Goal: Task Accomplishment & Management: Use online tool/utility

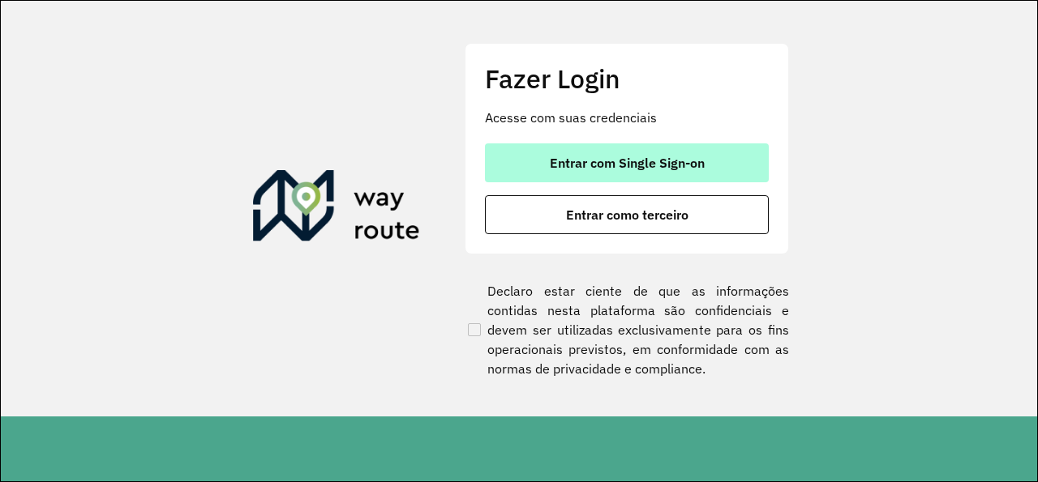
click at [537, 181] on button "Entrar com Single Sign-on" at bounding box center [627, 162] width 284 height 39
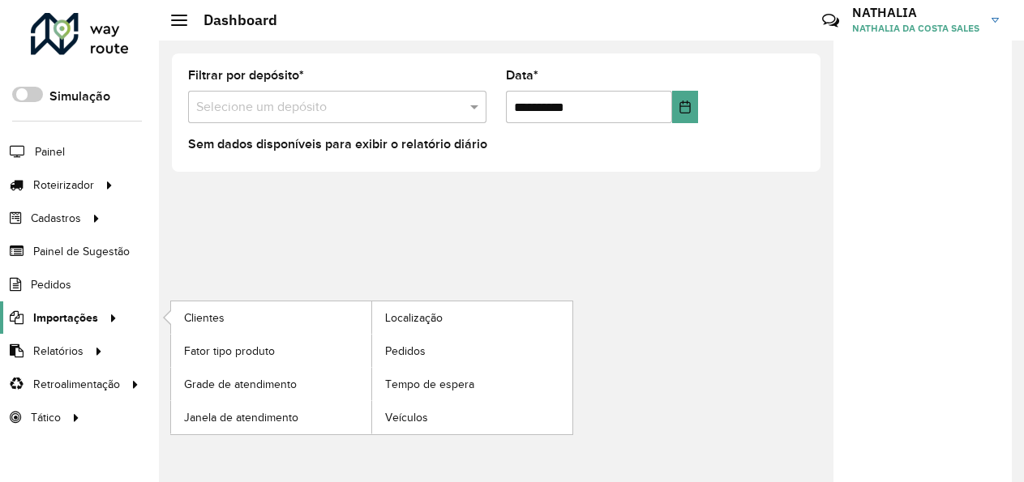
click at [53, 323] on span "Importações" at bounding box center [65, 318] width 65 height 17
click at [408, 345] on span "Pedidos" at bounding box center [406, 351] width 42 height 17
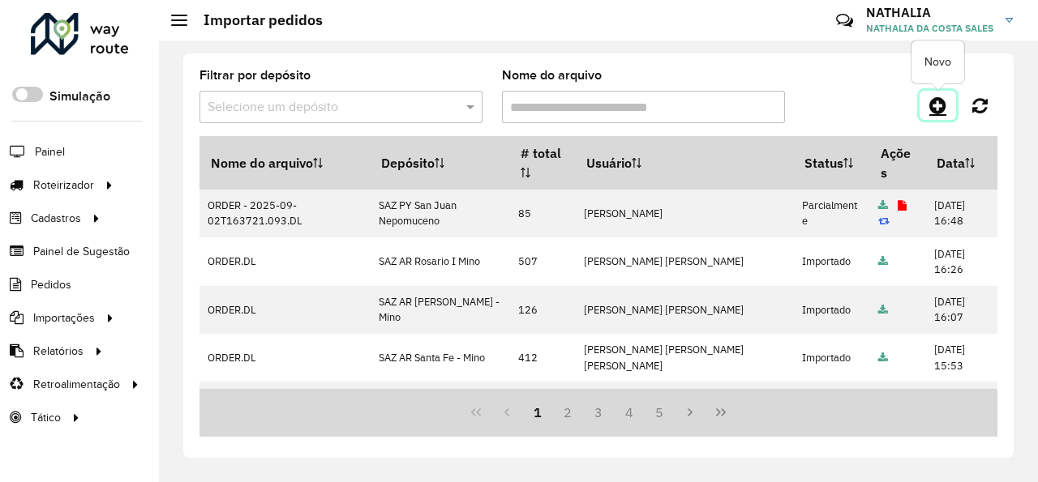
click at [933, 104] on icon at bounding box center [937, 105] width 17 height 19
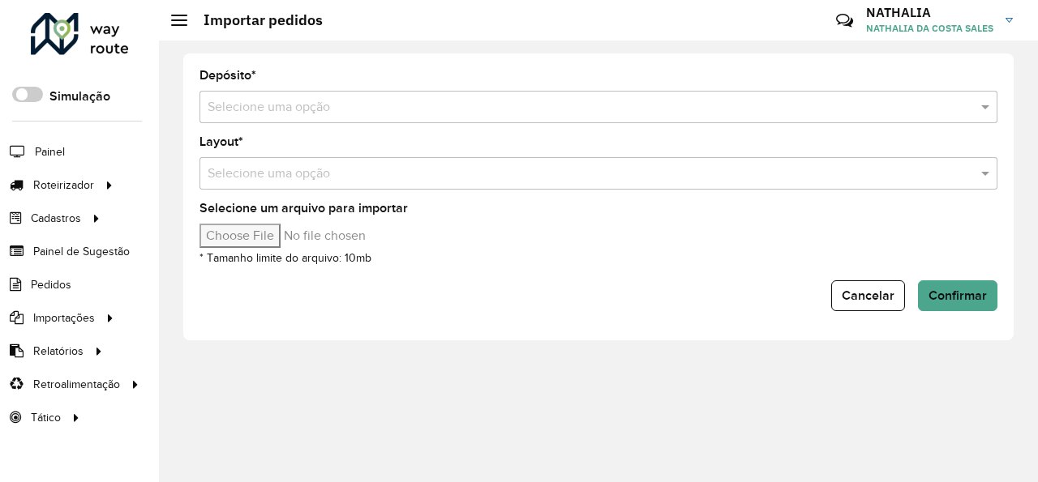
click at [906, 109] on input "text" at bounding box center [582, 107] width 749 height 19
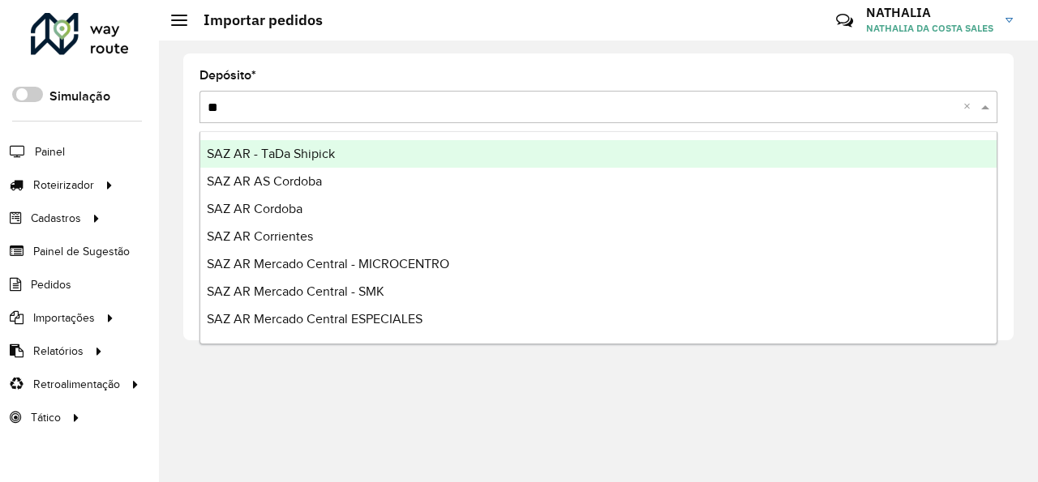
type input "***"
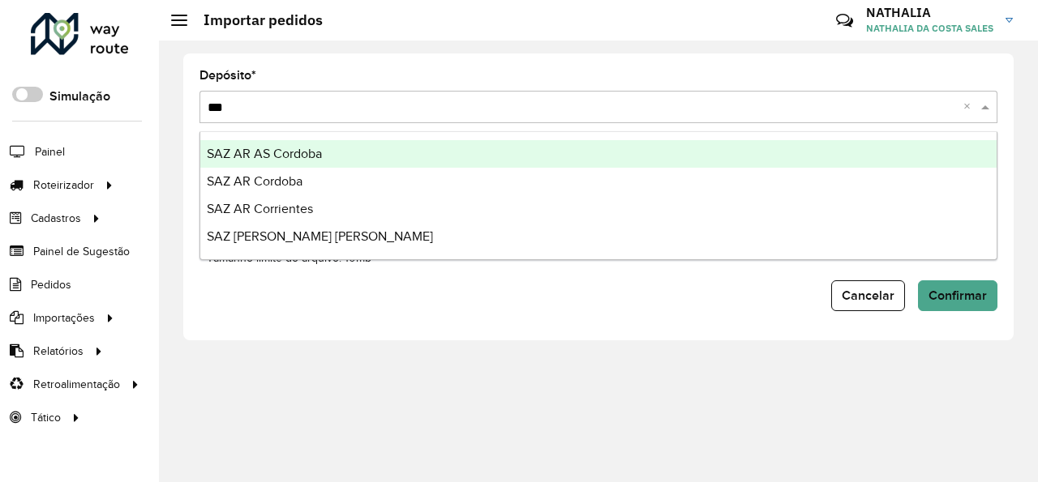
click at [832, 152] on div "SAZ AR AS Cordoba" at bounding box center [598, 154] width 796 height 28
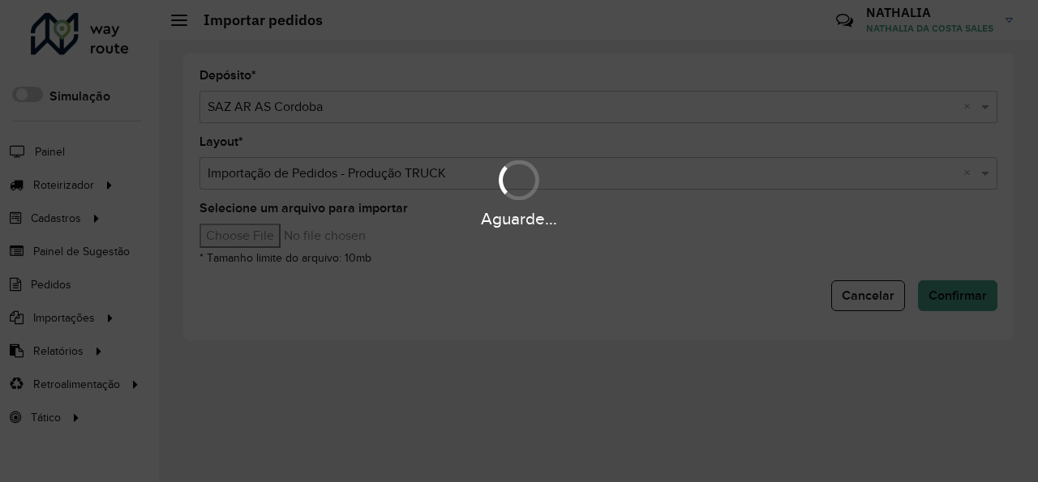
click at [242, 232] on input "Selecione um arquivo para importar" at bounding box center [337, 236] width 276 height 24
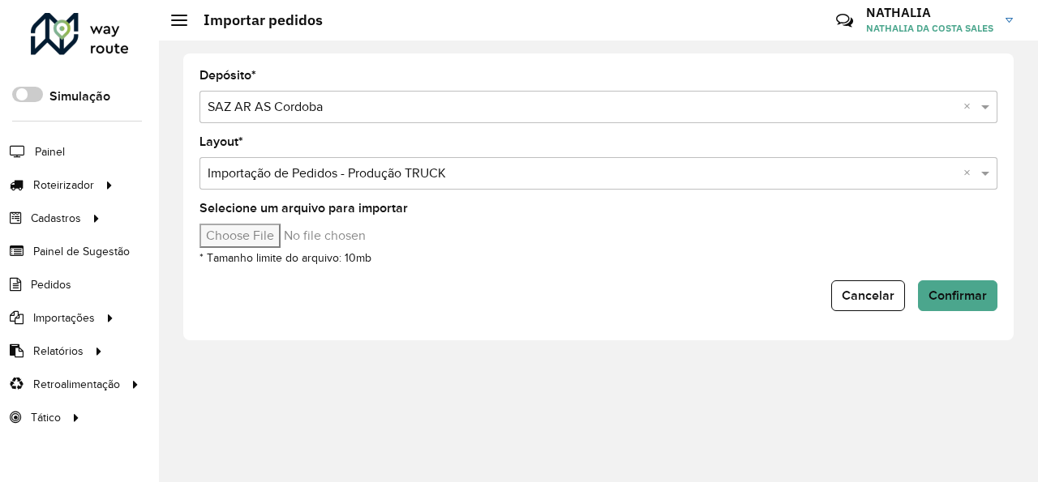
type input "**********"
click at [943, 287] on button "Confirmar" at bounding box center [957, 295] width 79 height 31
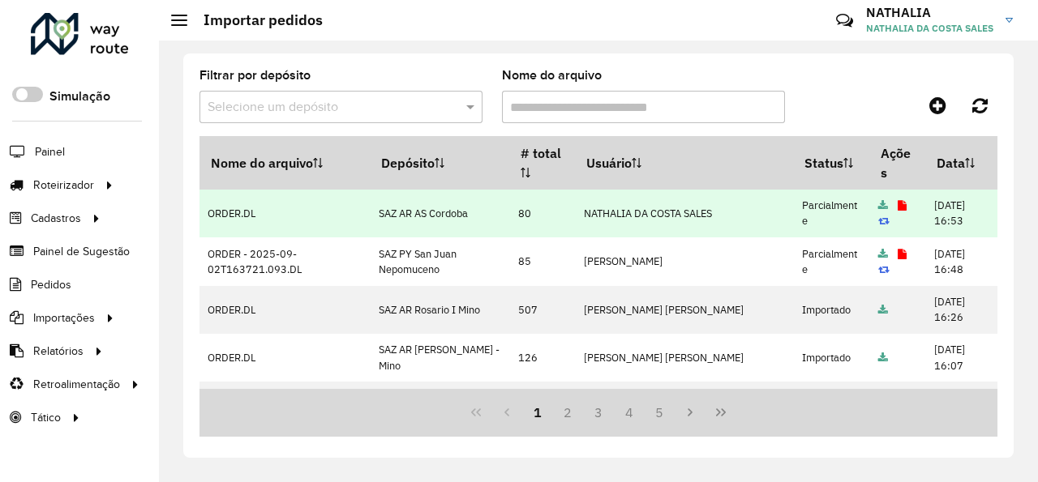
click at [897, 207] on icon at bounding box center [901, 206] width 9 height 11
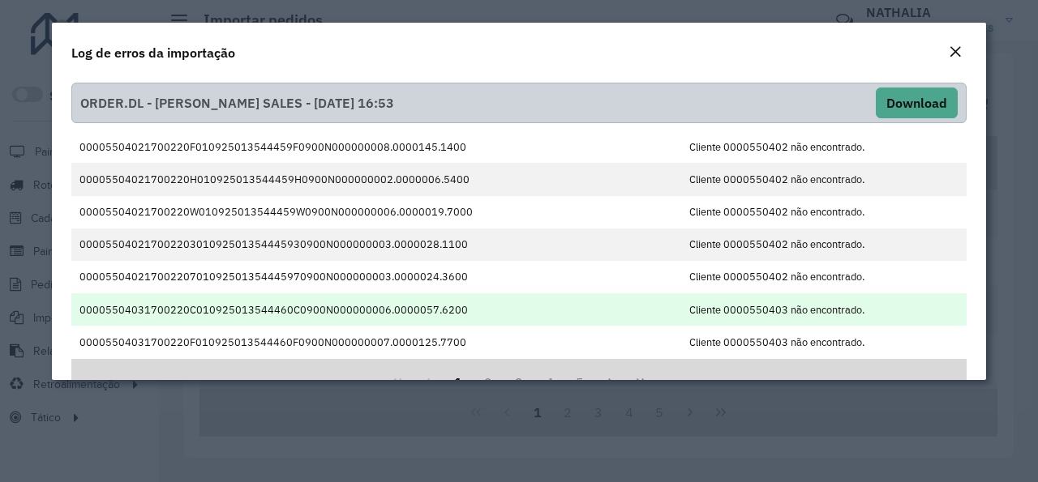
scroll to position [46, 0]
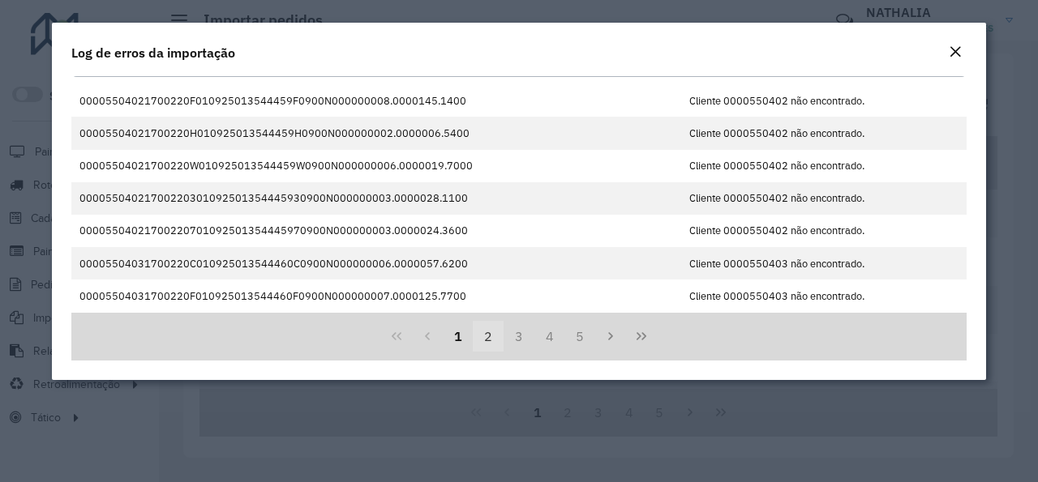
click at [488, 336] on button "2" at bounding box center [488, 336] width 31 height 31
click at [507, 334] on button "3" at bounding box center [518, 336] width 31 height 31
click at [524, 336] on button "3" at bounding box center [518, 336] width 31 height 31
click at [546, 339] on button "4" at bounding box center [549, 336] width 31 height 31
click at [565, 340] on button "6" at bounding box center [580, 336] width 31 height 31
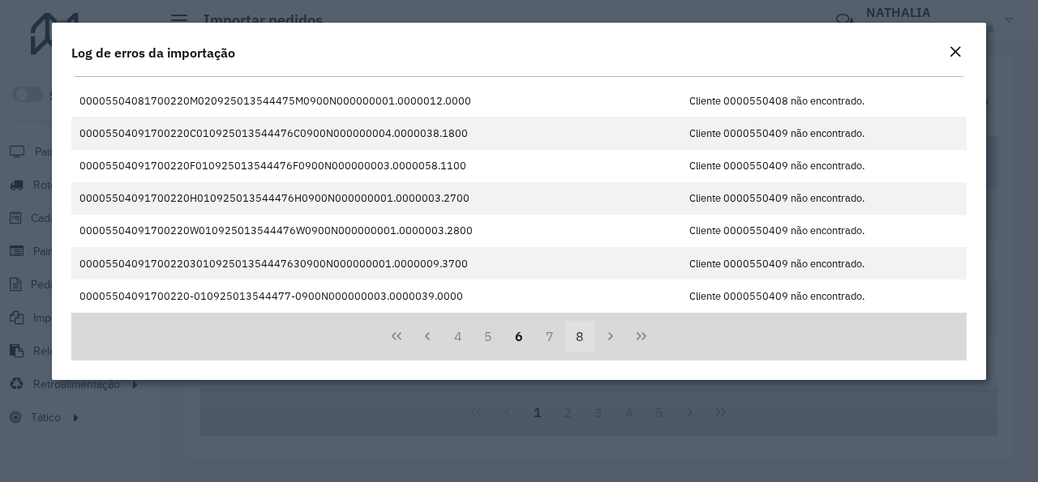
click at [578, 338] on button "8" at bounding box center [580, 336] width 31 height 31
click at [960, 54] on em "Close" at bounding box center [954, 51] width 13 height 13
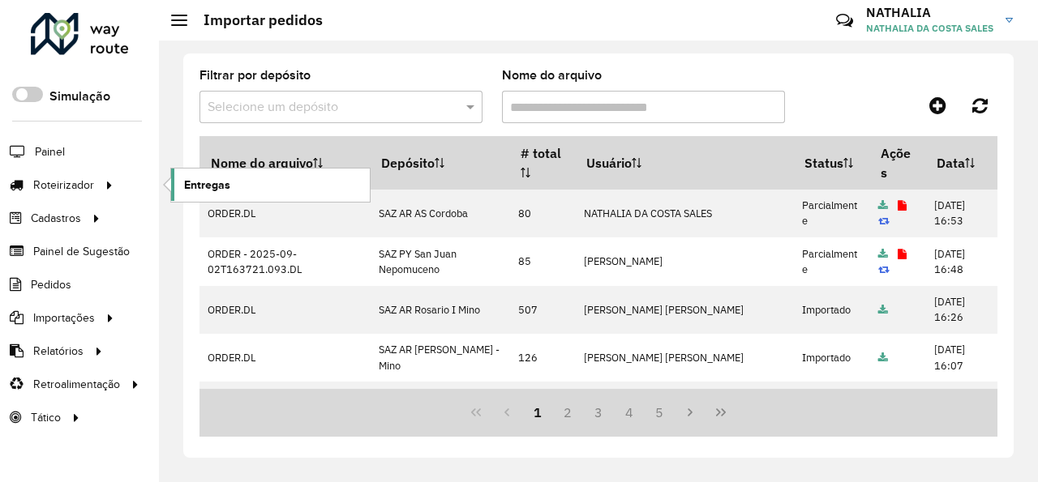
click at [212, 189] on span "Entregas" at bounding box center [207, 185] width 46 height 17
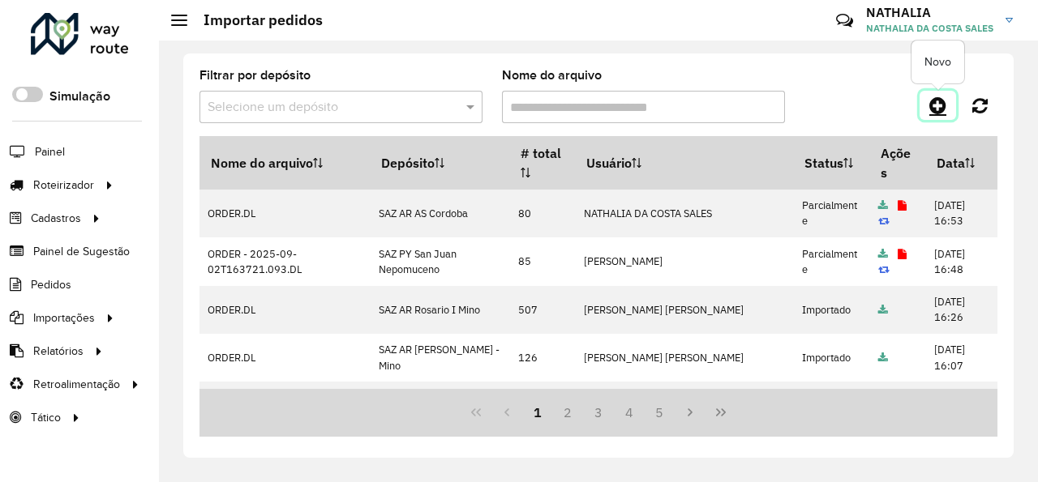
click at [938, 109] on icon at bounding box center [937, 105] width 17 height 19
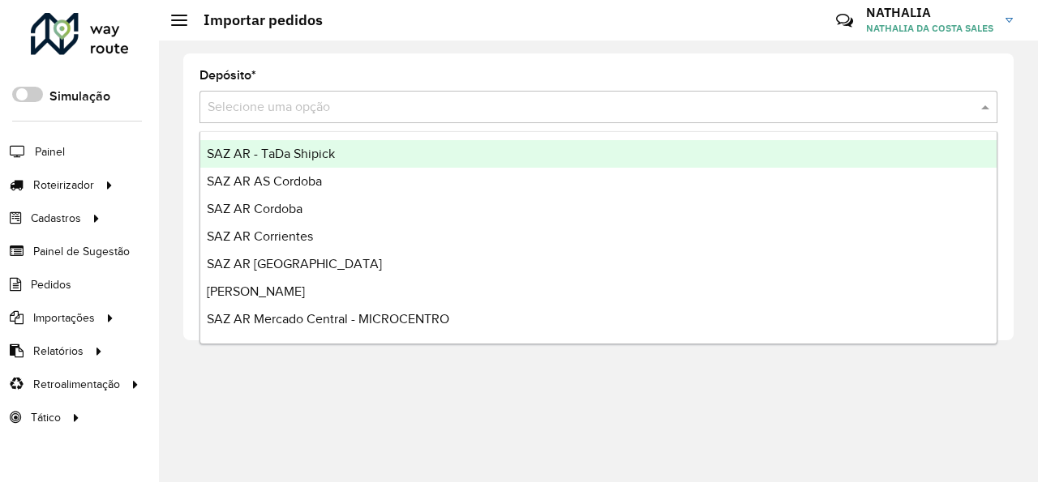
click at [582, 110] on input "text" at bounding box center [582, 107] width 749 height 19
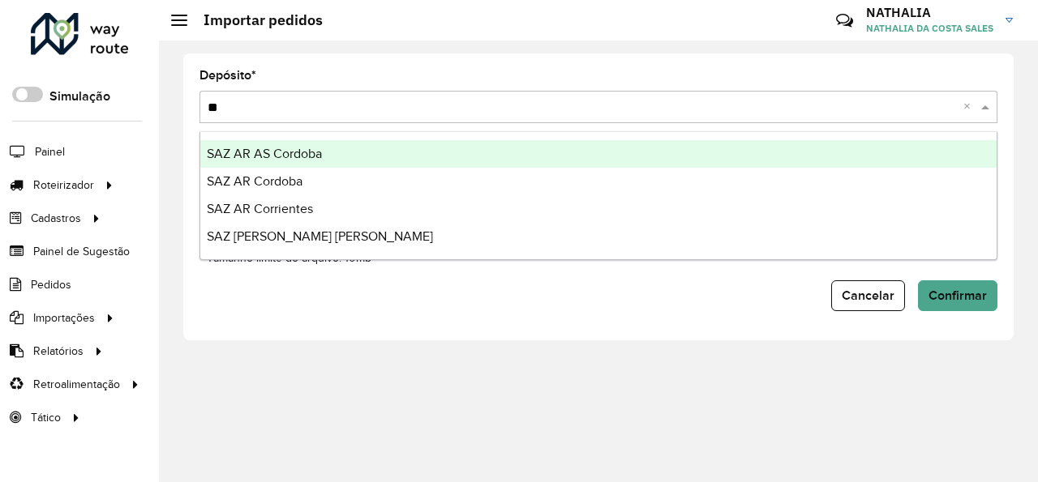
type input "***"
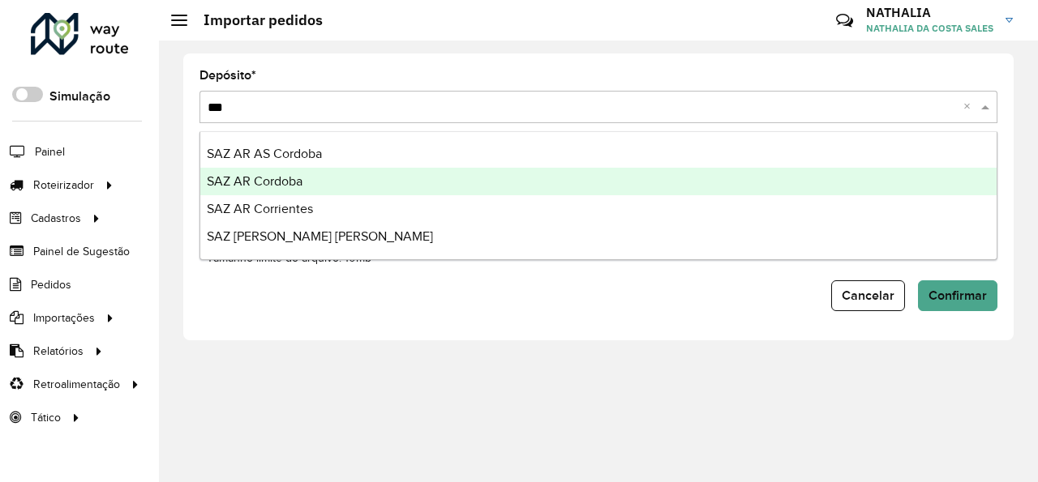
click at [497, 194] on div "SAZ AR Cordoba" at bounding box center [598, 182] width 796 height 28
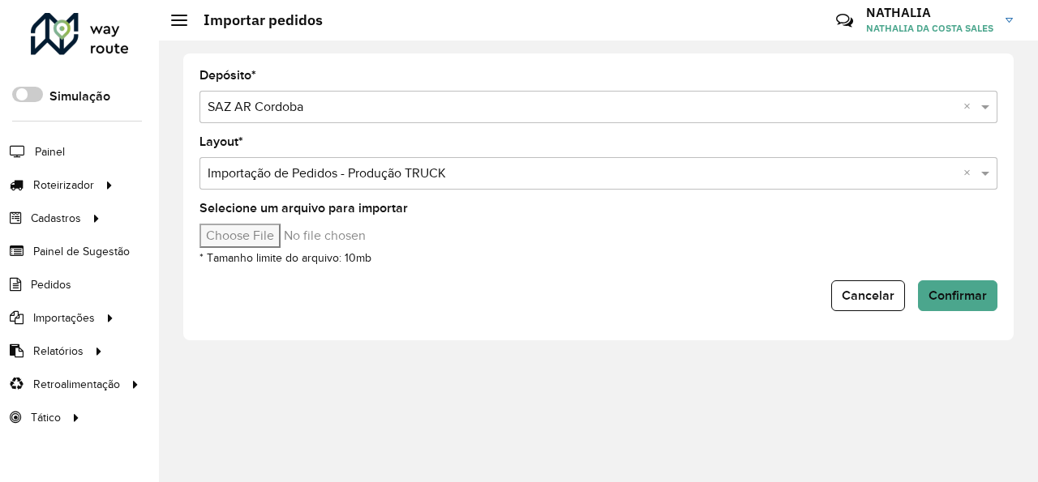
click at [216, 232] on input "Selecione um arquivo para importar" at bounding box center [337, 236] width 276 height 24
type input "**********"
click at [939, 293] on span "Confirmar" at bounding box center [957, 296] width 58 height 14
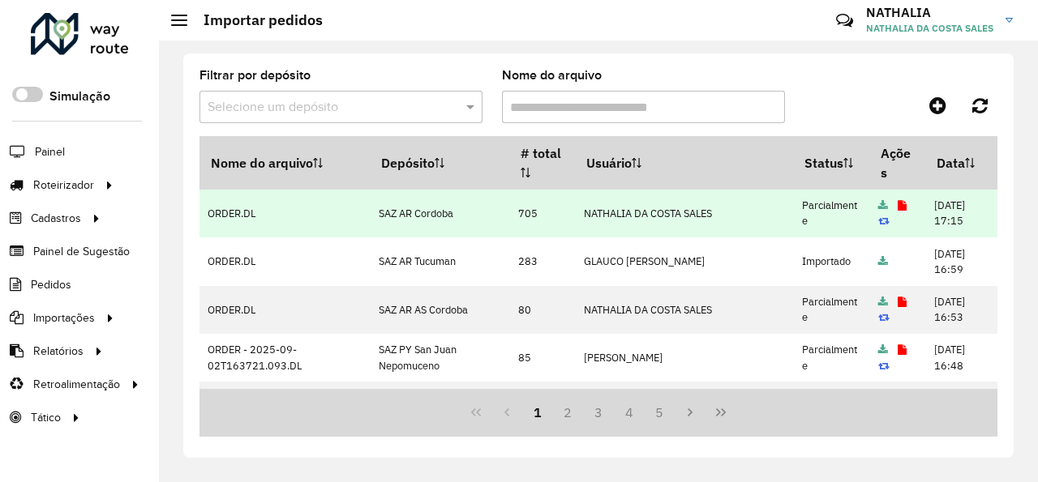
click at [897, 208] on icon at bounding box center [901, 206] width 9 height 11
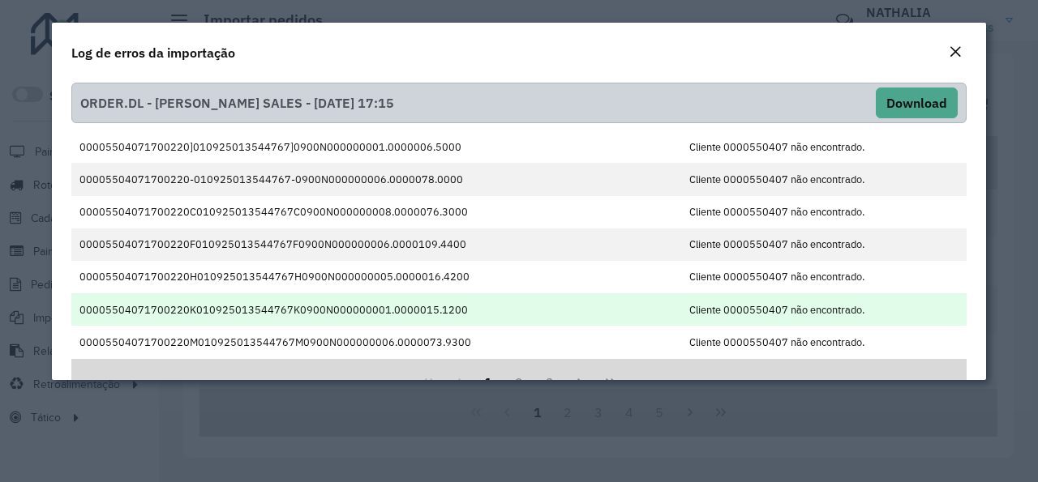
scroll to position [46, 0]
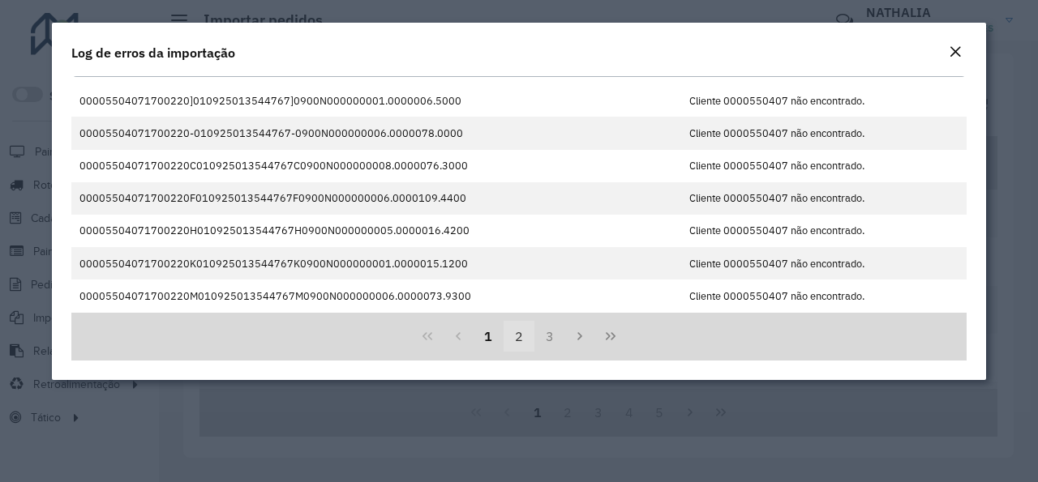
click at [515, 337] on button "2" at bounding box center [518, 336] width 31 height 31
click at [538, 334] on button "3" at bounding box center [549, 336] width 31 height 31
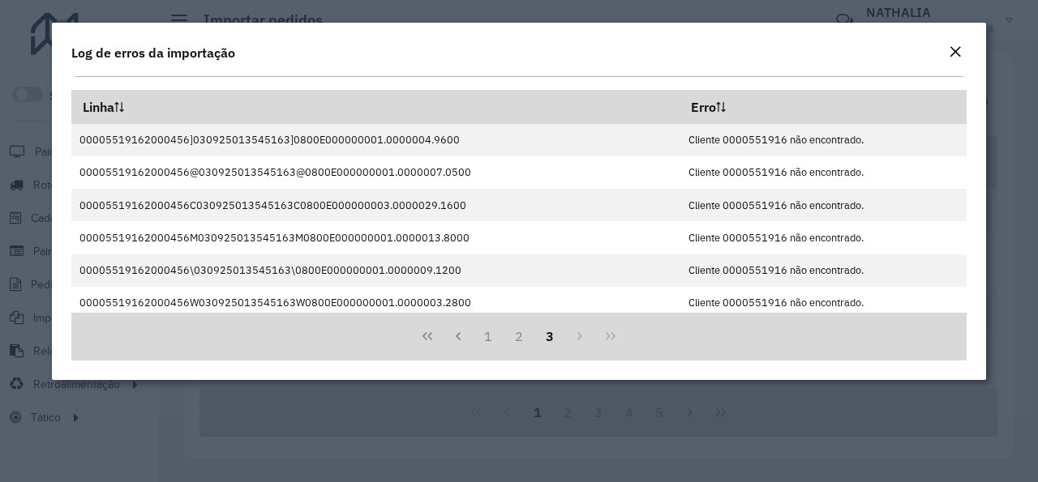
click at [960, 57] on em "Close" at bounding box center [954, 51] width 13 height 13
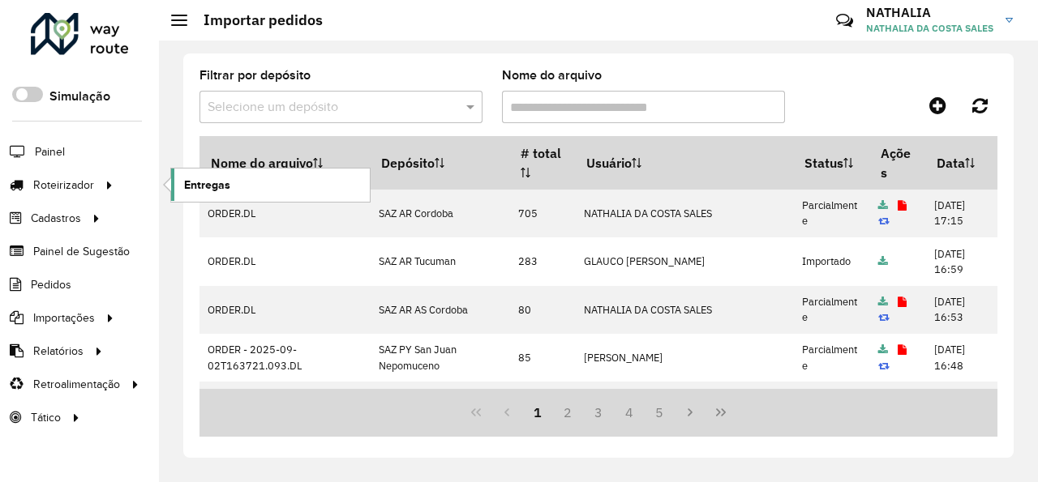
click at [207, 182] on span "Entregas" at bounding box center [207, 185] width 46 height 17
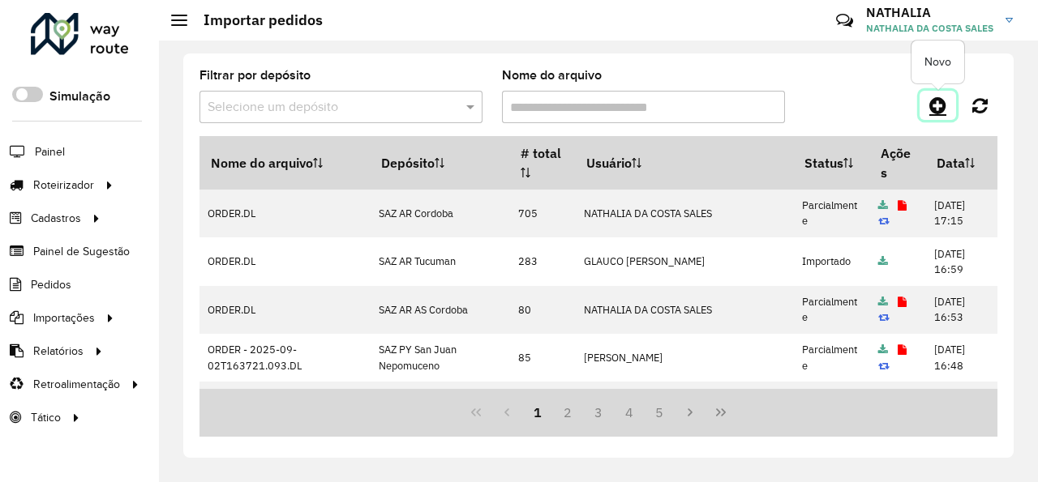
click at [930, 103] on icon at bounding box center [937, 105] width 17 height 19
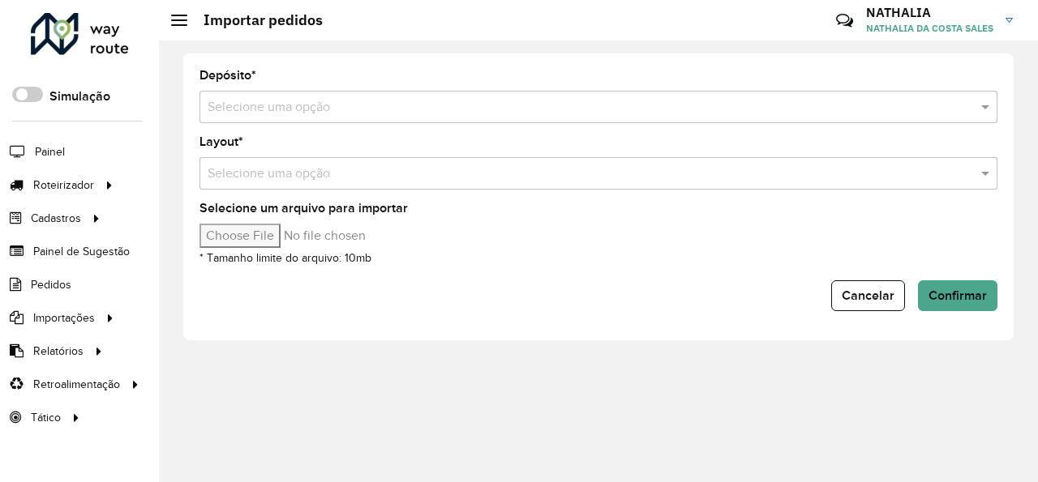
click at [654, 89] on div "Depósito * Selecione uma opção" at bounding box center [598, 96] width 798 height 53
click at [643, 99] on input "text" at bounding box center [582, 107] width 749 height 19
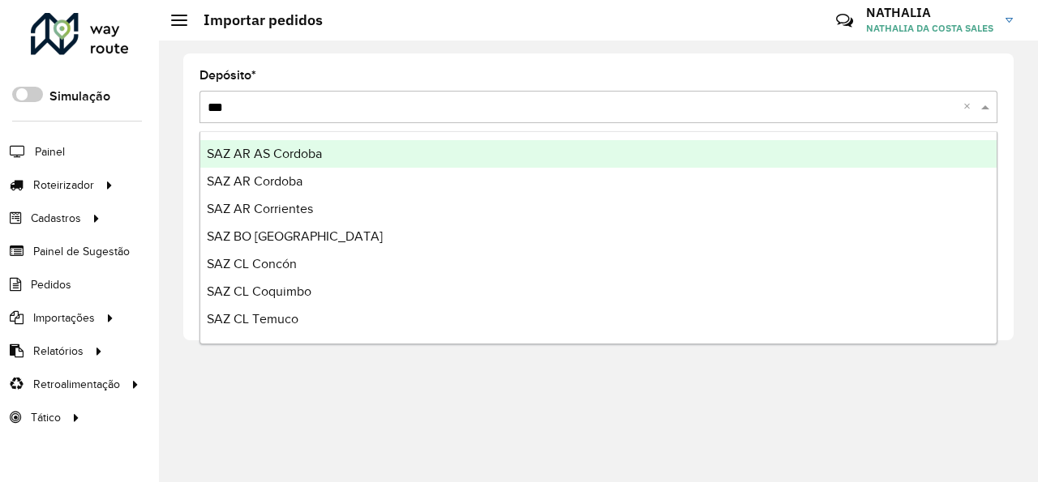
type input "****"
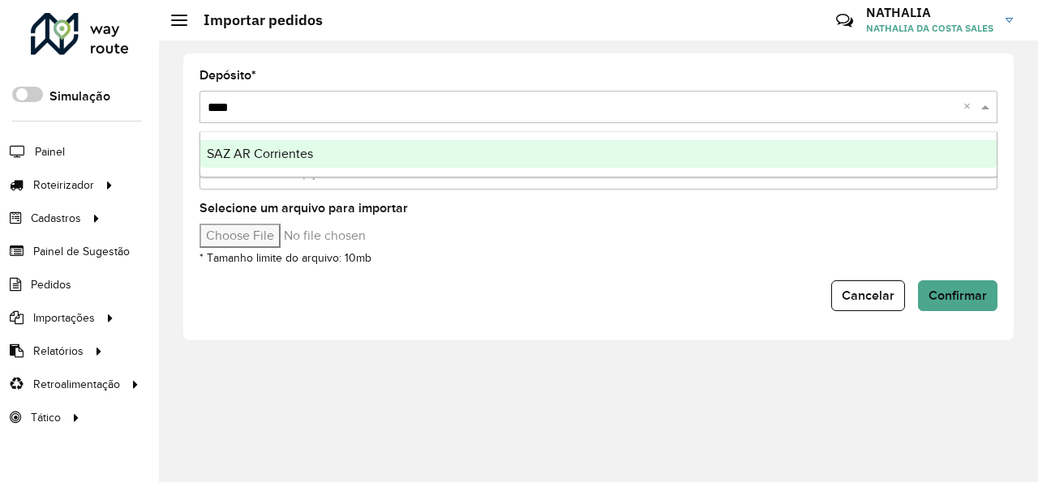
click at [397, 152] on div "SAZ AR Corrientes" at bounding box center [598, 154] width 796 height 28
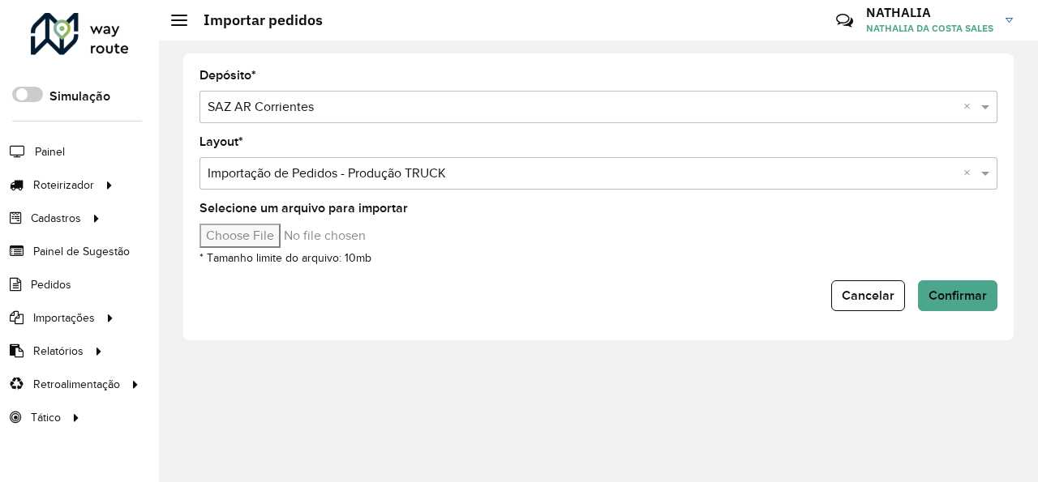
click at [237, 229] on input "Selecione um arquivo para importar" at bounding box center [337, 236] width 276 height 24
type input "**********"
click at [975, 303] on button "Confirmar" at bounding box center [957, 295] width 79 height 31
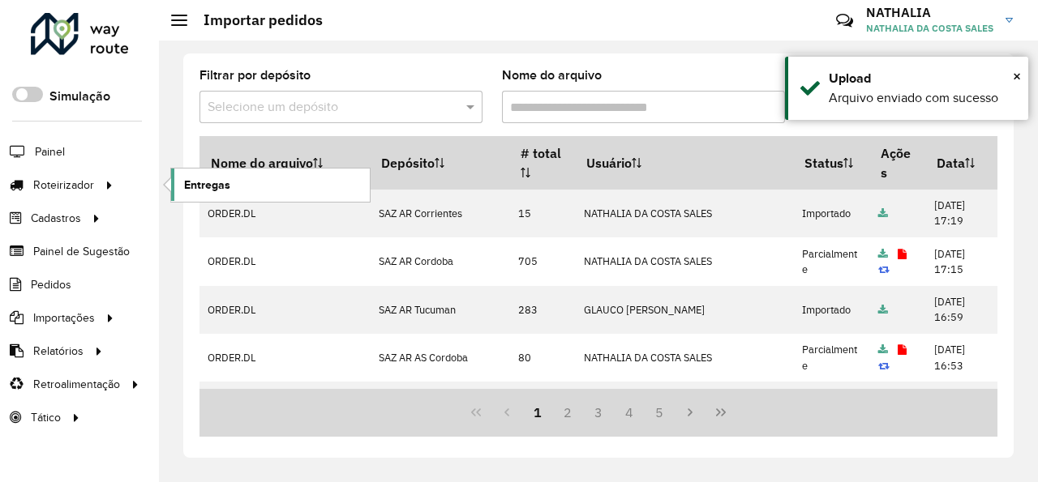
click at [272, 185] on link "Entregas" at bounding box center [270, 185] width 199 height 32
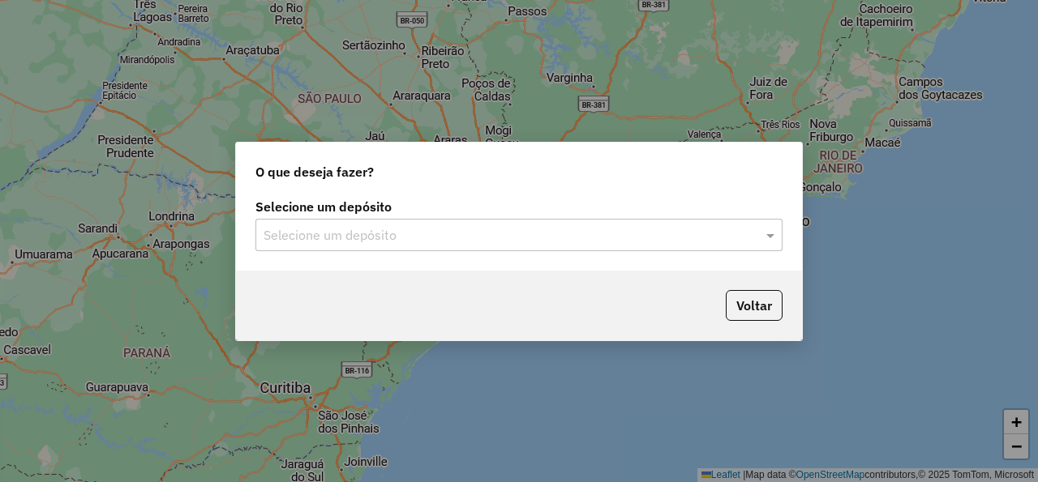
click at [512, 224] on div "Selecione um depósito" at bounding box center [518, 235] width 527 height 32
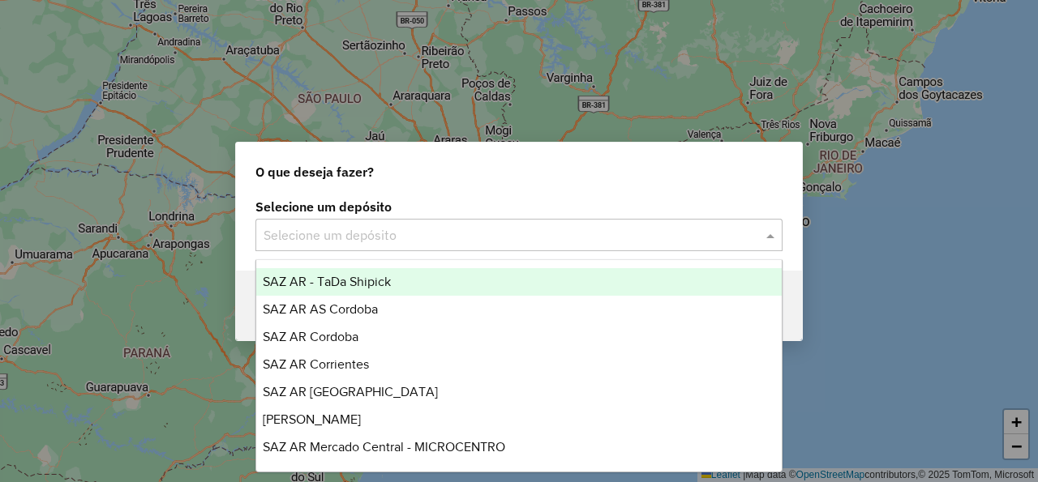
type input "*"
type input "***"
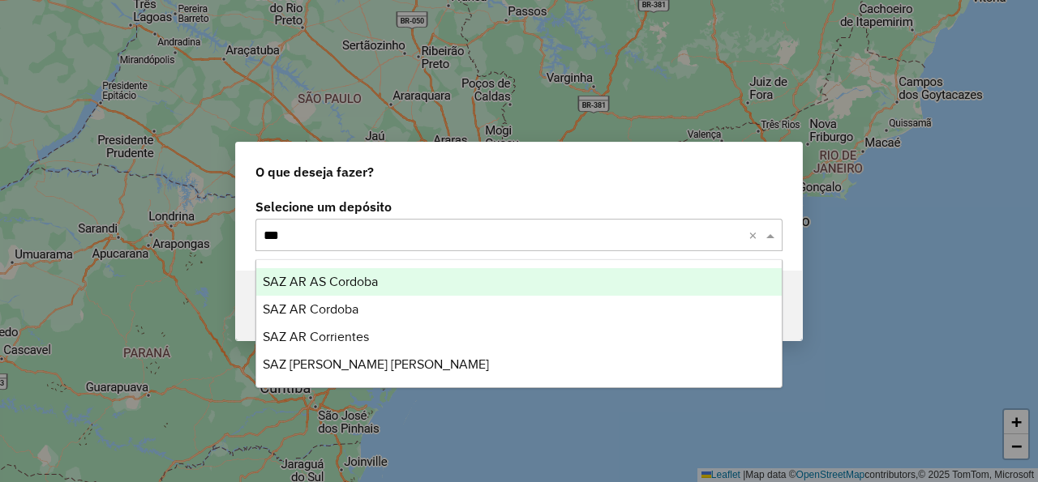
click at [460, 283] on div "SAZ AR AS Cordoba" at bounding box center [518, 282] width 525 height 28
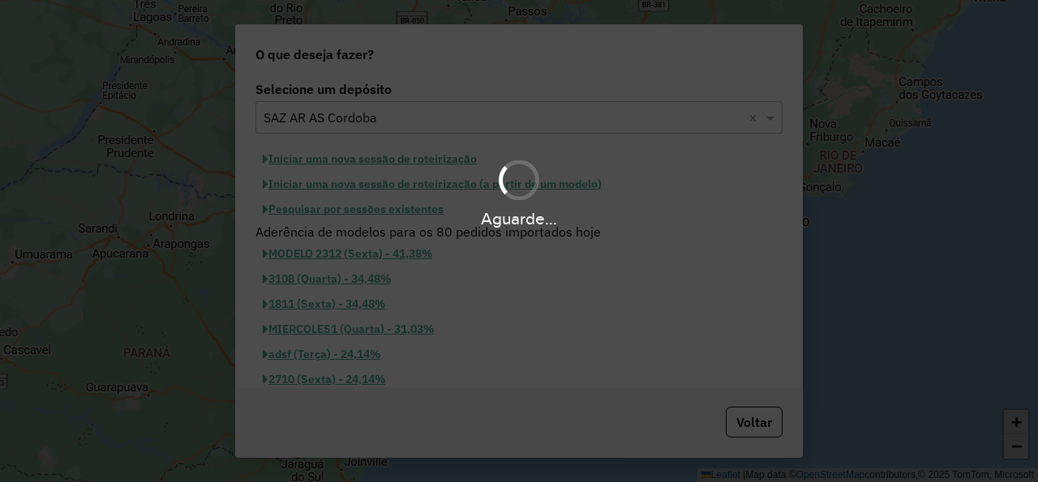
click at [370, 235] on div "Aguarde..." at bounding box center [519, 241] width 1038 height 482
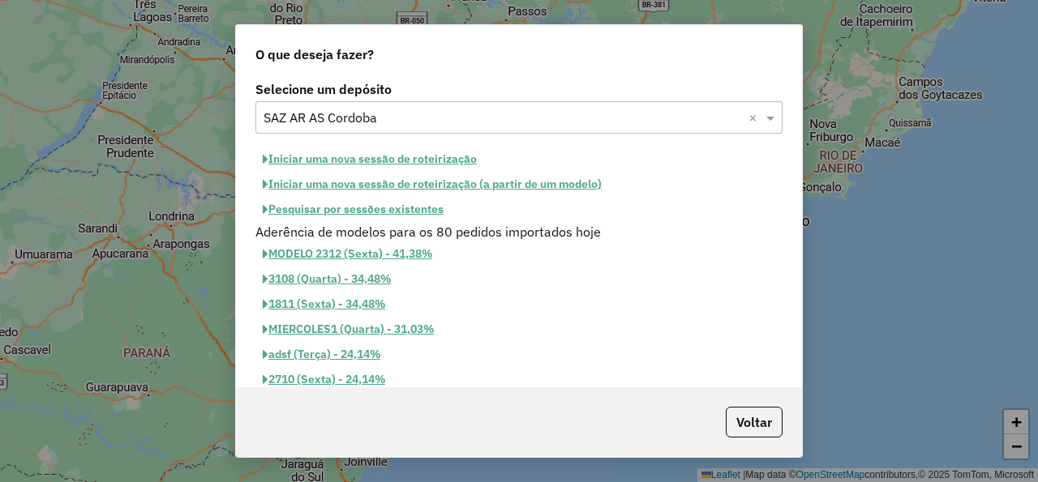
click at [407, 157] on button "Iniciar uma nova sessão de roteirização" at bounding box center [369, 159] width 229 height 25
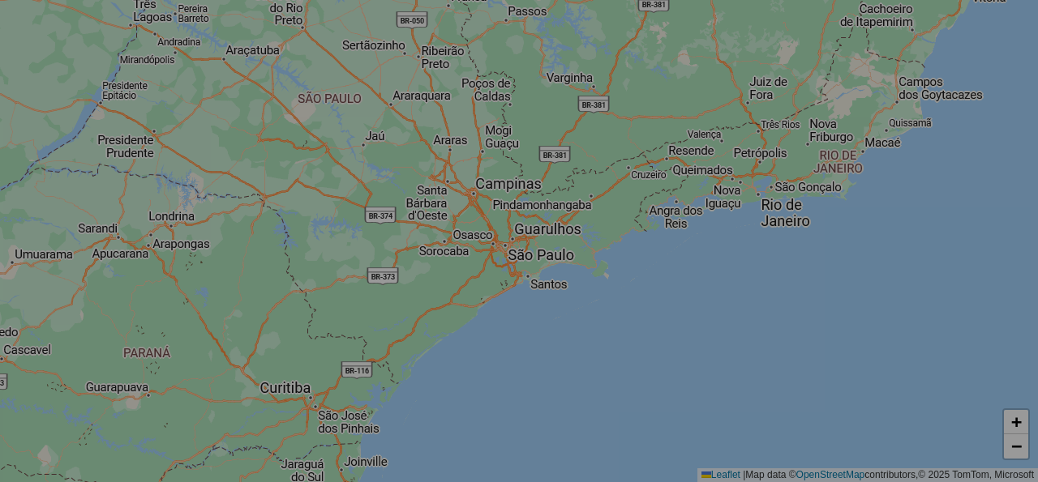
select select "*"
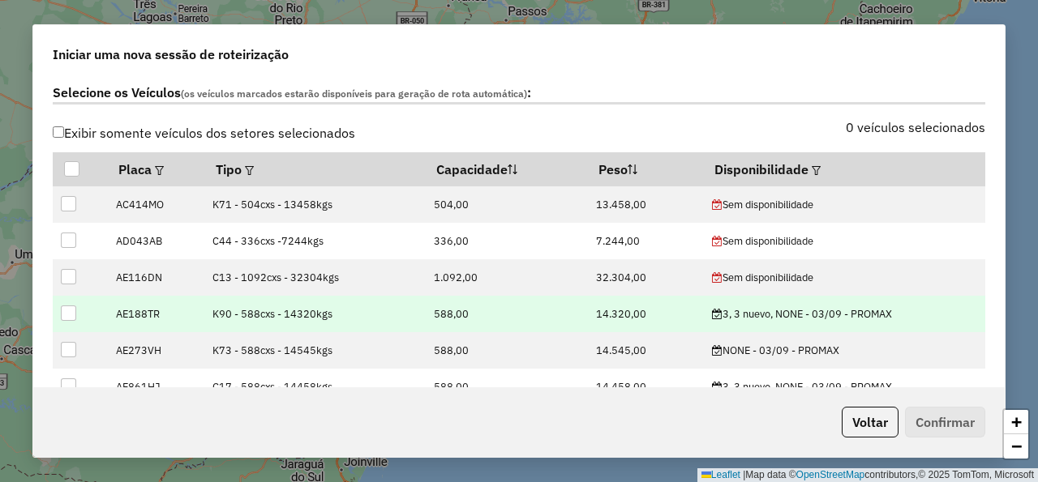
scroll to position [584, 0]
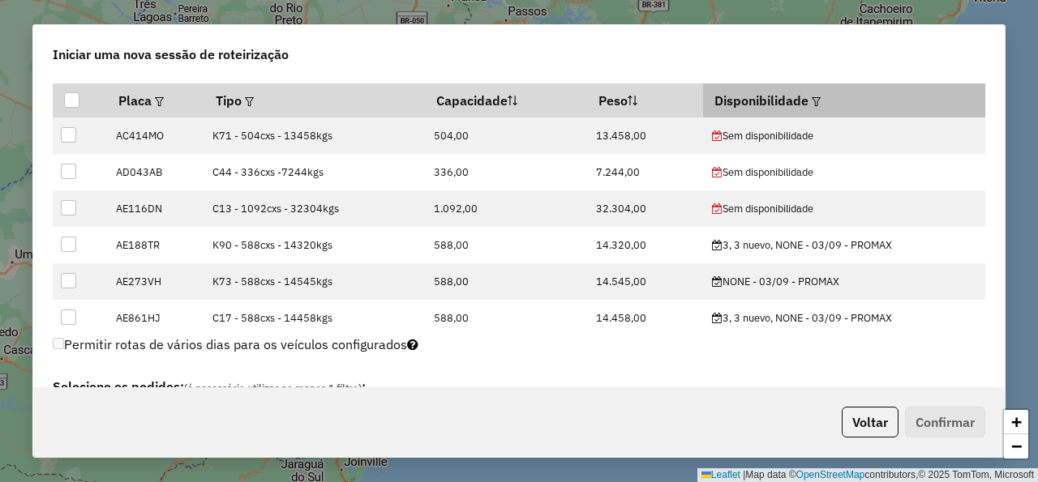
click at [811, 105] on em at bounding box center [815, 101] width 9 height 9
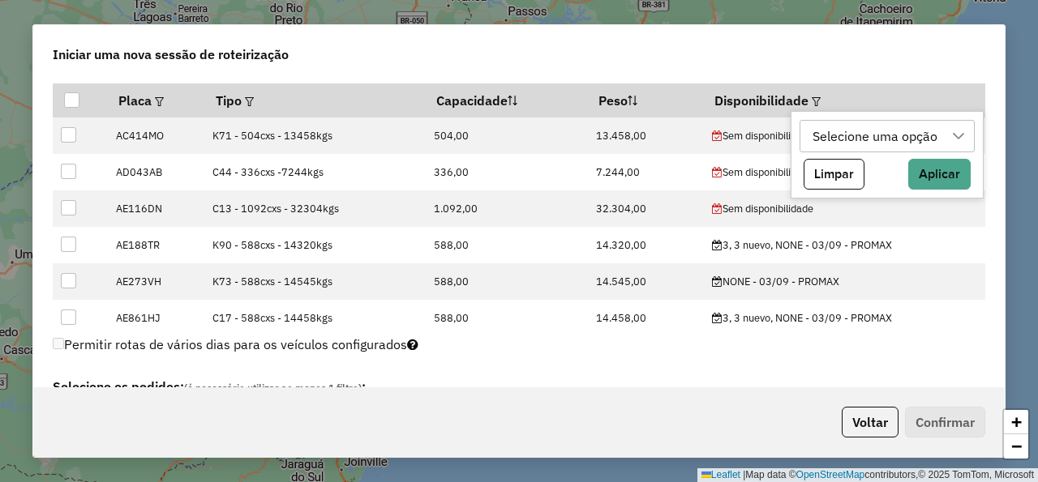
click at [828, 143] on div "Selecione uma opção" at bounding box center [875, 136] width 136 height 31
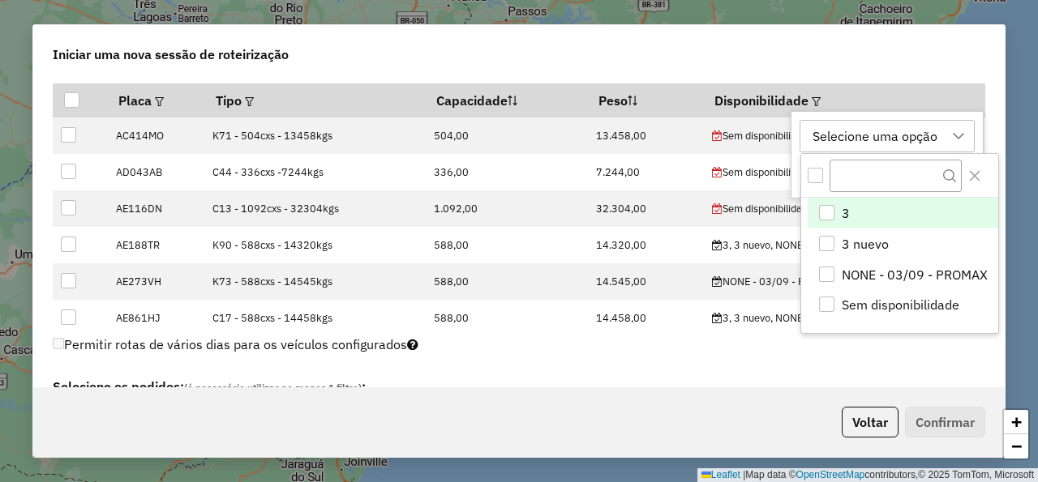
scroll to position [11, 85]
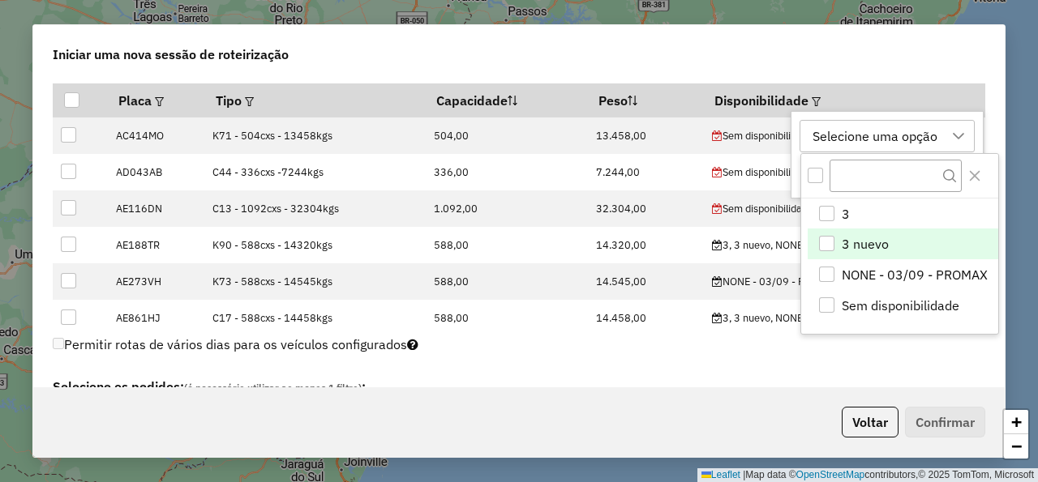
click at [839, 246] on li "3 nuevo" at bounding box center [902, 244] width 190 height 31
click at [738, 62] on div "Iniciar uma nova sessão de roteirização" at bounding box center [519, 51] width 971 height 52
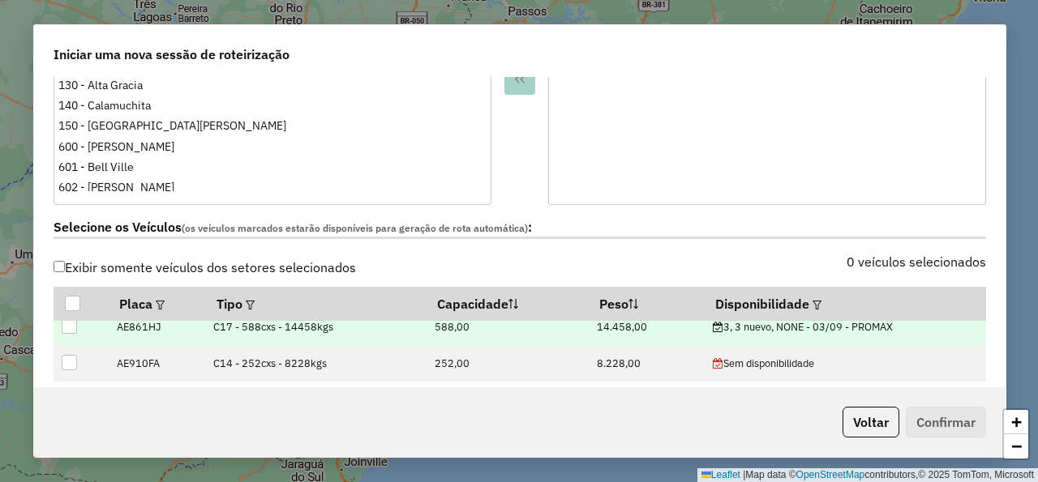
scroll to position [486, 0]
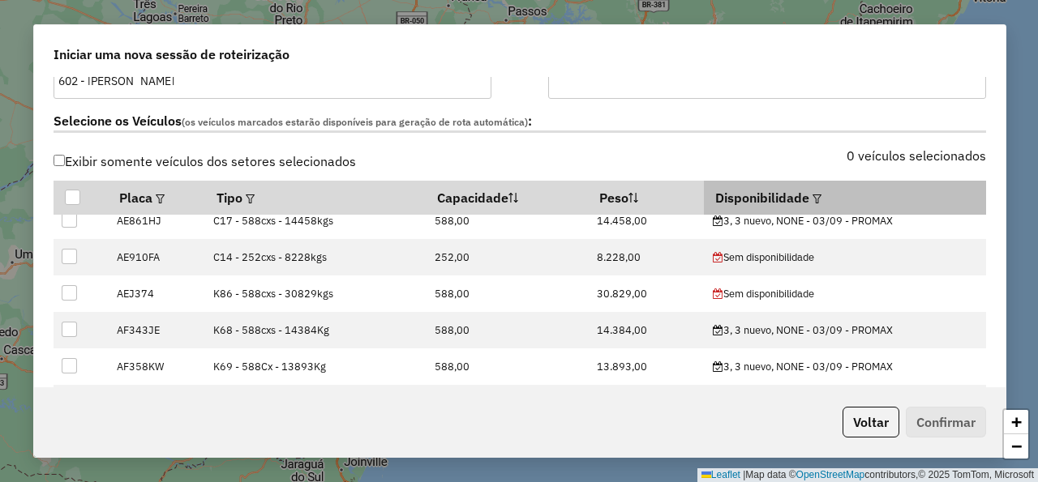
click at [812, 199] on em at bounding box center [816, 199] width 9 height 9
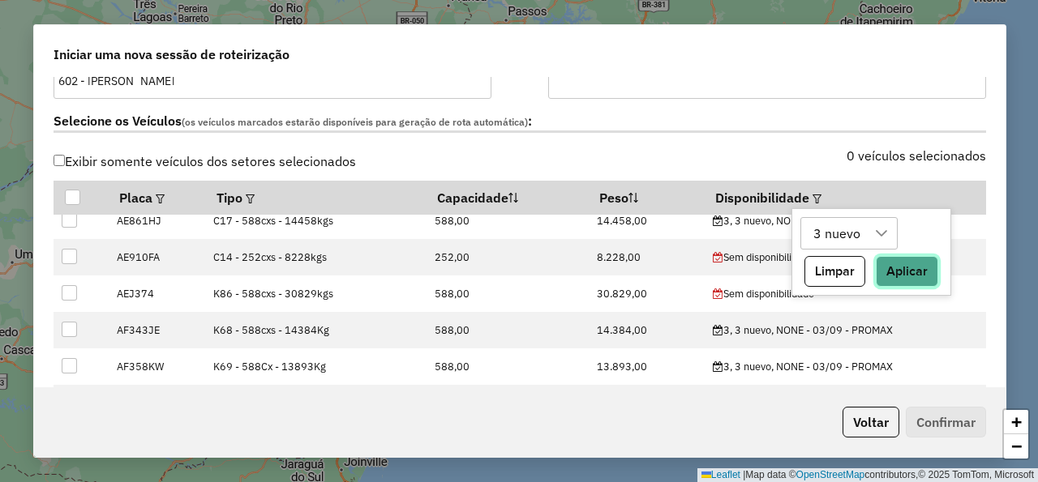
click at [909, 272] on button "Aplicar" at bounding box center [906, 271] width 62 height 31
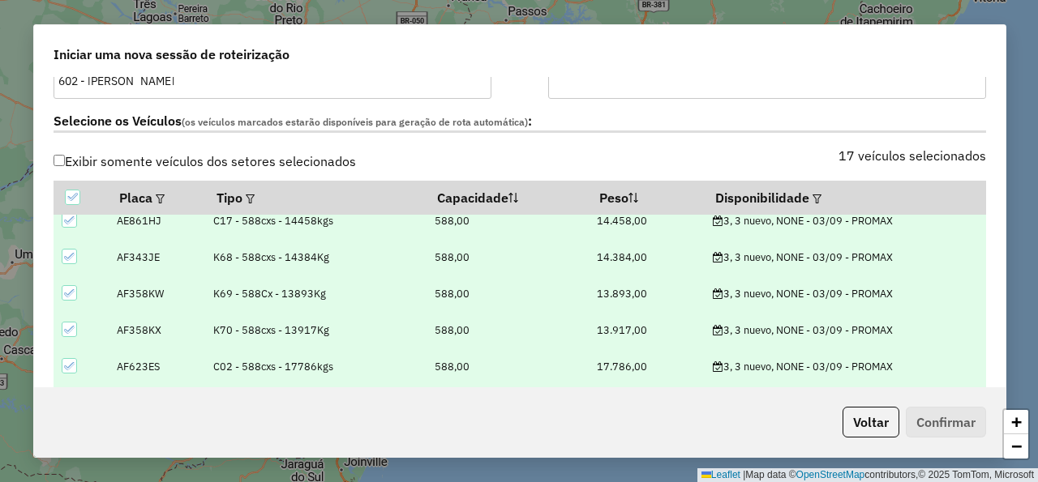
click at [756, 138] on div "Selecione os Veículos (os veículos marcados estarão disponíveis para geração de…" at bounding box center [520, 124] width 952 height 51
click at [755, 127] on label "Selecione os Veículos (os veículos marcados estarão disponíveis para geração de…" at bounding box center [519, 122] width 932 height 22
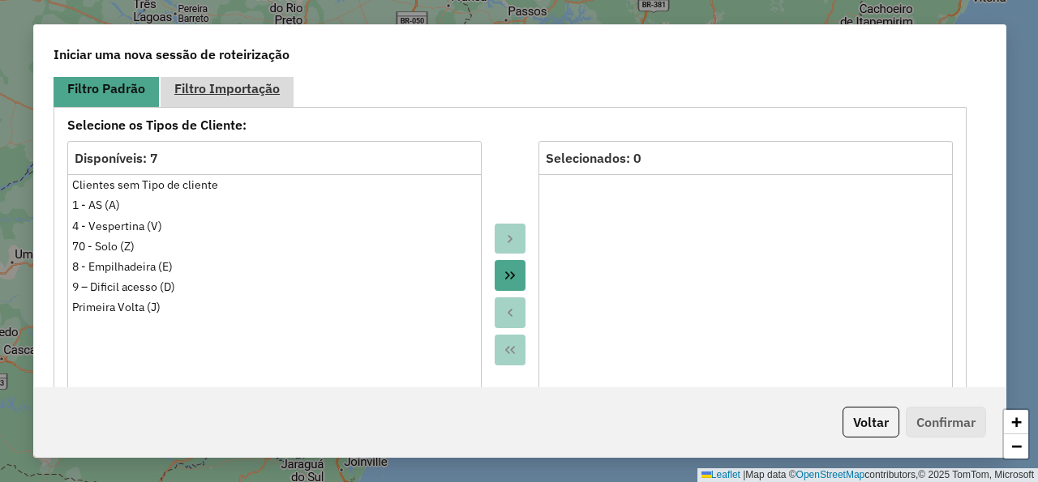
click at [259, 95] on span "Filtro Importação" at bounding box center [226, 88] width 105 height 13
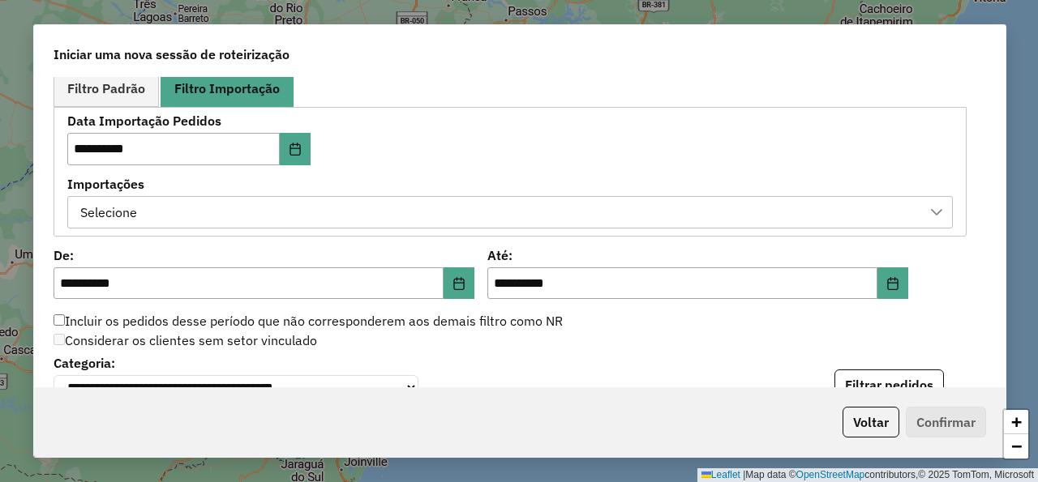
scroll to position [917, 0]
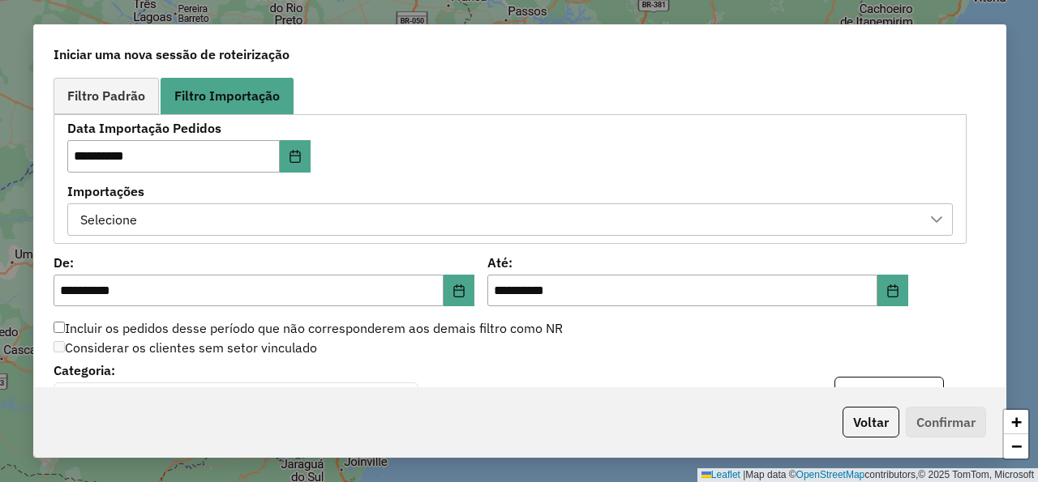
click at [246, 220] on div "Selecione" at bounding box center [498, 219] width 846 height 31
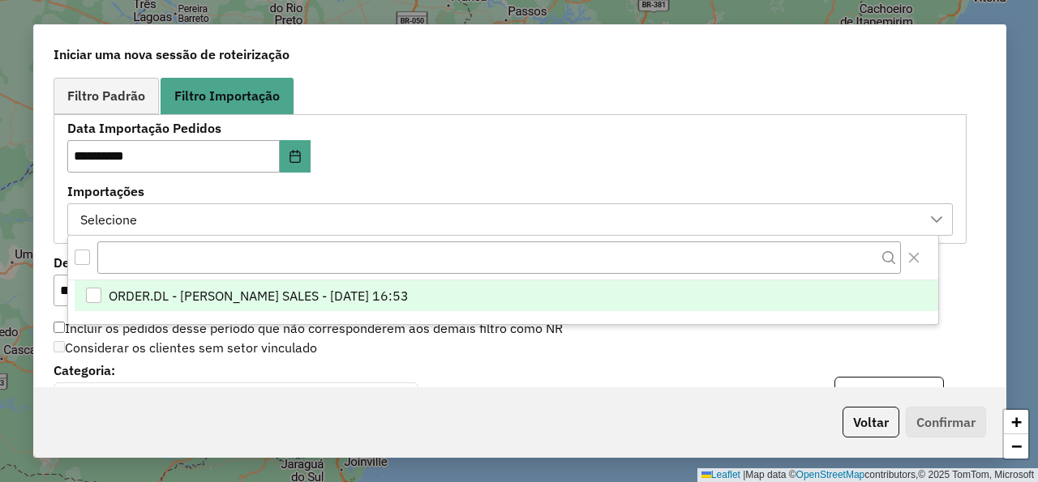
scroll to position [11, 85]
click at [280, 293] on span "ORDER.DL - NATHALIA DA COSTA SALES - 02/09/2025 16:53" at bounding box center [259, 295] width 300 height 19
click at [465, 162] on div "**********" at bounding box center [509, 178] width 885 height 113
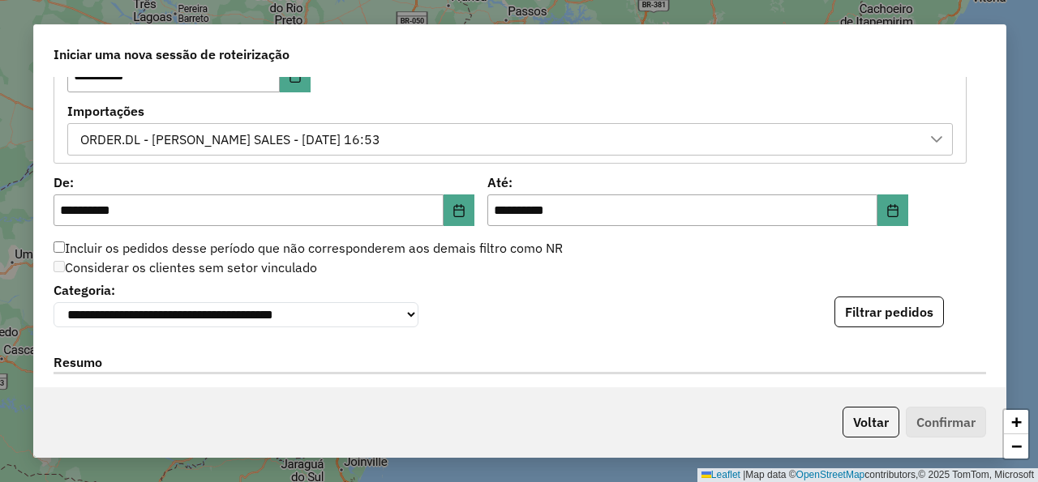
scroll to position [1111, 0]
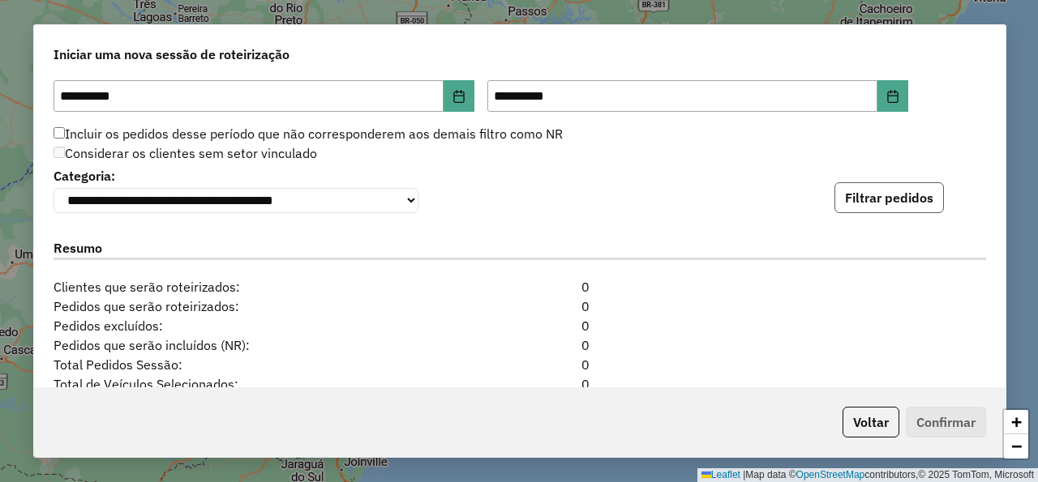
click at [895, 212] on button "Filtrar pedidos" at bounding box center [888, 197] width 109 height 31
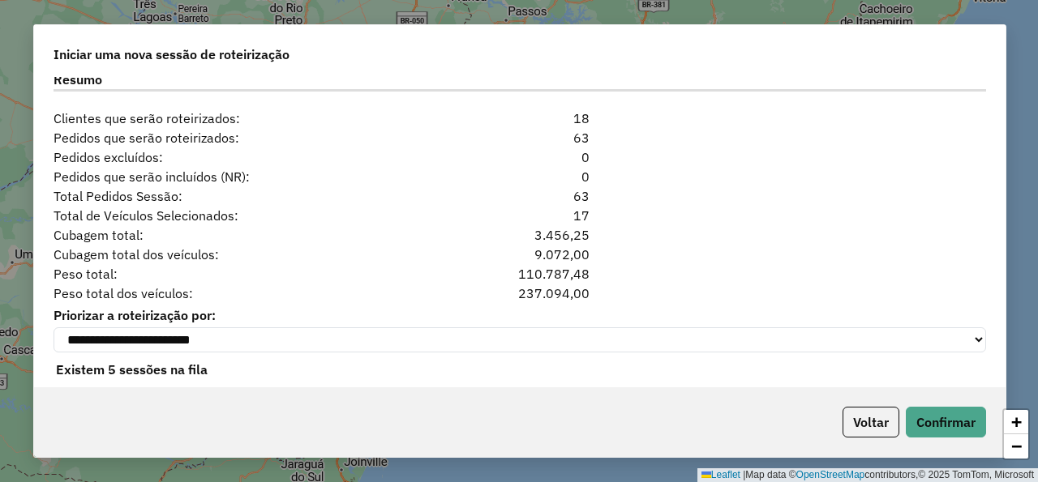
scroll to position [1639, 0]
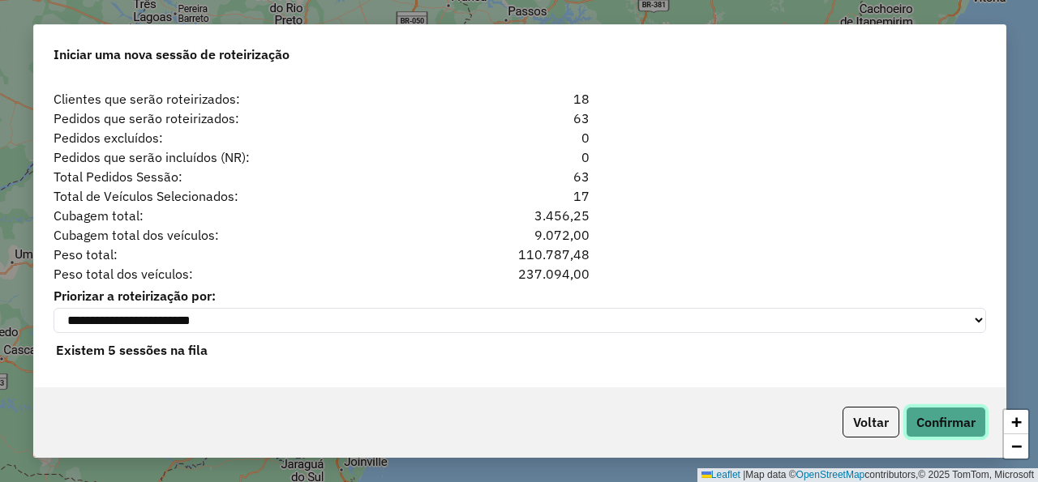
click at [947, 417] on button "Confirmar" at bounding box center [945, 422] width 80 height 31
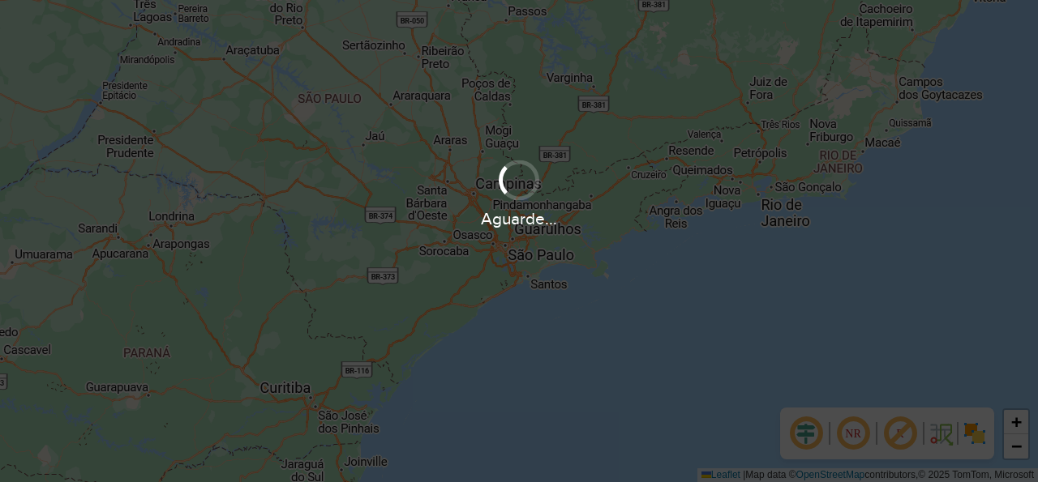
click at [787, 303] on div "Aguarde..." at bounding box center [519, 241] width 1038 height 482
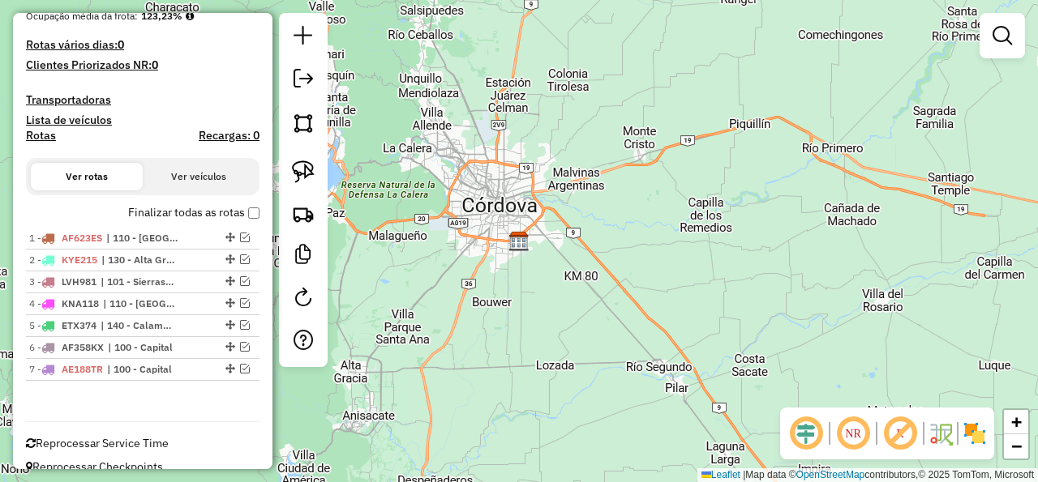
scroll to position [394, 0]
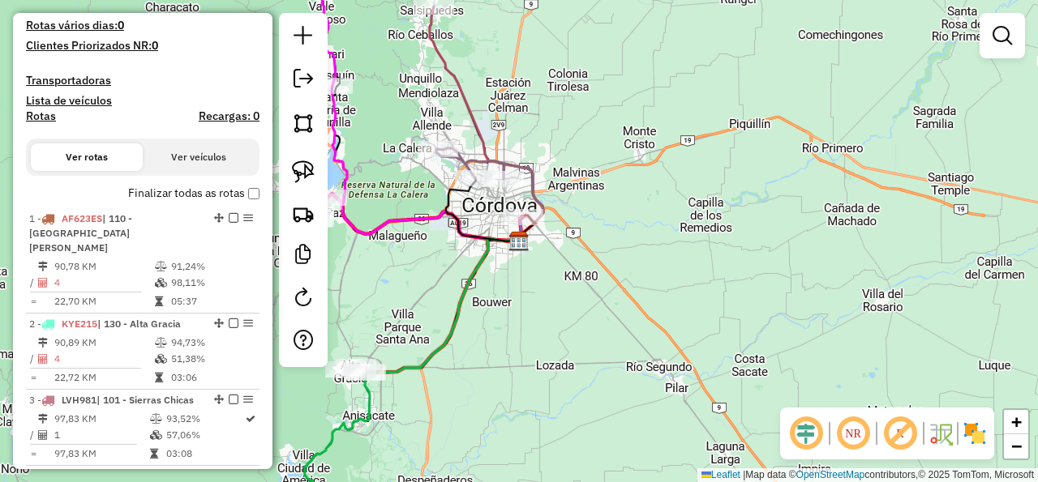
click at [54, 120] on h4 "Rotas" at bounding box center [41, 116] width 30 height 14
select select "*"
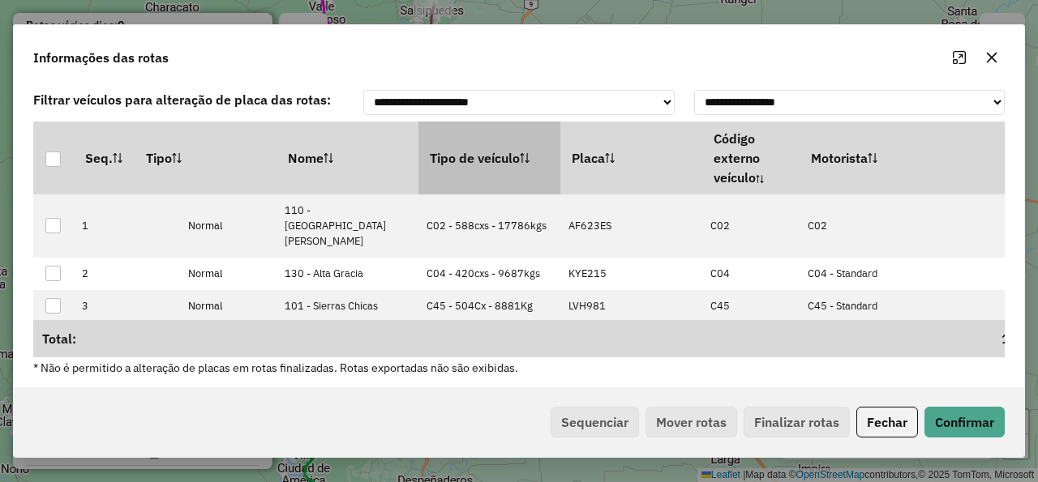
click at [510, 162] on th "Tipo de veículo" at bounding box center [489, 158] width 142 height 73
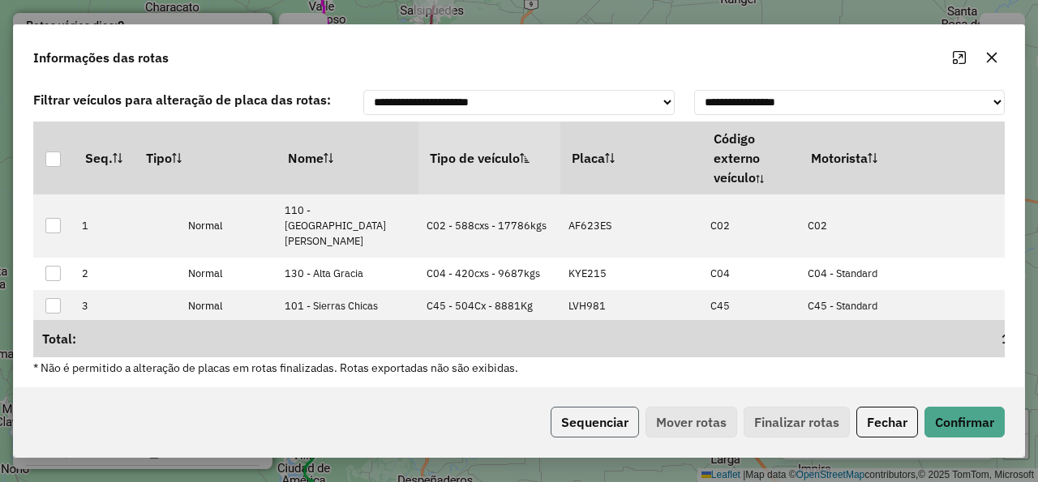
click at [597, 421] on button "Sequenciar" at bounding box center [594, 422] width 88 height 31
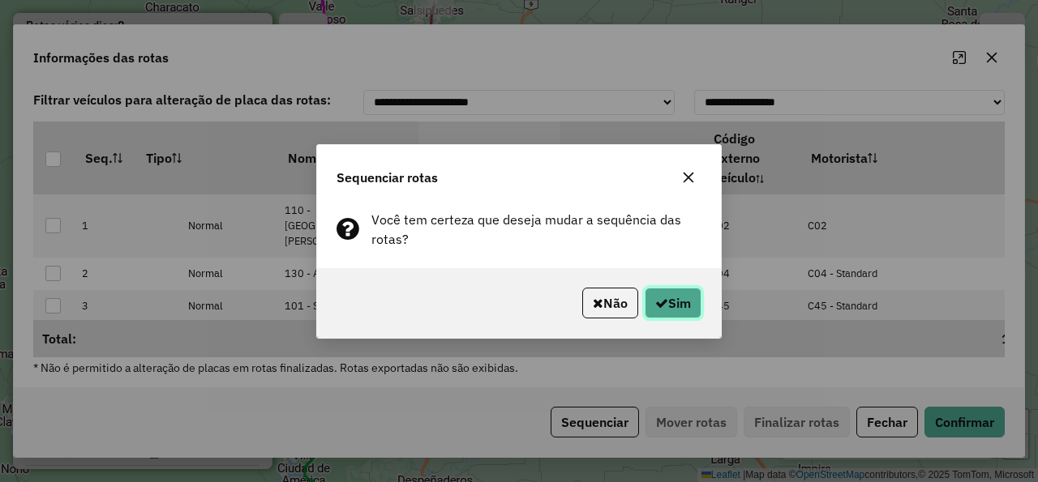
click at [666, 298] on button "Sim" at bounding box center [672, 303] width 57 height 31
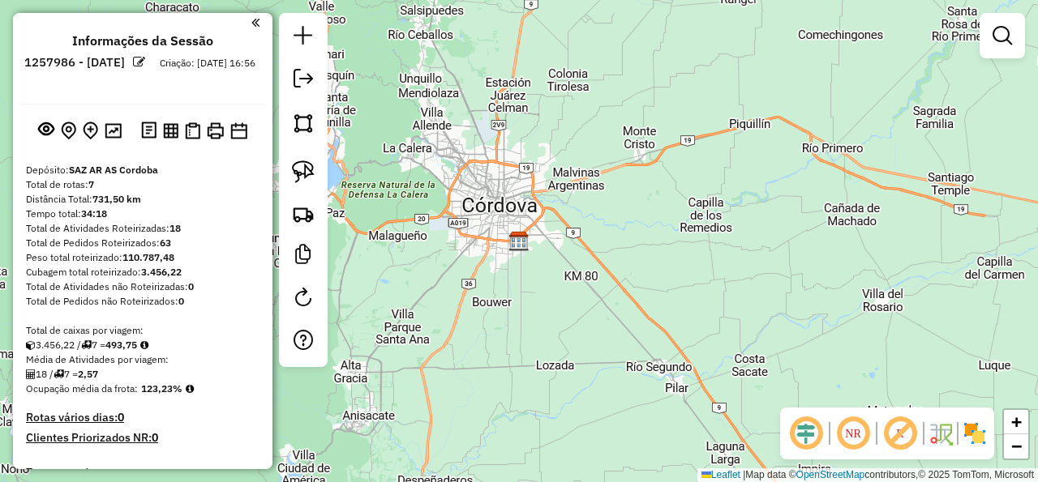
scroll to position [0, 0]
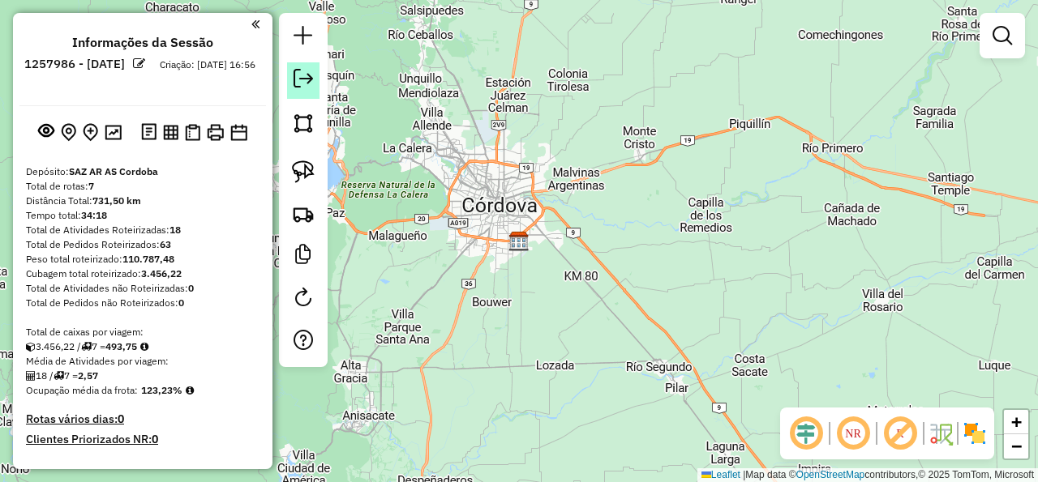
click at [308, 78] on em at bounding box center [302, 78] width 19 height 19
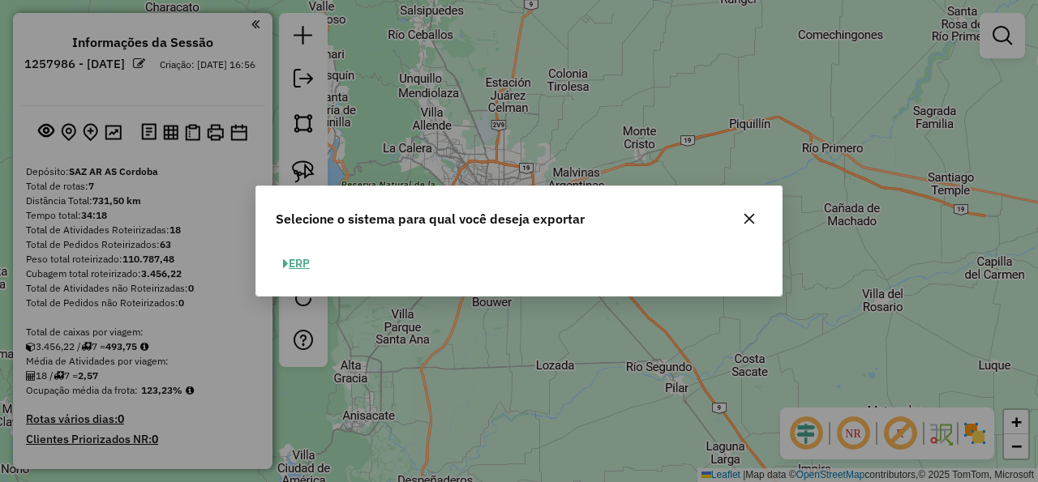
click at [309, 263] on button "ERP" at bounding box center [296, 263] width 41 height 25
select select "*********"
select select "**"
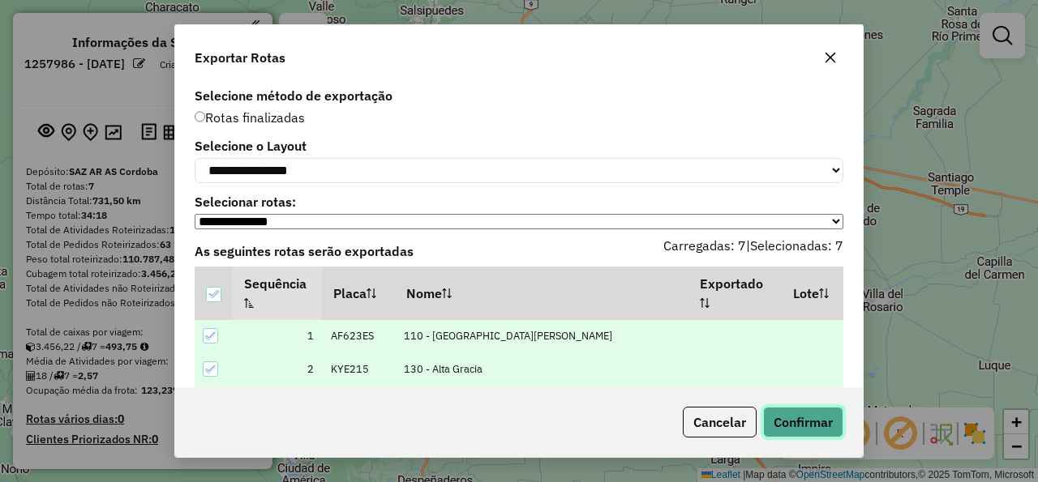
click at [815, 430] on button "Confirmar" at bounding box center [803, 422] width 80 height 31
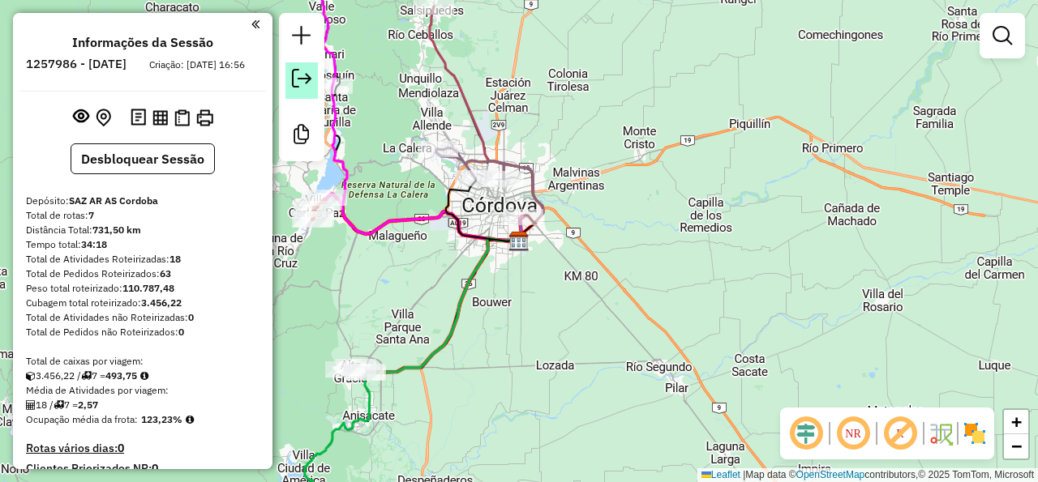
click at [302, 68] on link at bounding box center [301, 80] width 32 height 36
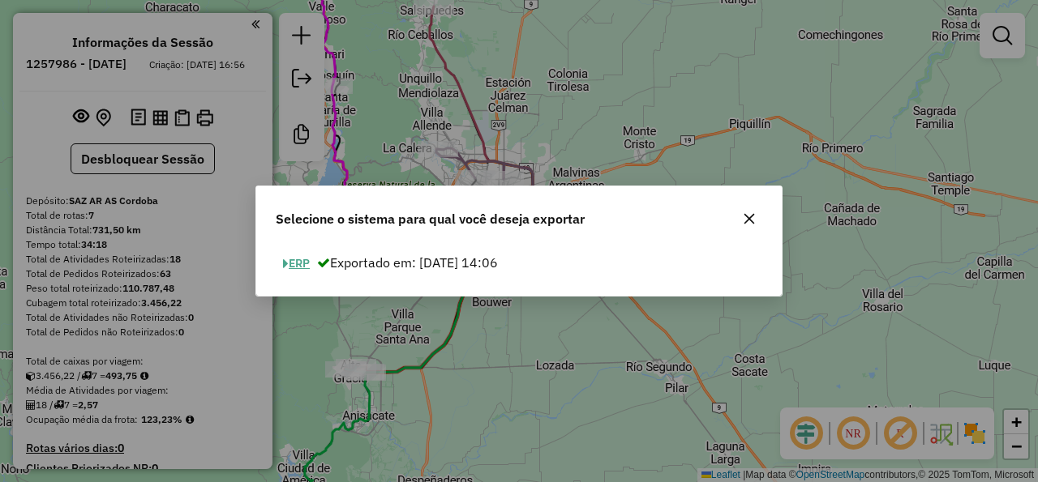
click at [295, 268] on button "ERP" at bounding box center [296, 263] width 41 height 25
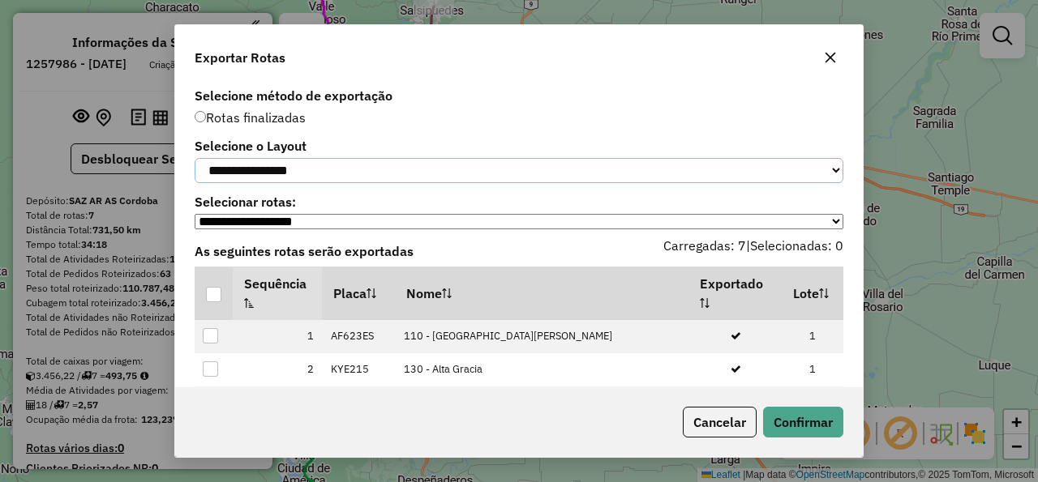
drag, startPoint x: 405, startPoint y: 172, endPoint x: 389, endPoint y: 183, distance: 19.8
click at [195, 158] on select "**********" at bounding box center [519, 170] width 648 height 25
select select "*********"
click option "*********" at bounding box center [0, 0] width 0 height 0
click at [215, 302] on div at bounding box center [213, 294] width 15 height 15
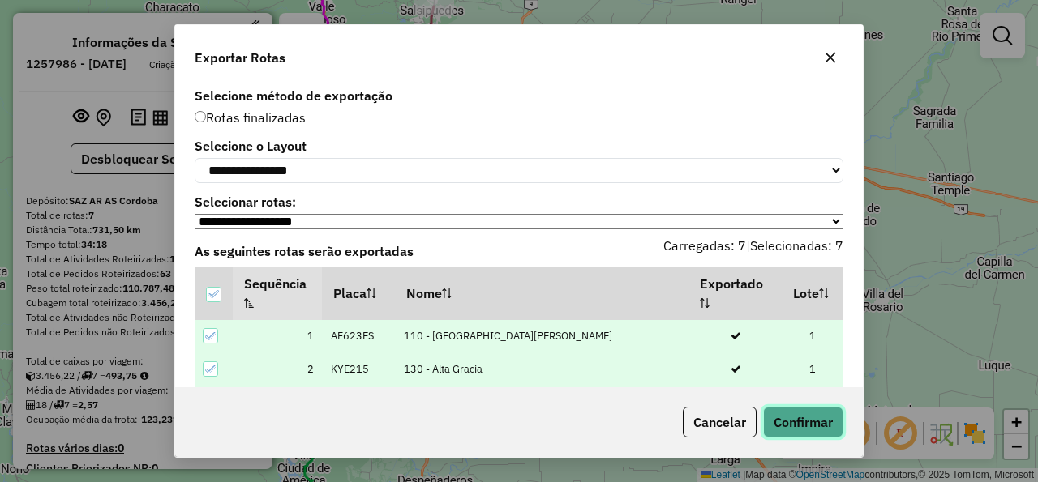
click at [805, 421] on button "Confirmar" at bounding box center [803, 422] width 80 height 31
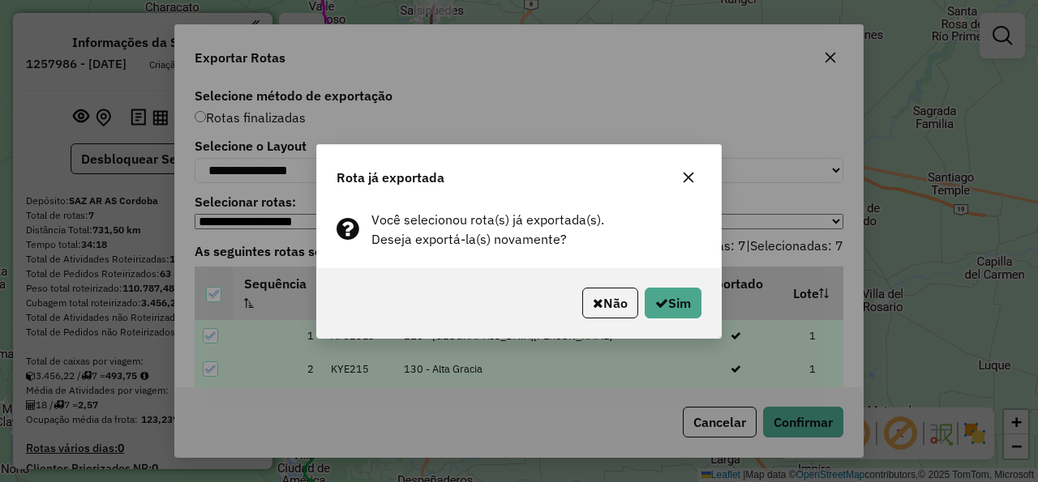
click at [705, 314] on div "Não Sim" at bounding box center [519, 303] width 404 height 70
click at [693, 306] on button "Sim" at bounding box center [672, 303] width 57 height 31
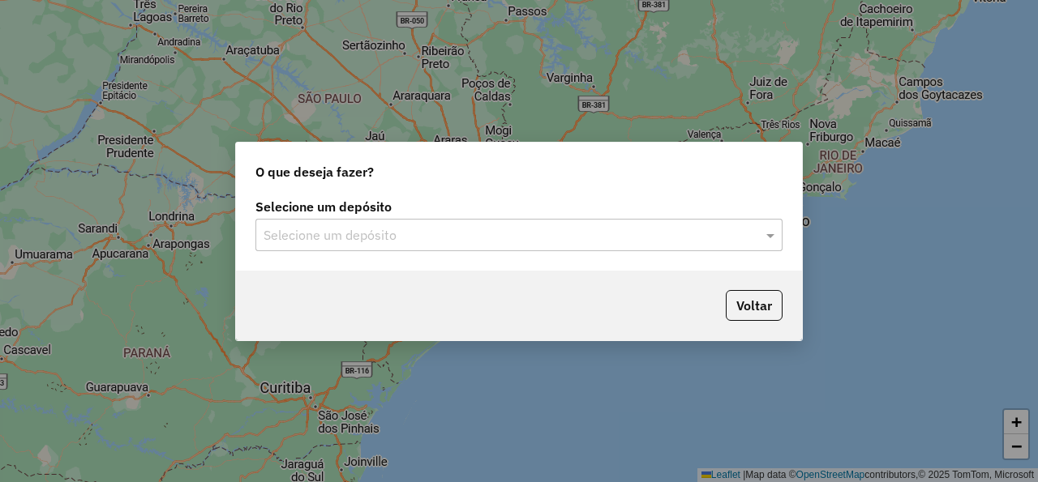
click at [704, 242] on input "text" at bounding box center [502, 235] width 478 height 19
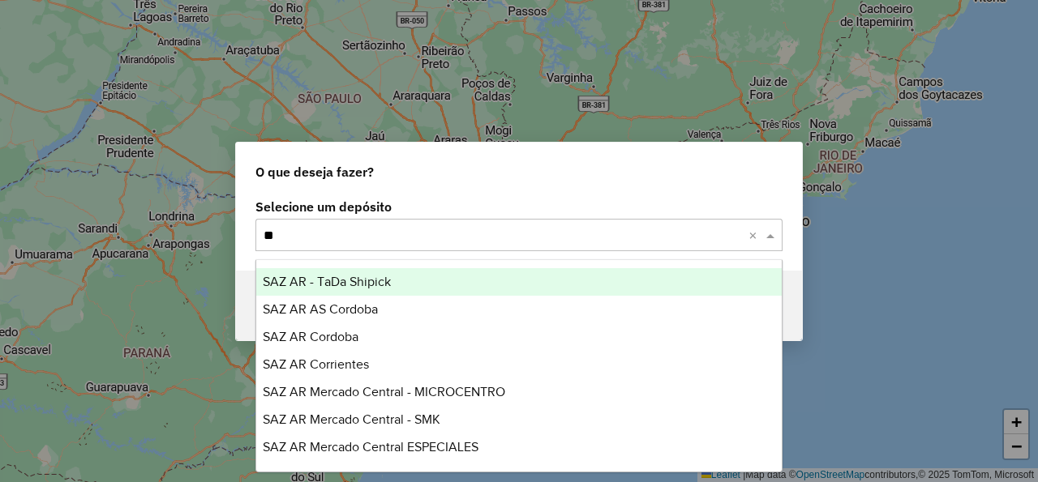
type input "***"
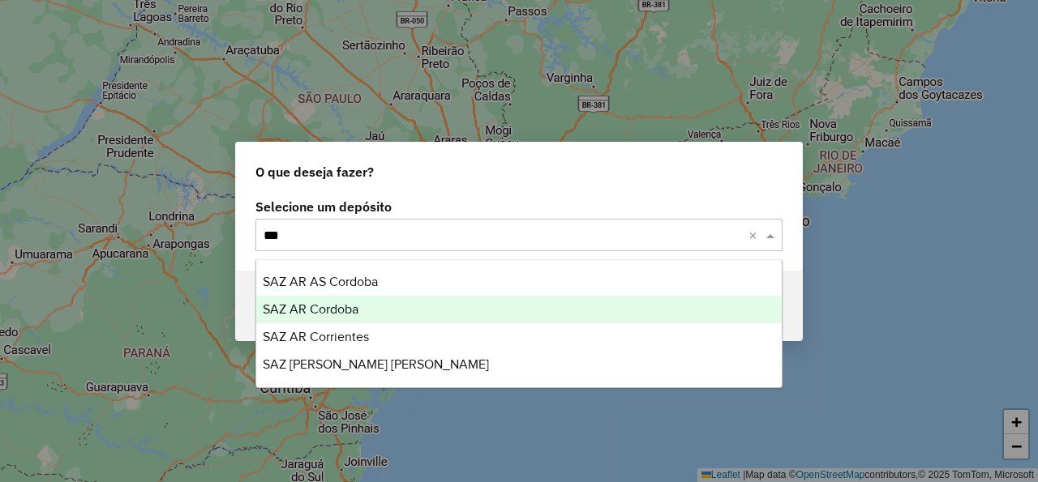
click at [591, 316] on div "SAZ AR Cordoba" at bounding box center [518, 310] width 525 height 28
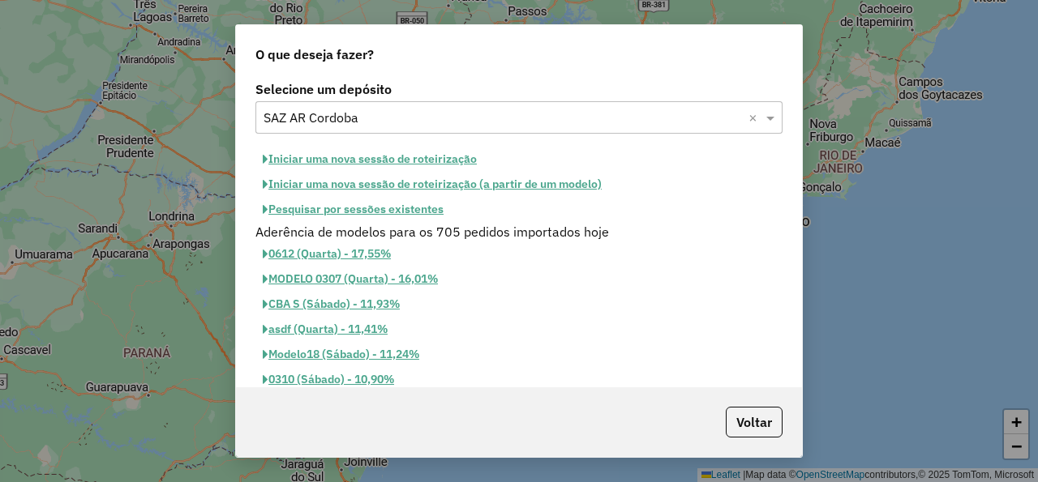
click at [426, 157] on button "Iniciar uma nova sessão de roteirização" at bounding box center [369, 159] width 229 height 25
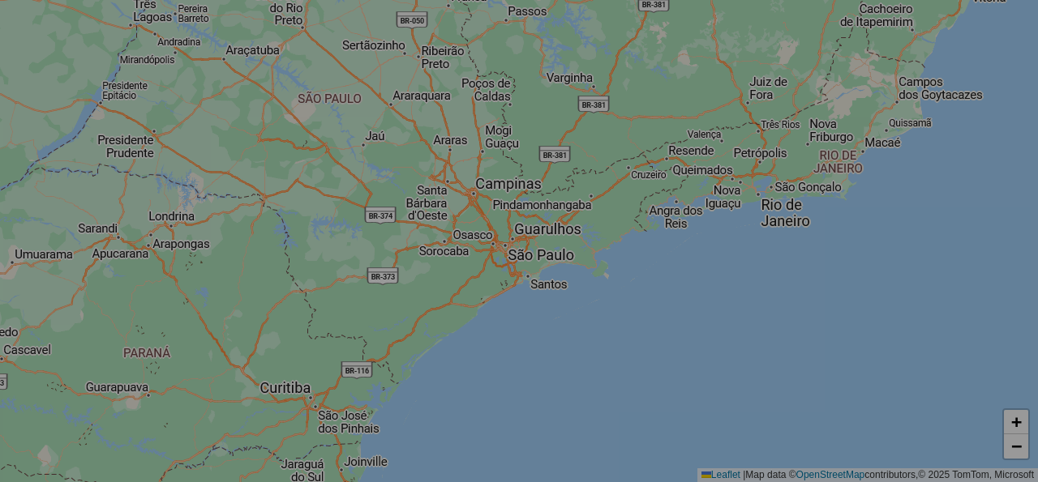
select select "*"
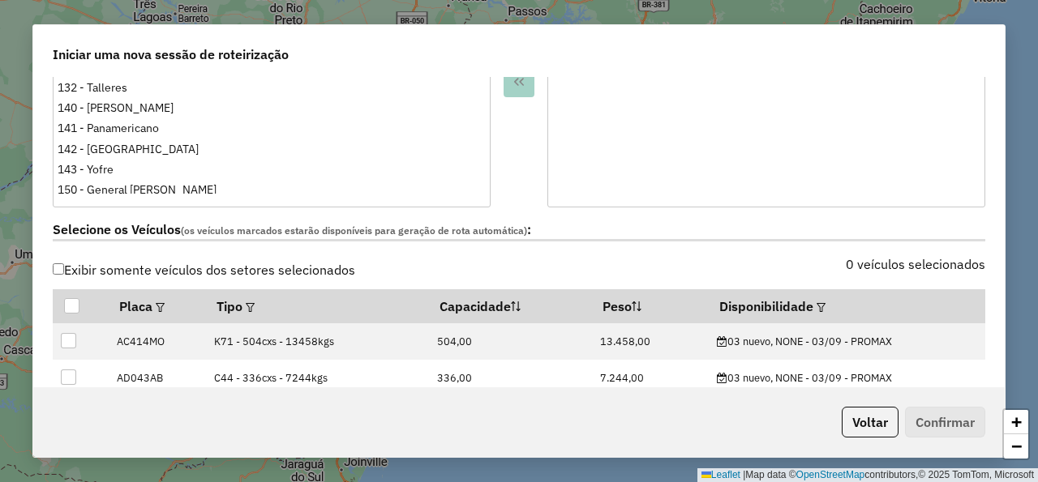
scroll to position [389, 0]
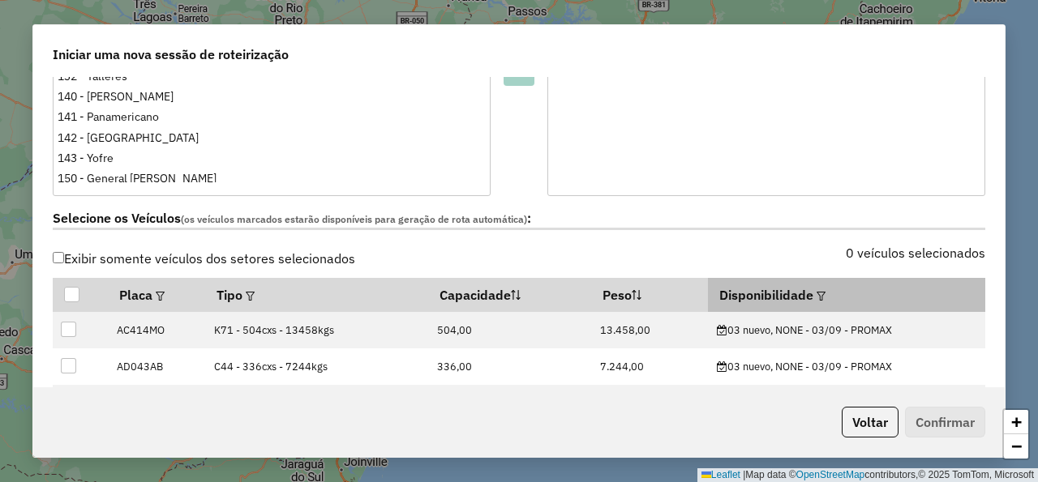
click at [816, 295] on em at bounding box center [820, 296] width 9 height 9
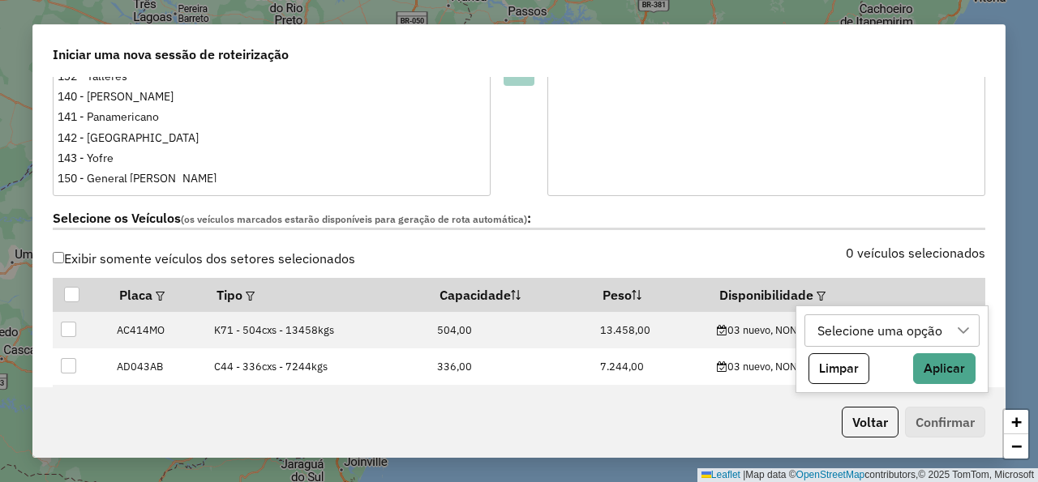
click at [835, 324] on div "Selecione uma opção" at bounding box center [879, 330] width 136 height 31
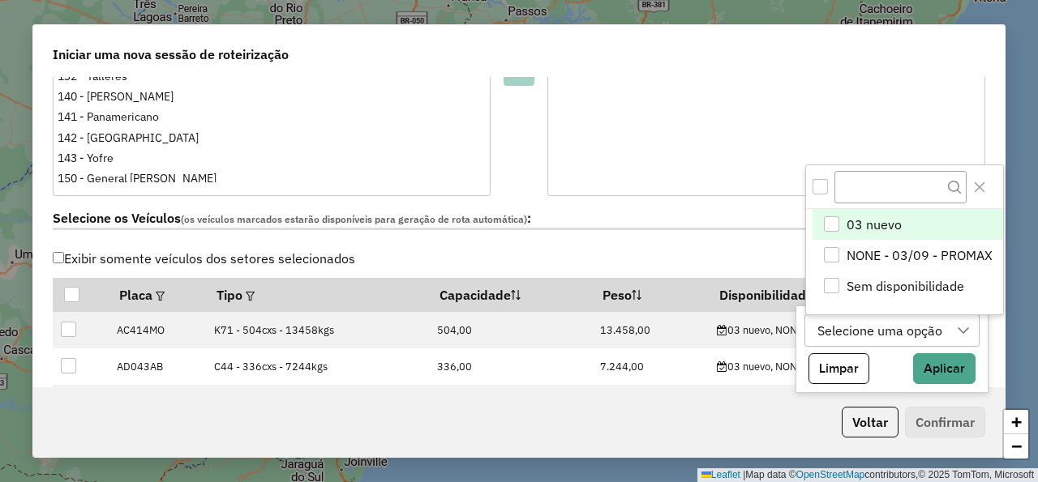
scroll to position [11, 85]
click at [862, 220] on span "03 nuevo" at bounding box center [873, 225] width 55 height 19
click at [729, 253] on div "0 veículos selecionados" at bounding box center [757, 262] width 476 height 31
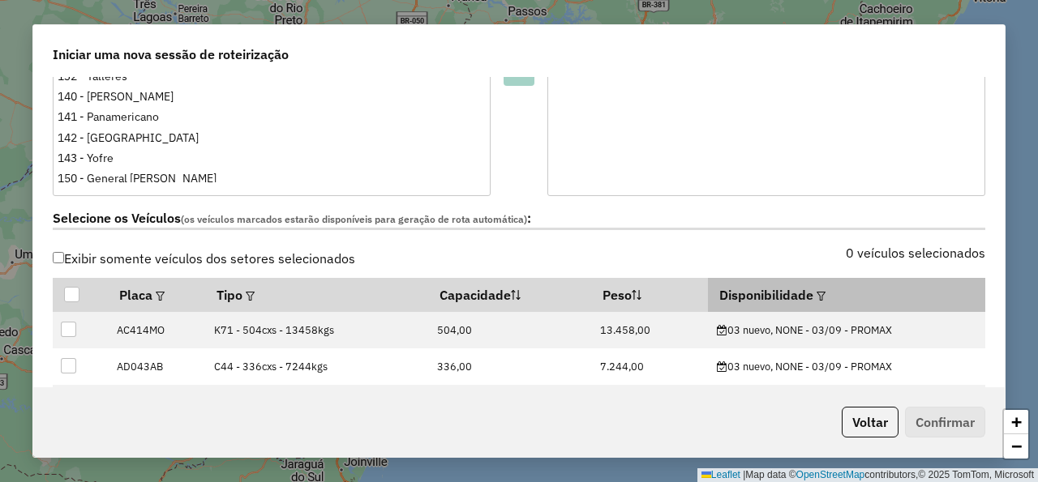
click at [809, 292] on th "Disponibilidade" at bounding box center [846, 295] width 276 height 34
click at [816, 294] on em at bounding box center [820, 296] width 9 height 9
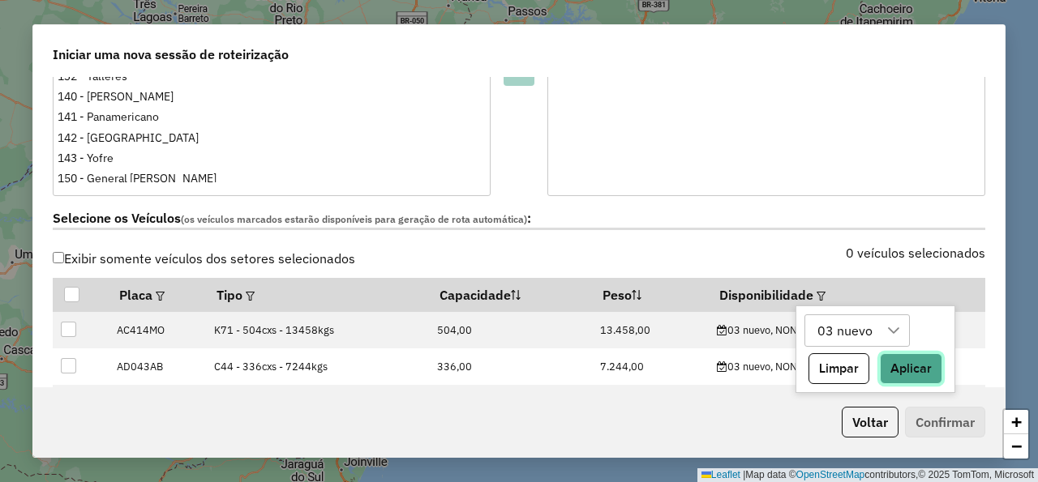
click at [909, 373] on button "Aplicar" at bounding box center [910, 368] width 62 height 31
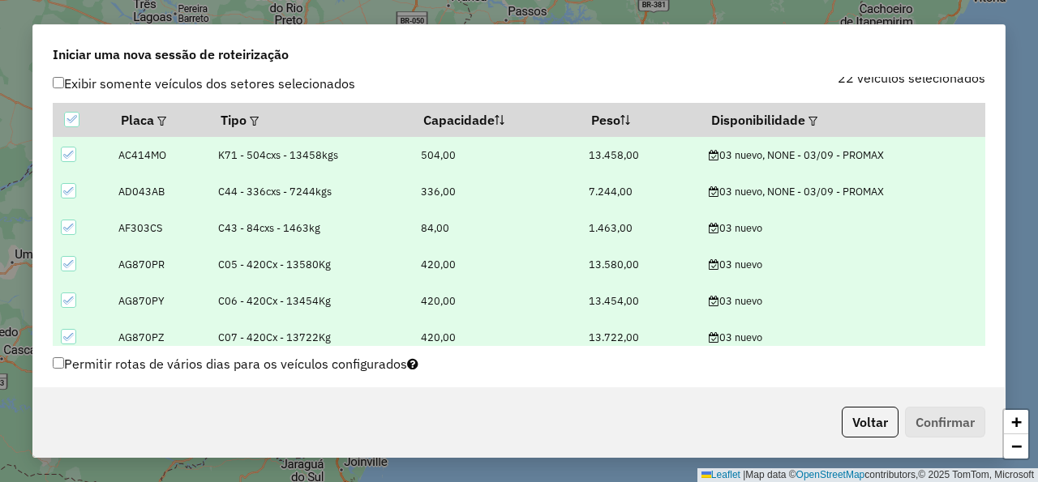
scroll to position [681, 0]
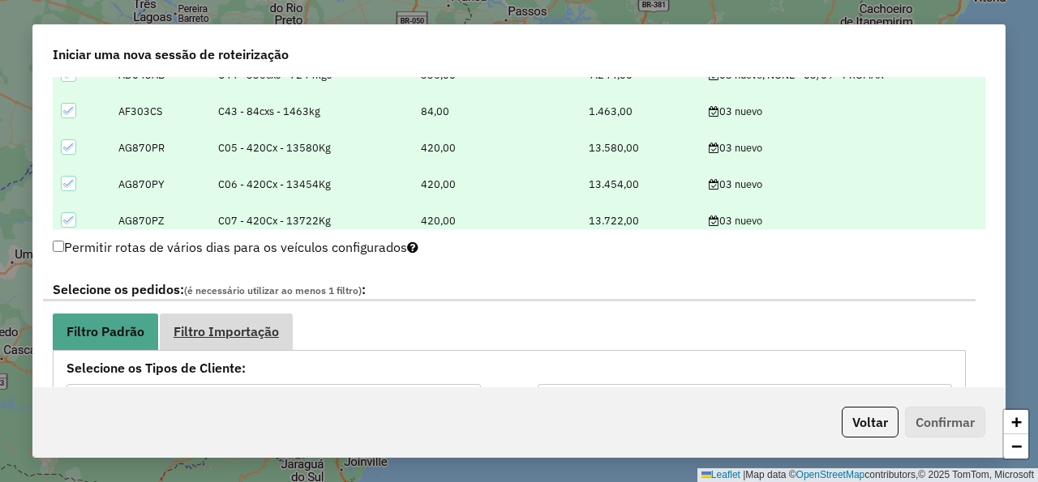
click at [273, 339] on link "Filtro Importação" at bounding box center [226, 332] width 133 height 36
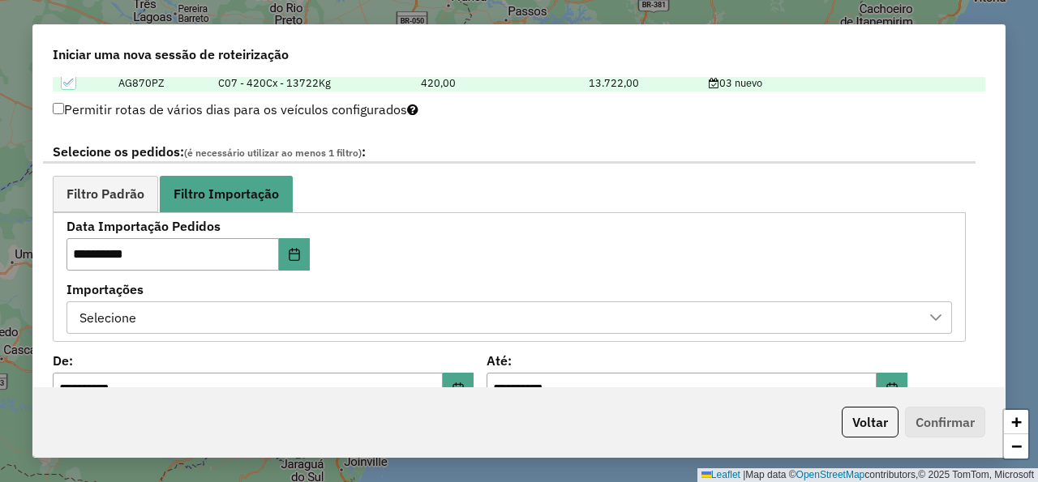
scroll to position [875, 0]
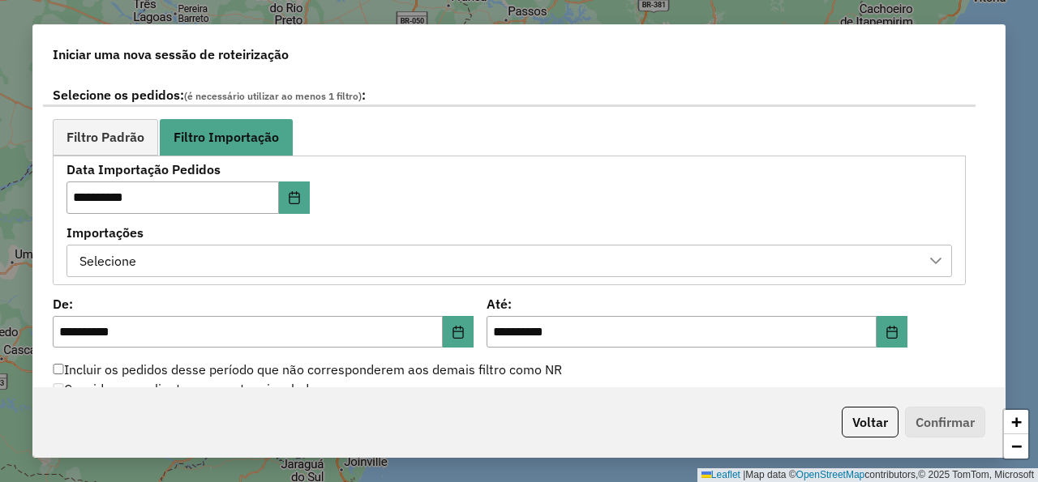
click at [426, 258] on div "Selecione" at bounding box center [497, 261] width 846 height 31
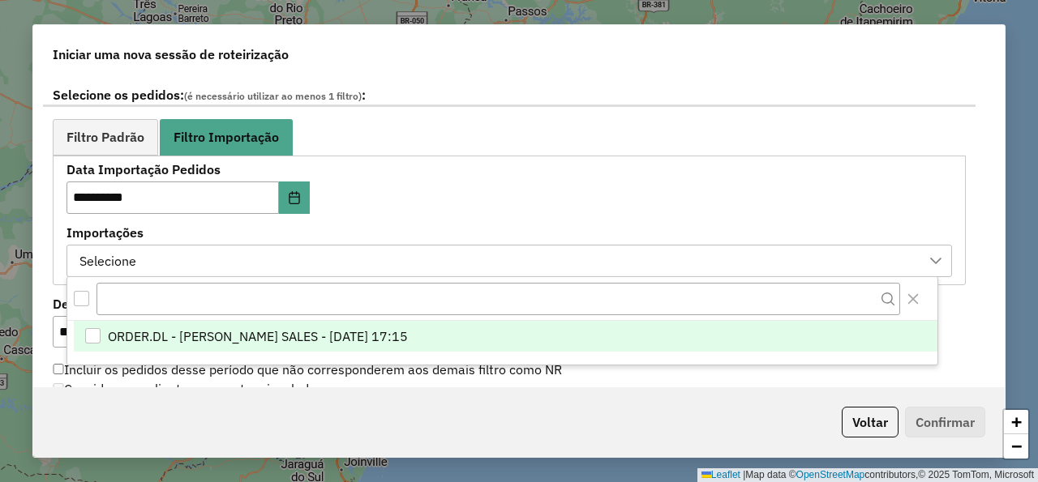
scroll to position [11, 85]
click at [386, 328] on span "ORDER.DL - NATHALIA DA COSTA SALES - 02/09/2025 17:15" at bounding box center [258, 336] width 300 height 19
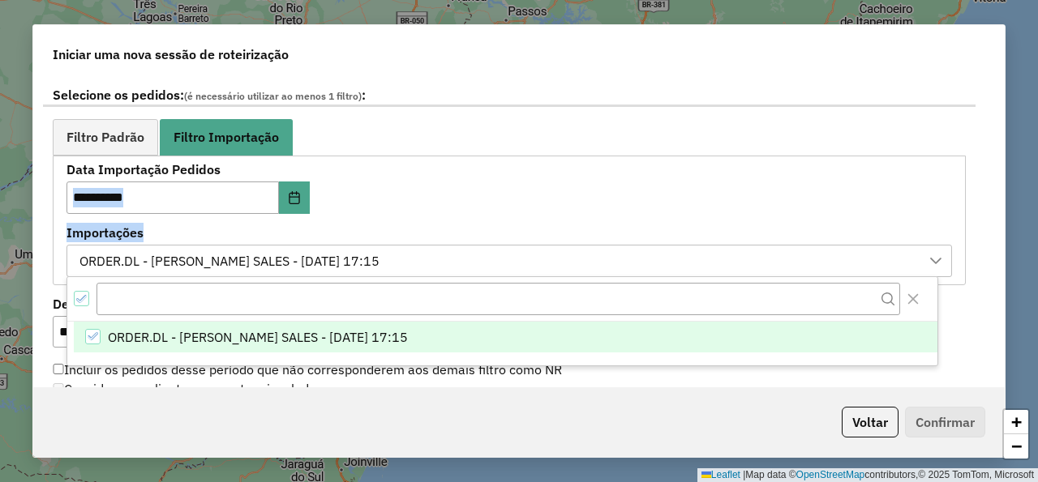
click at [492, 220] on div "**********" at bounding box center [508, 220] width 885 height 113
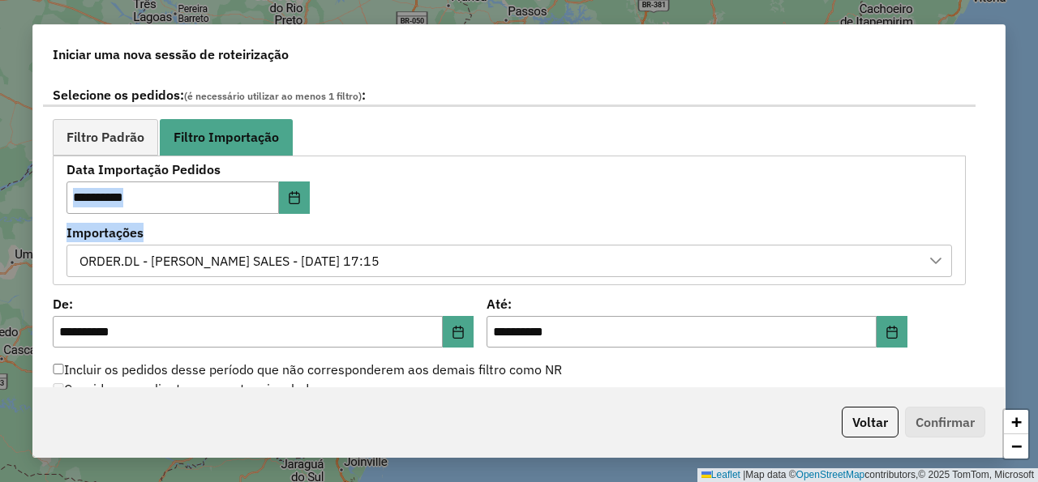
scroll to position [973, 0]
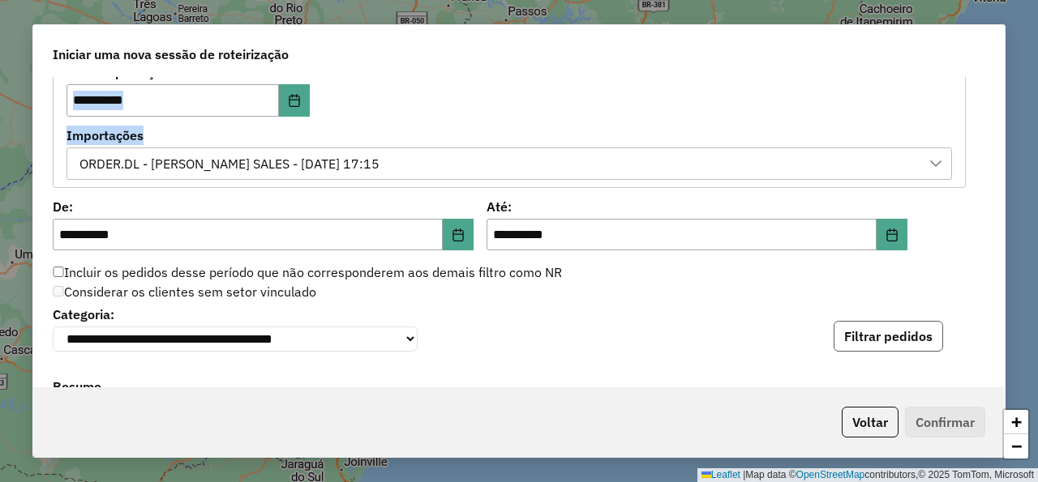
click at [896, 351] on button "Filtrar pedidos" at bounding box center [887, 336] width 109 height 31
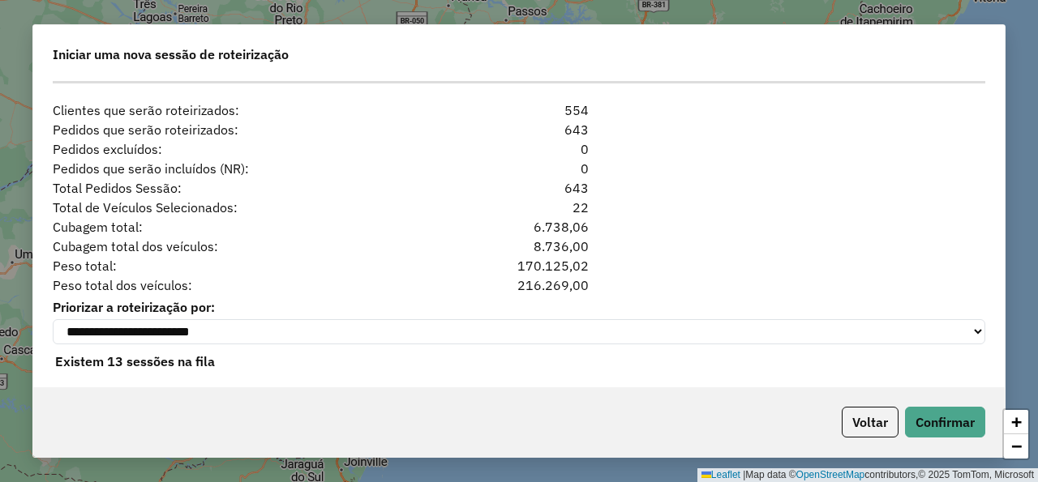
scroll to position [1639, 0]
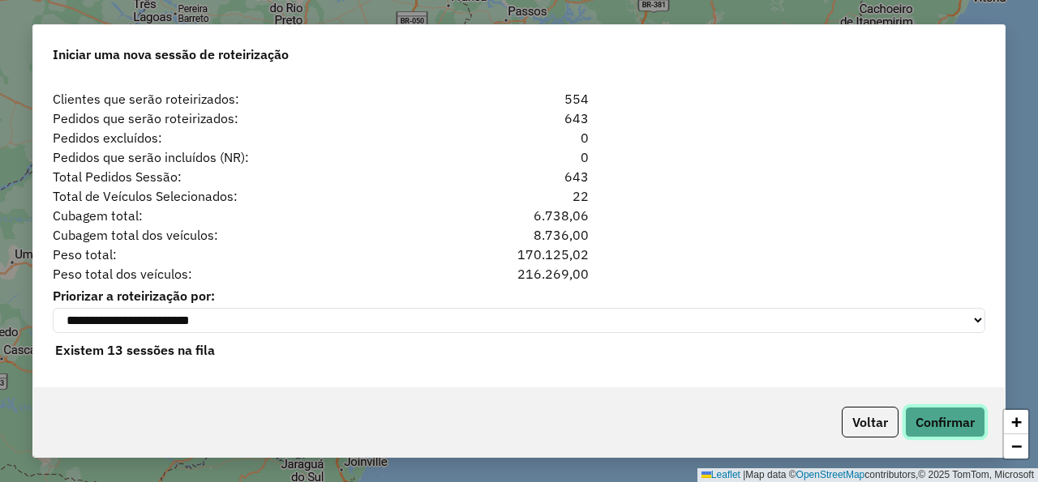
click at [951, 420] on button "Confirmar" at bounding box center [945, 422] width 80 height 31
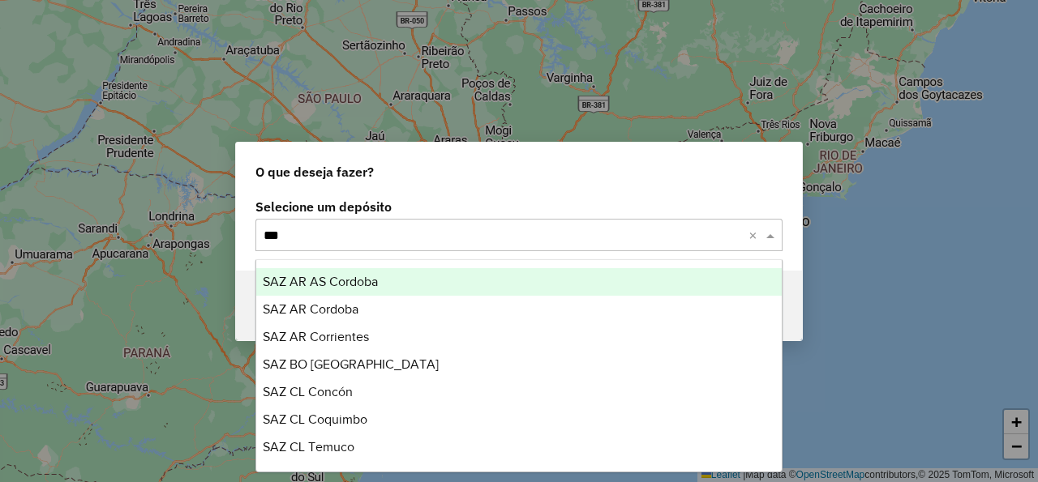
type input "****"
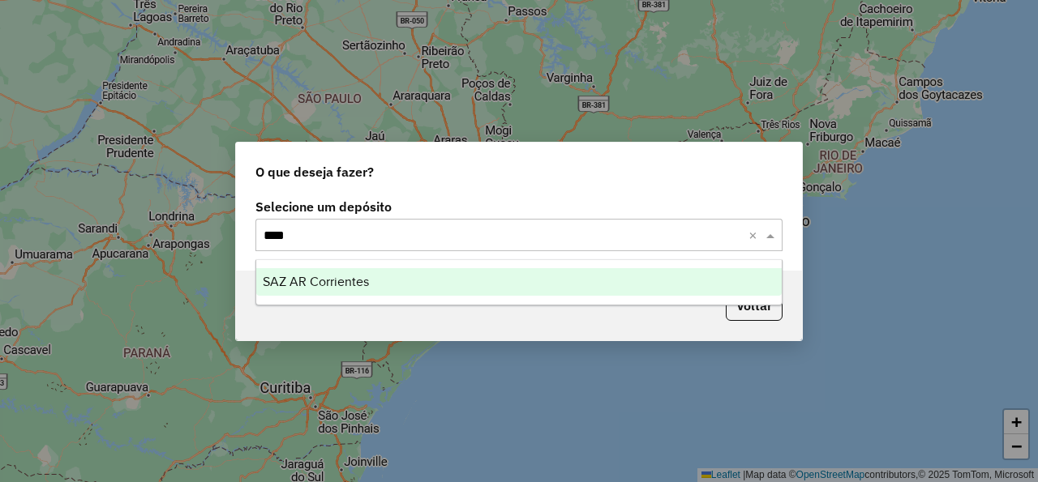
click at [338, 272] on div "SAZ AR Corrientes" at bounding box center [518, 282] width 525 height 28
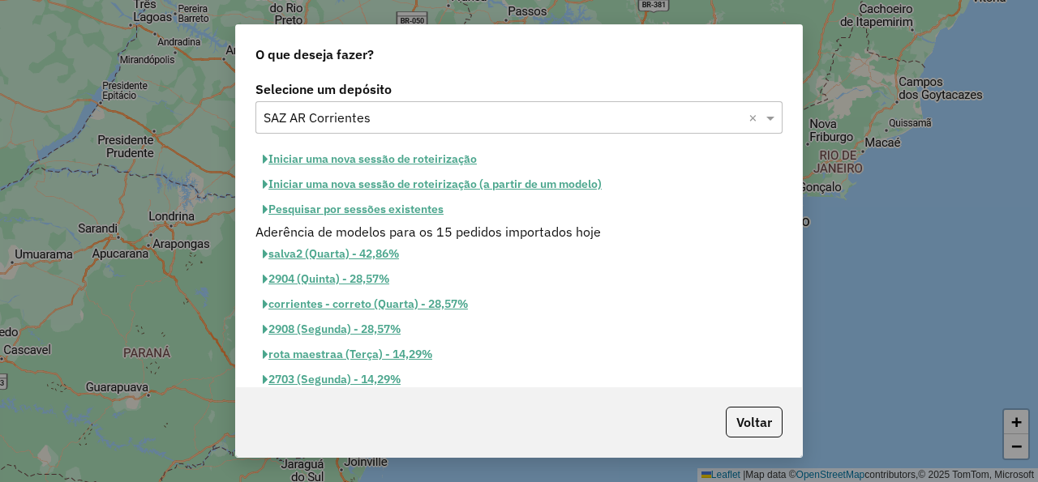
click at [427, 161] on button "Iniciar uma nova sessão de roteirização" at bounding box center [369, 159] width 229 height 25
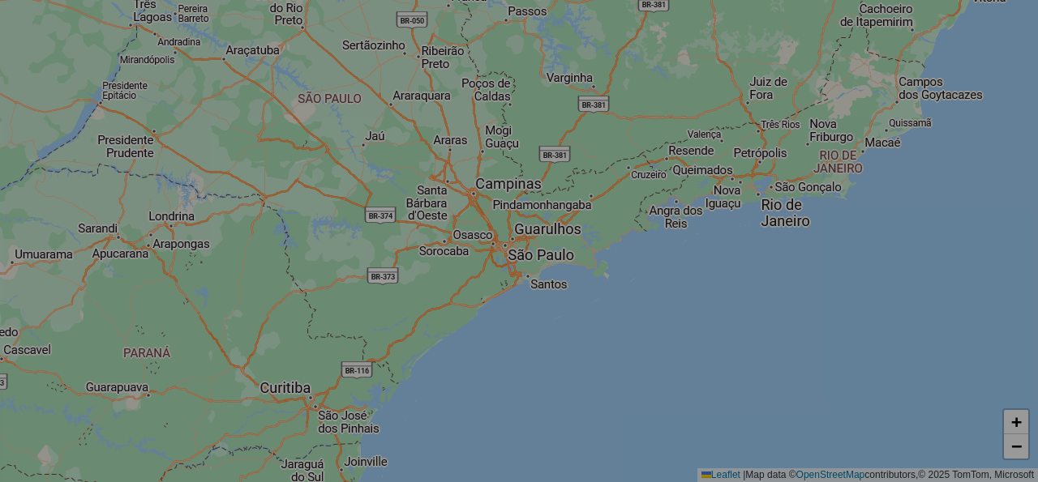
select select "*"
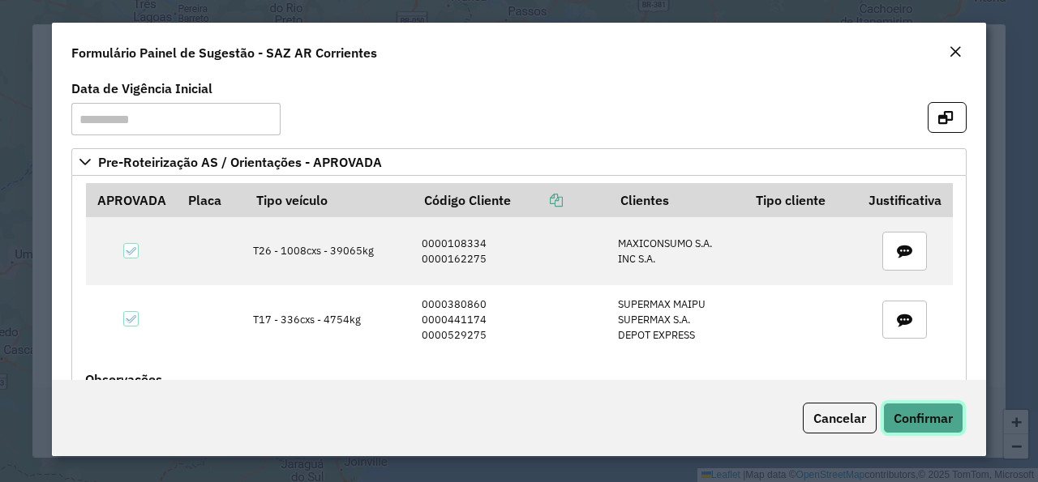
click at [928, 420] on span "Confirmar" at bounding box center [922, 418] width 59 height 16
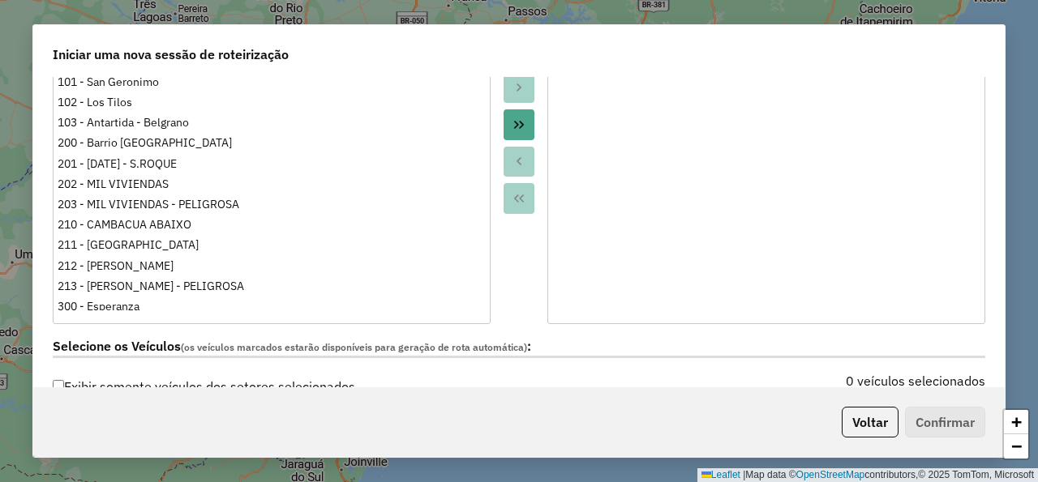
scroll to position [486, 0]
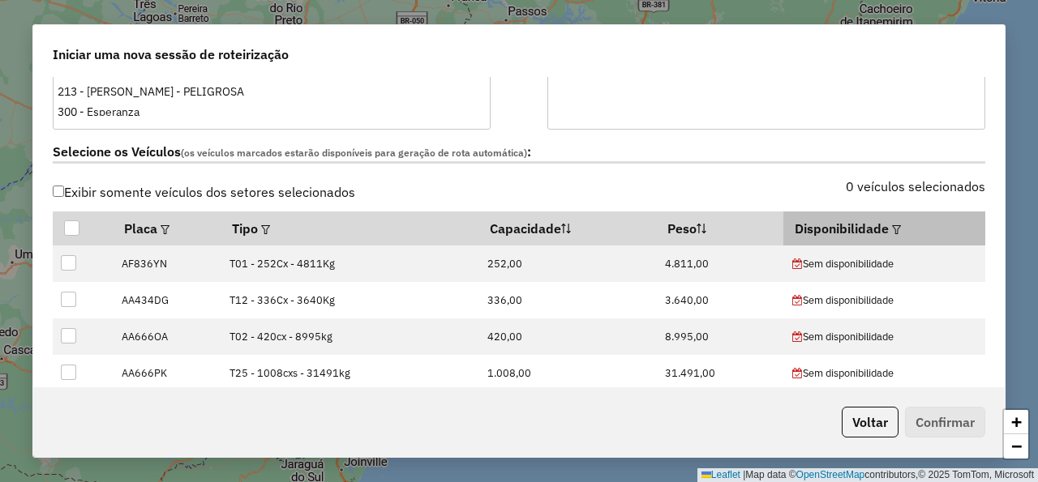
click at [892, 225] on em at bounding box center [896, 229] width 9 height 9
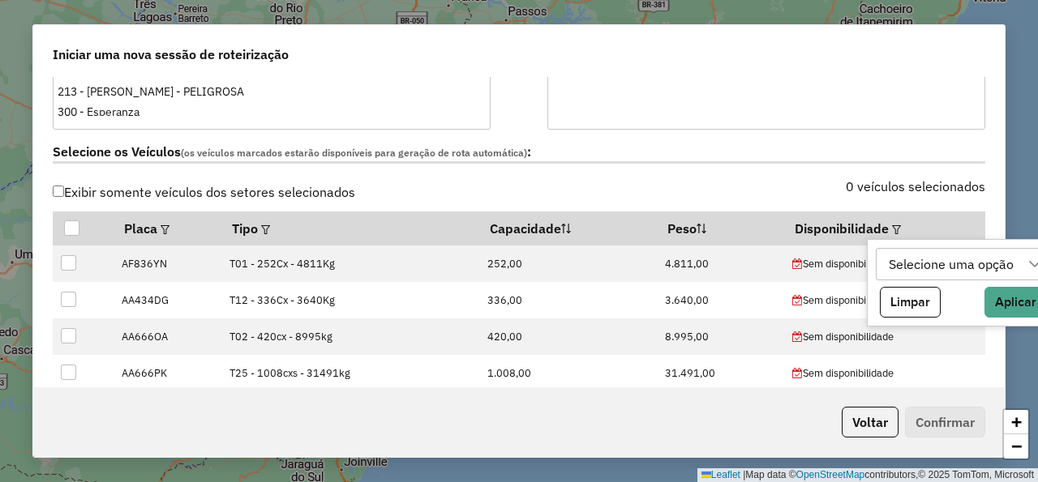
click at [890, 263] on div "Selecione uma opção" at bounding box center [951, 264] width 136 height 31
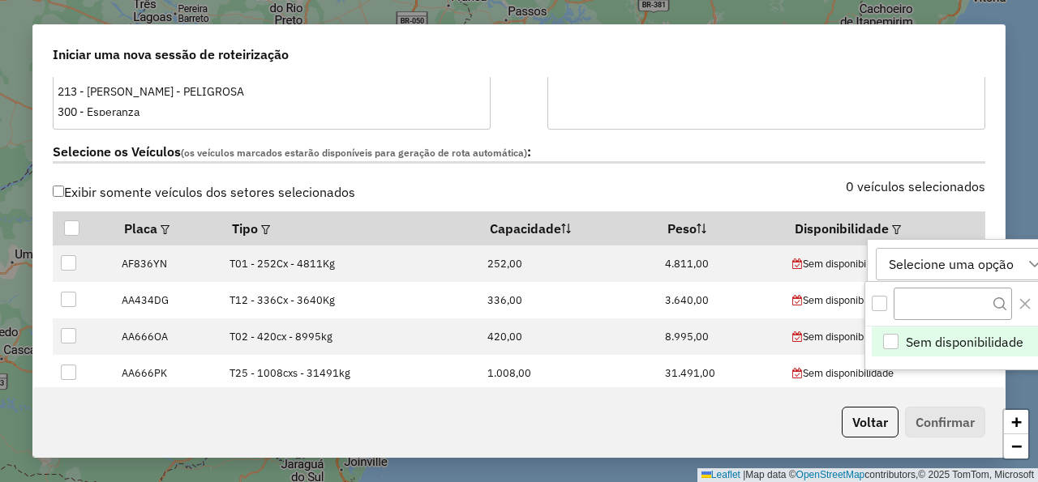
click at [830, 193] on div "0 veículos selecionados" at bounding box center [757, 196] width 476 height 31
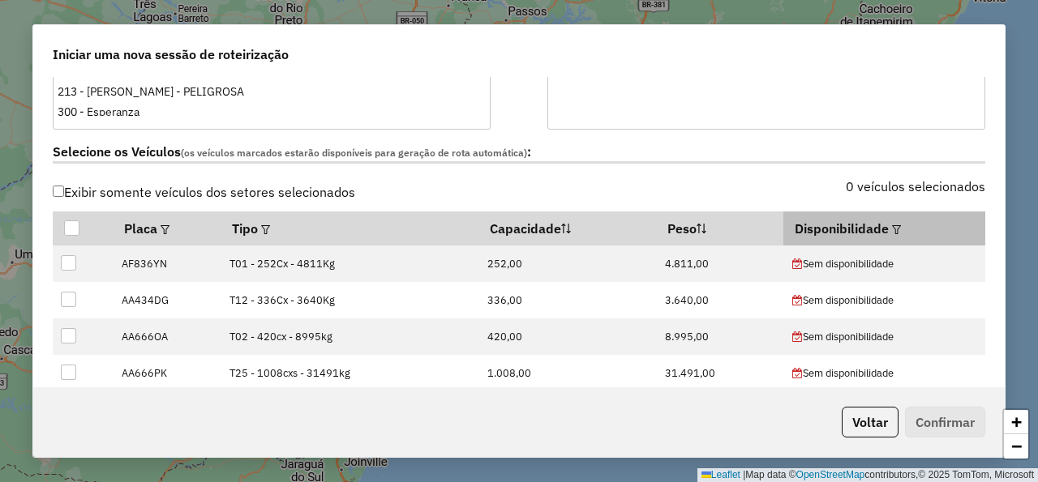
click at [892, 226] on em at bounding box center [896, 229] width 9 height 9
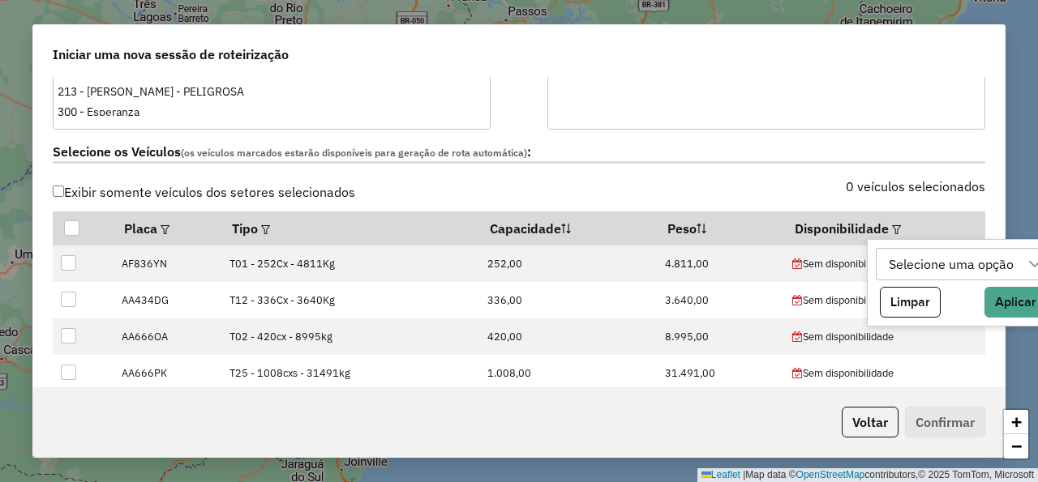
click at [953, 263] on div "Selecione uma opção" at bounding box center [951, 264] width 136 height 31
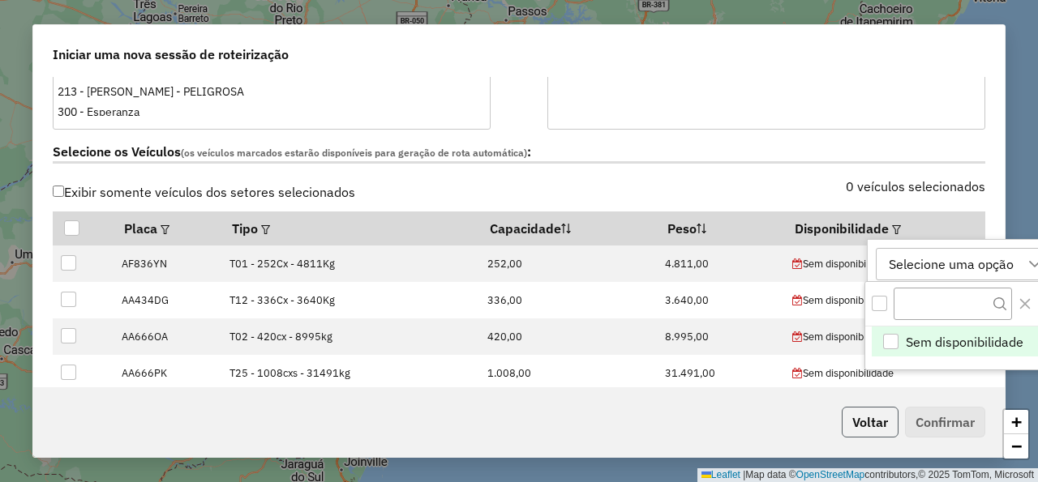
click at [868, 420] on button "Voltar" at bounding box center [869, 422] width 57 height 31
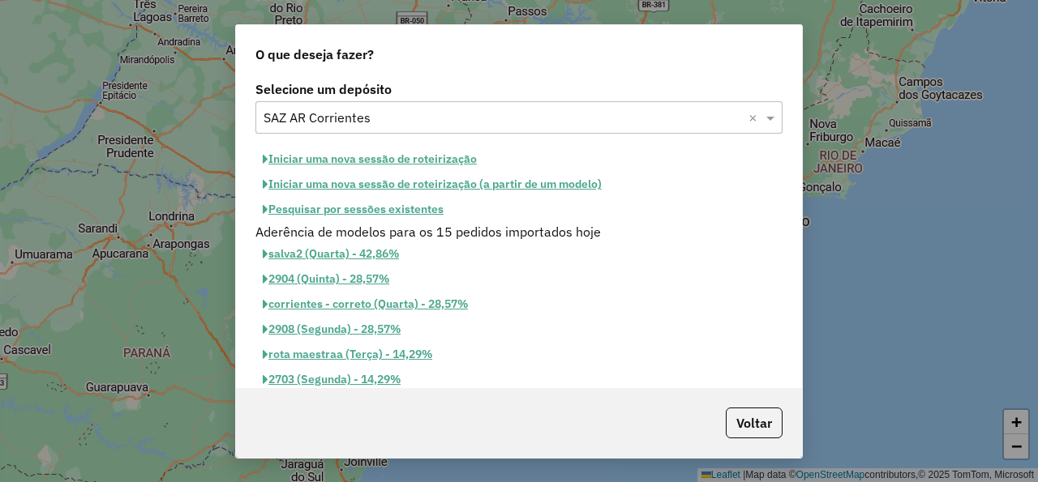
scroll to position [456, 0]
click at [868, 420] on div "O que deseja fazer? Selecione um depósito Selecione um depósito × SAZ AR Corrie…" at bounding box center [519, 241] width 1038 height 482
click at [403, 152] on button "Iniciar uma nova sessão de roteirização" at bounding box center [369, 159] width 229 height 25
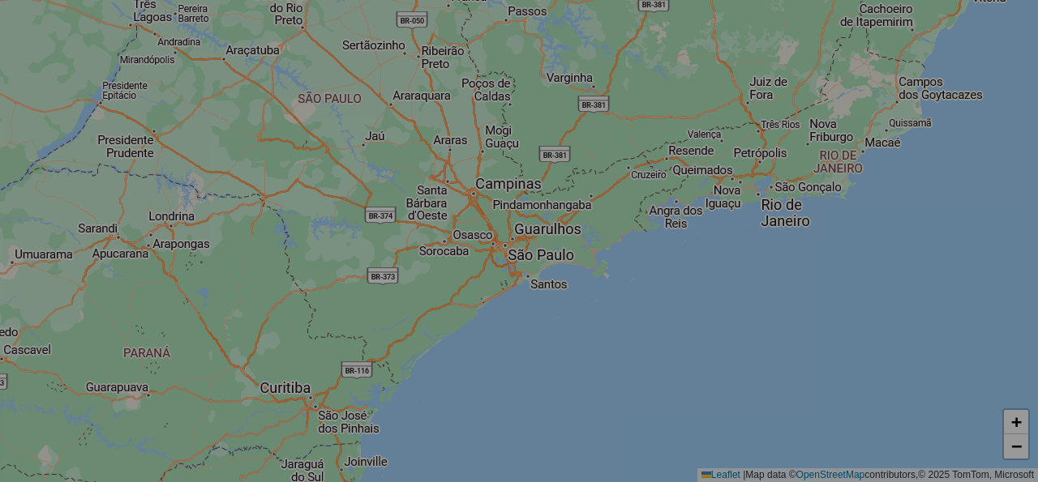
select select "*"
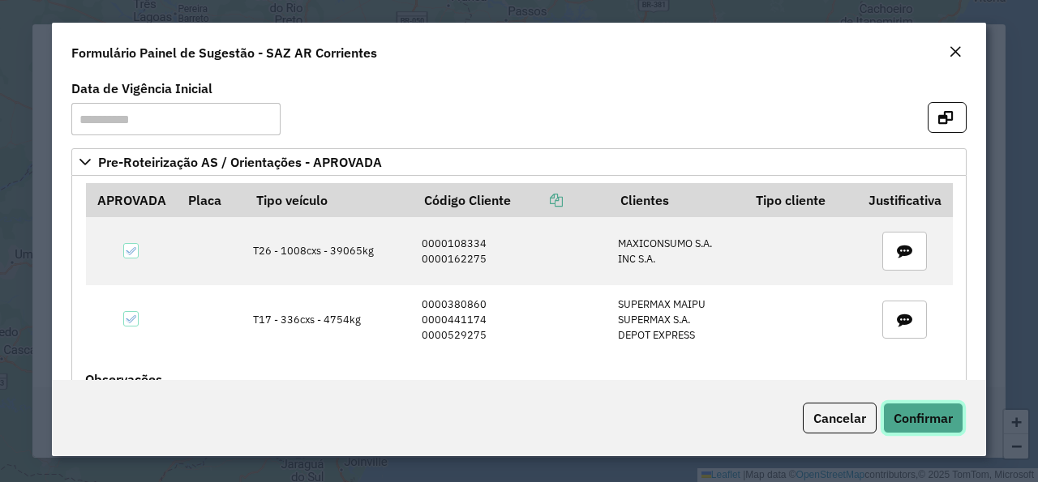
click at [938, 420] on span "Confirmar" at bounding box center [922, 418] width 59 height 16
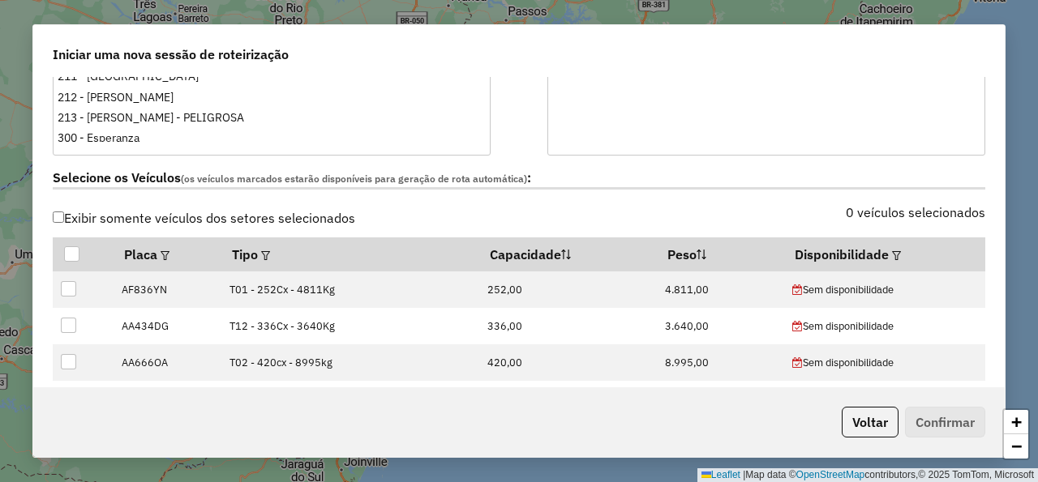
scroll to position [486, 0]
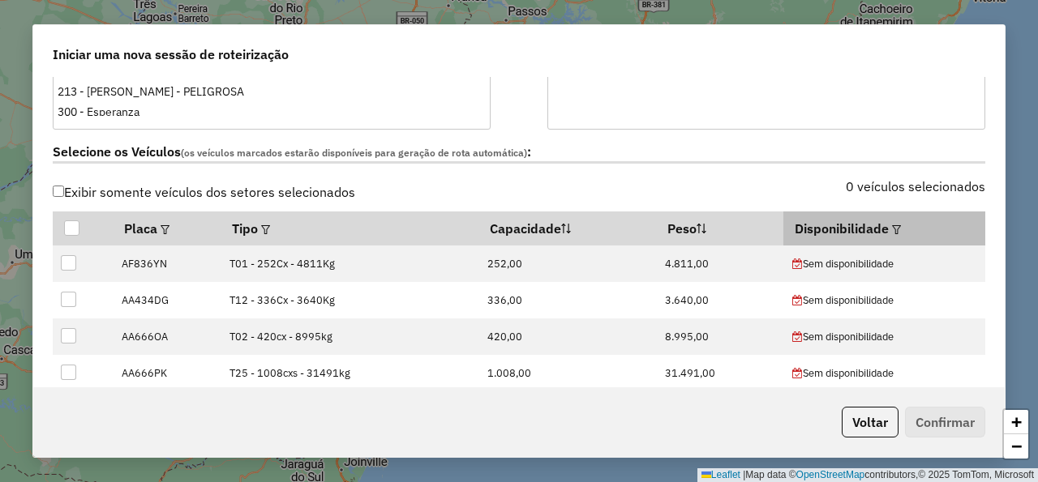
click at [892, 230] on em at bounding box center [896, 229] width 9 height 9
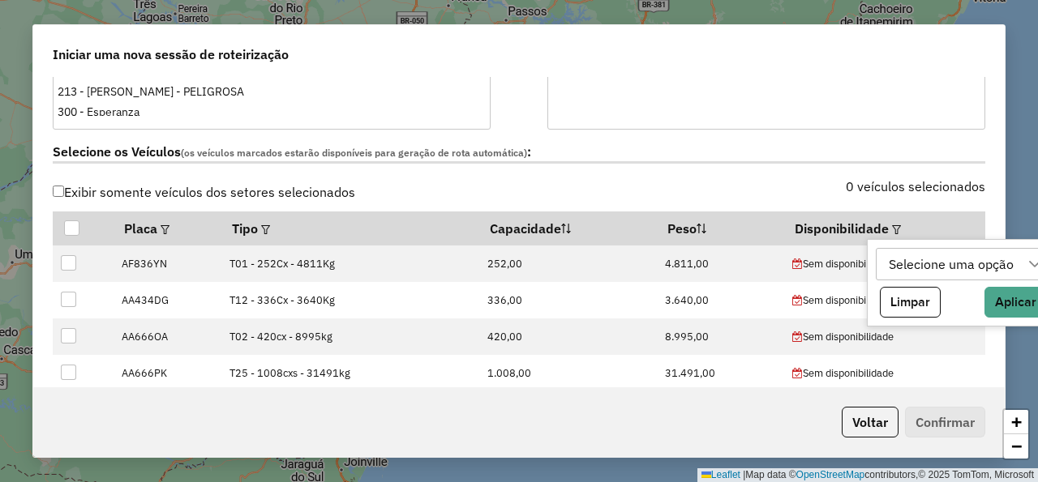
click at [894, 265] on div "Selecione uma opção" at bounding box center [951, 264] width 136 height 31
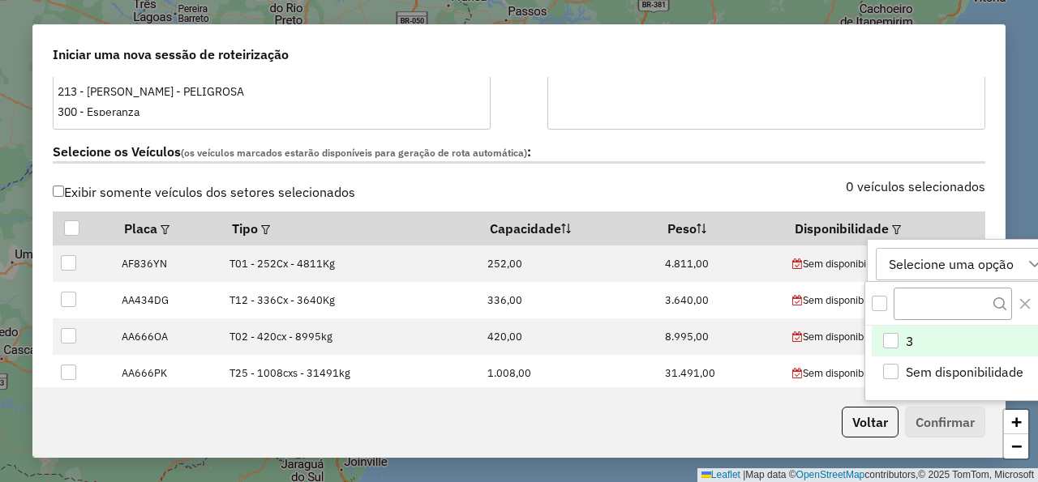
scroll to position [11, 85]
click at [901, 350] on li "3" at bounding box center [960, 342] width 178 height 31
click at [772, 189] on div "0 veículos selecionados" at bounding box center [757, 196] width 476 height 31
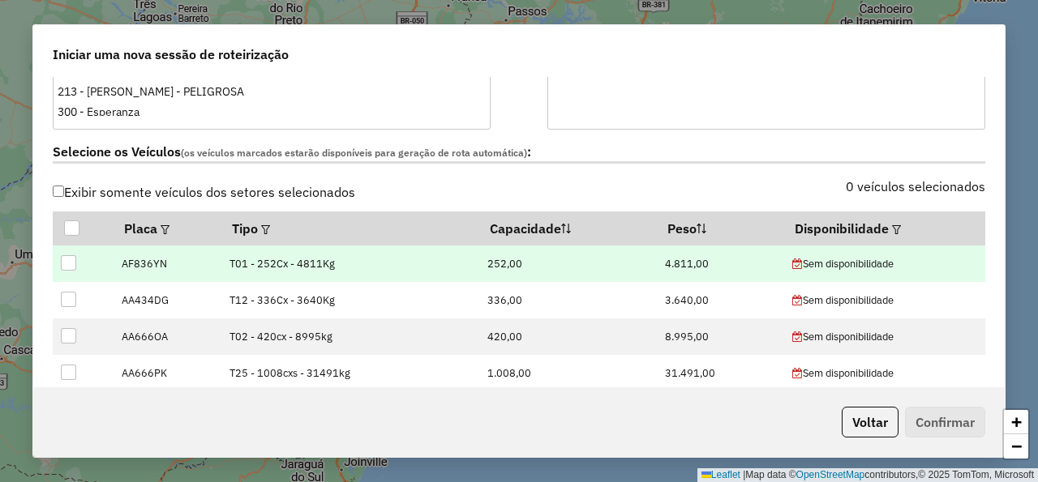
scroll to position [195, 0]
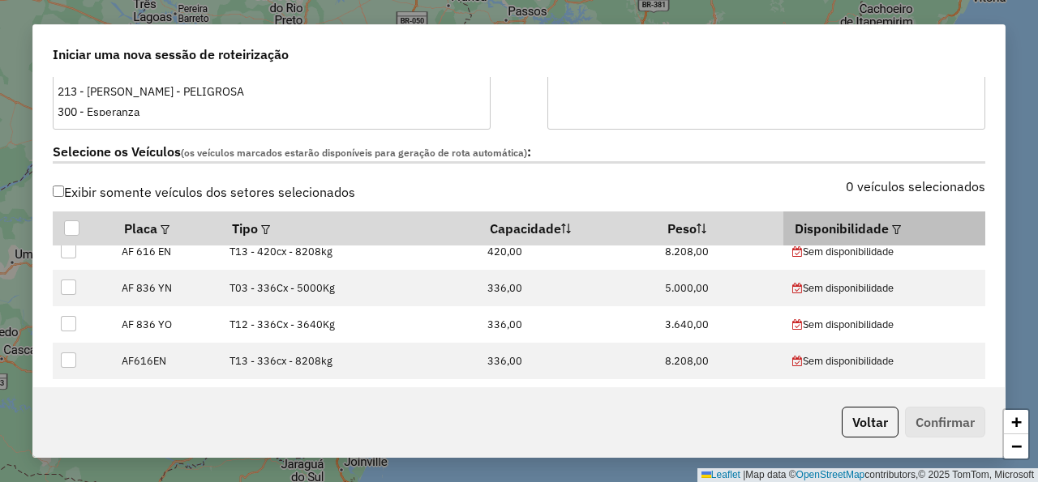
click at [892, 229] on em at bounding box center [896, 229] width 9 height 9
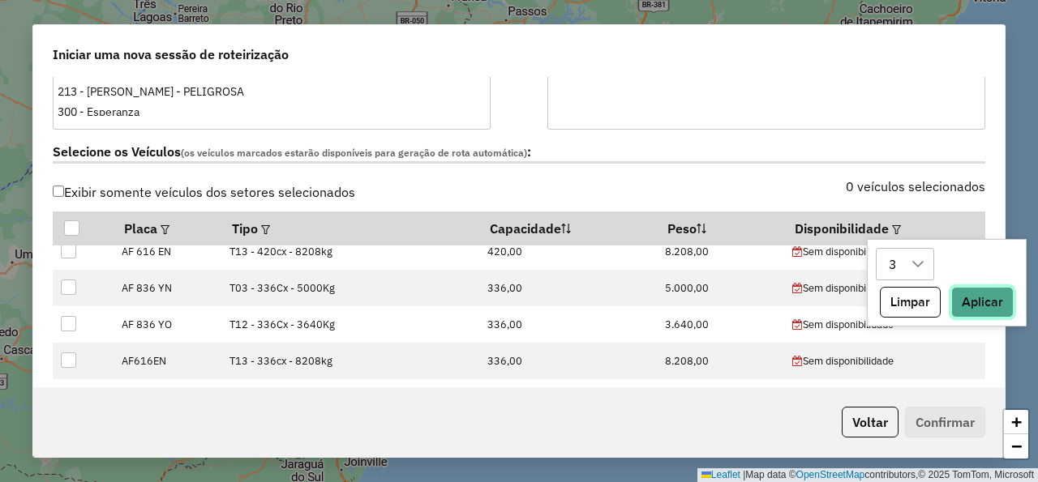
click at [976, 310] on button "Aplicar" at bounding box center [982, 302] width 62 height 31
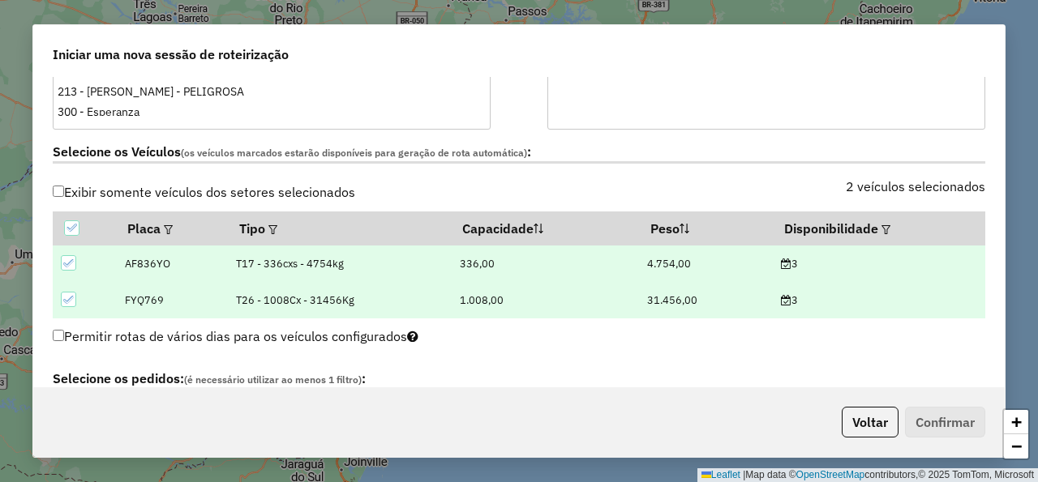
scroll to position [0, 0]
click at [708, 150] on label "Selecione os Veículos (os veículos marcados estarão disponíveis para geração de…" at bounding box center [519, 153] width 932 height 22
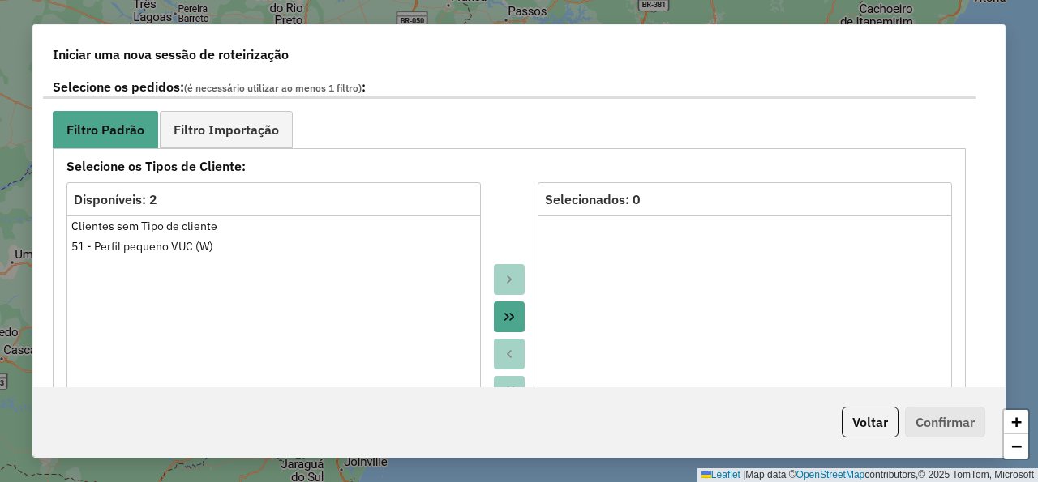
click at [281, 149] on div "**********" at bounding box center [509, 448] width 913 height 601
click at [272, 134] on span "Filtro Importação" at bounding box center [225, 129] width 105 height 13
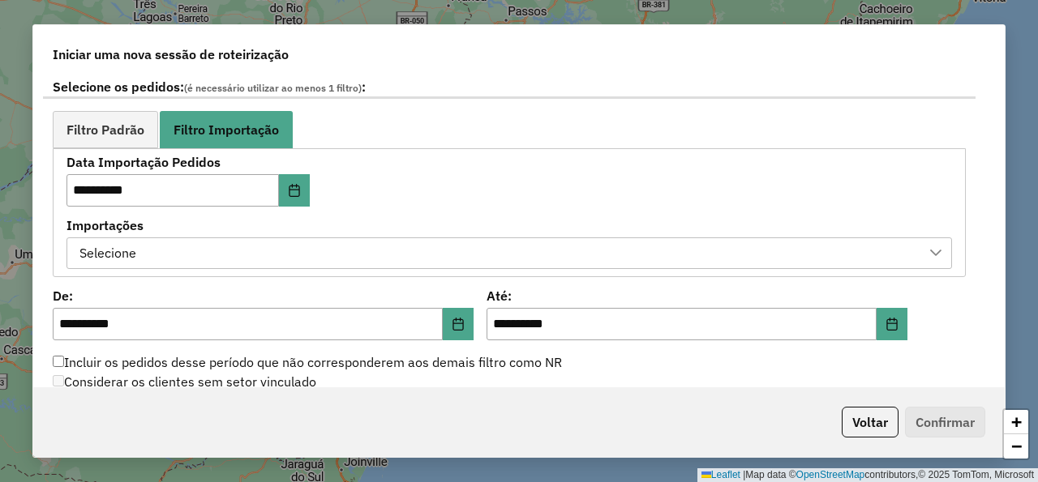
click at [394, 244] on div "Selecione" at bounding box center [497, 253] width 846 height 31
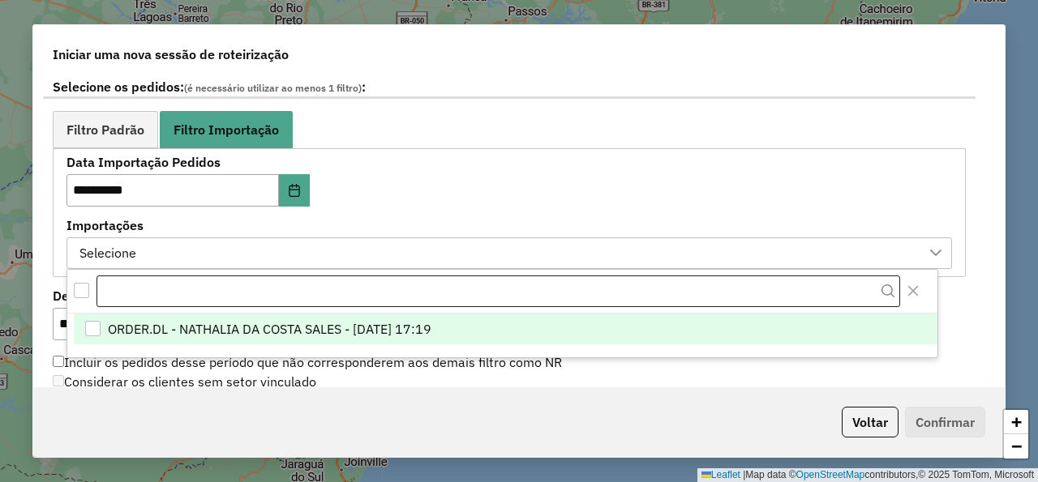
scroll to position [11, 85]
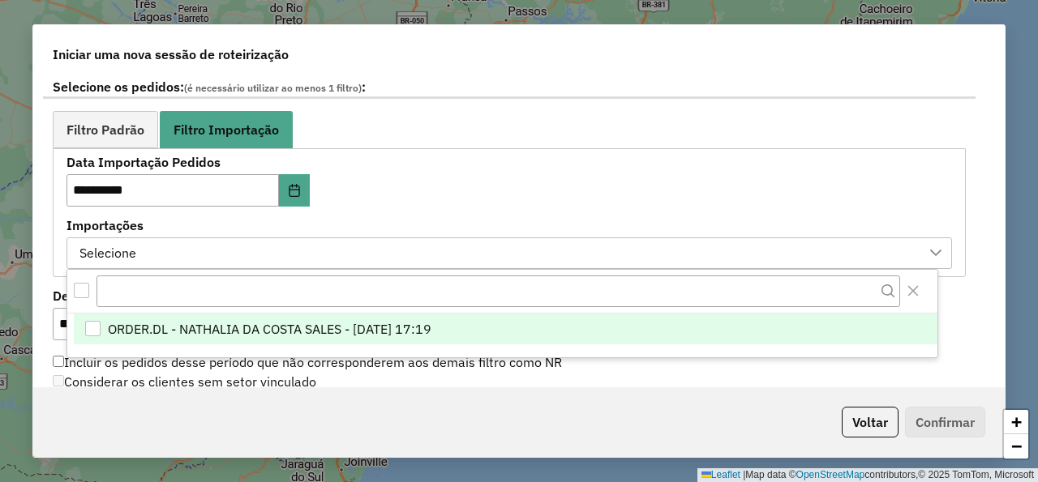
click at [409, 317] on li "ORDER.DL - NATHALIA DA COSTA SALES - 02/09/2025 17:19" at bounding box center [505, 329] width 863 height 31
drag, startPoint x: 565, startPoint y: 168, endPoint x: 590, endPoint y: 164, distance: 25.5
click at [570, 164] on div "**********" at bounding box center [508, 212] width 885 height 113
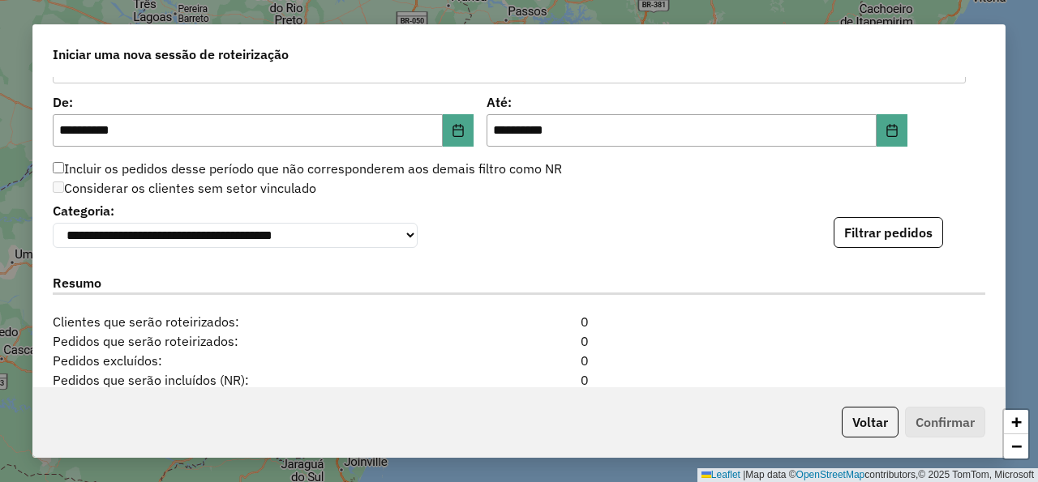
scroll to position [973, 0]
click at [862, 238] on button "Filtrar pedidos" at bounding box center [887, 231] width 109 height 31
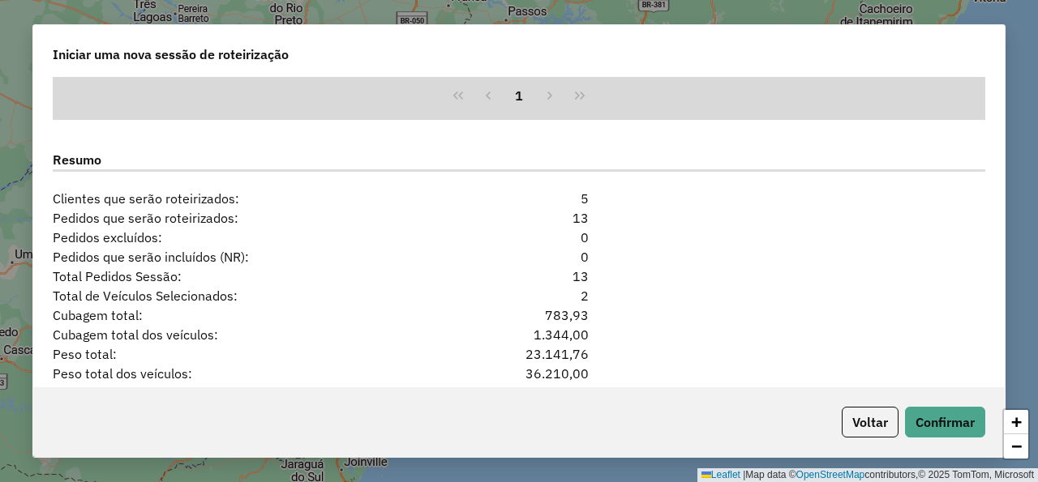
scroll to position [1534, 0]
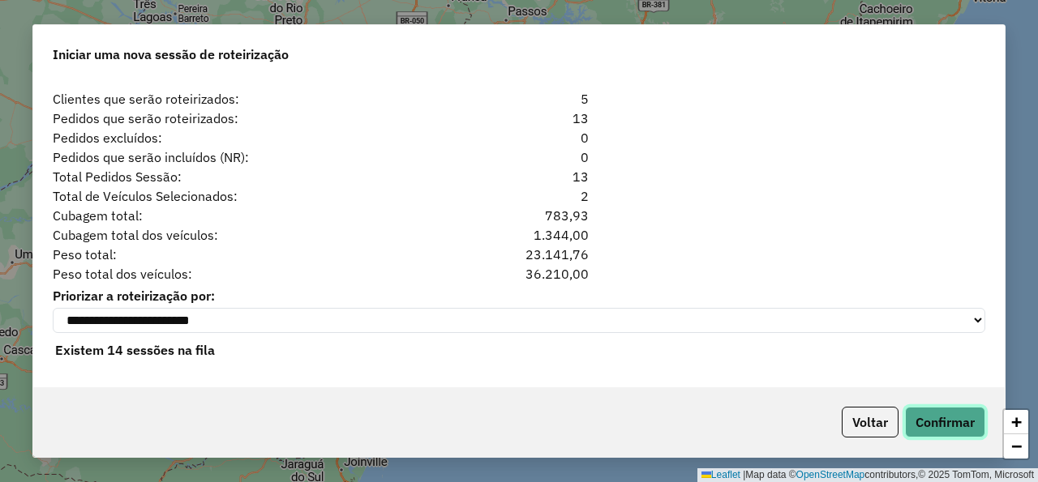
click at [949, 423] on button "Confirmar" at bounding box center [945, 422] width 80 height 31
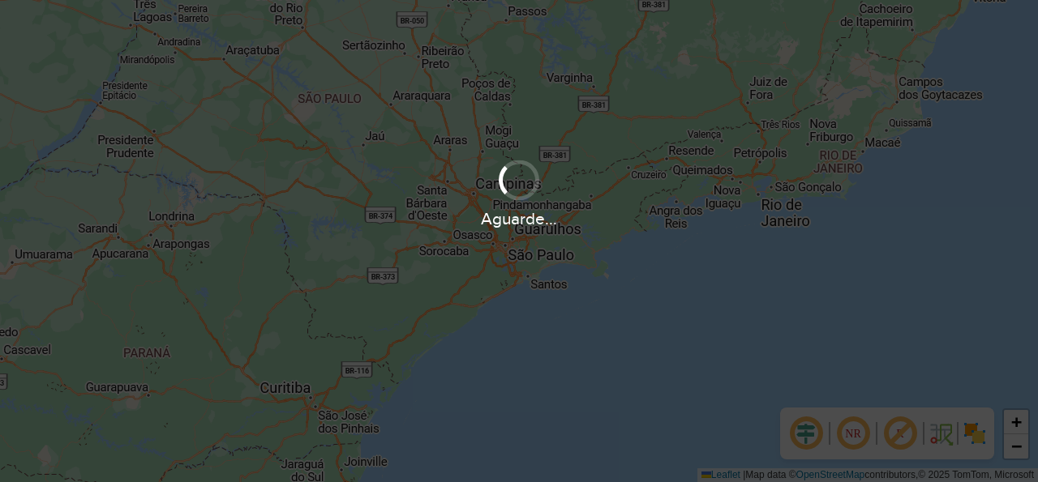
click at [534, 314] on div "Aguarde..." at bounding box center [519, 241] width 1038 height 482
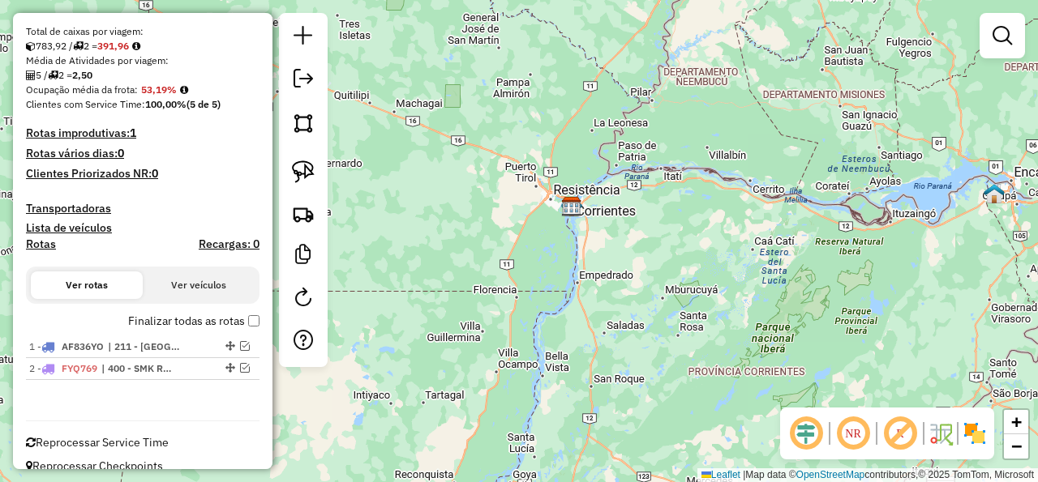
scroll to position [319, 0]
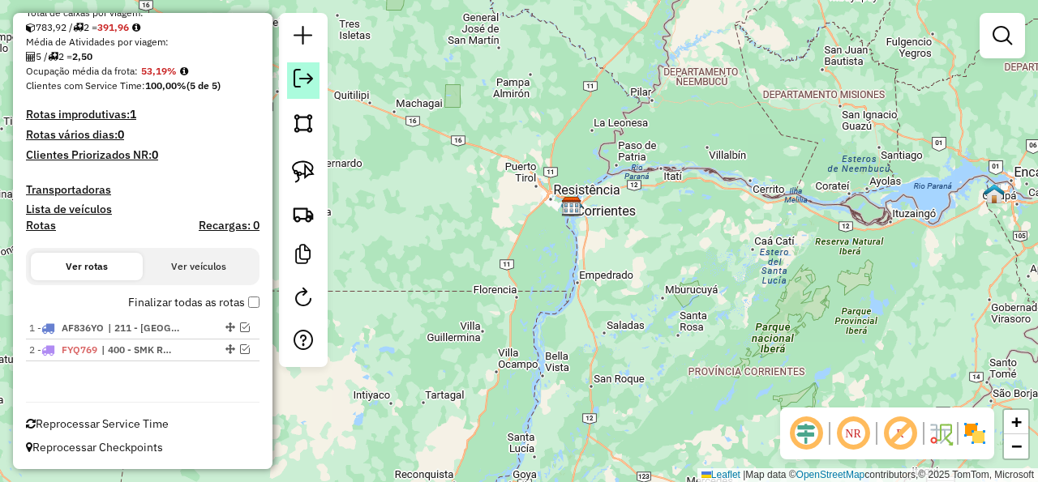
click at [290, 70] on link at bounding box center [303, 80] width 32 height 36
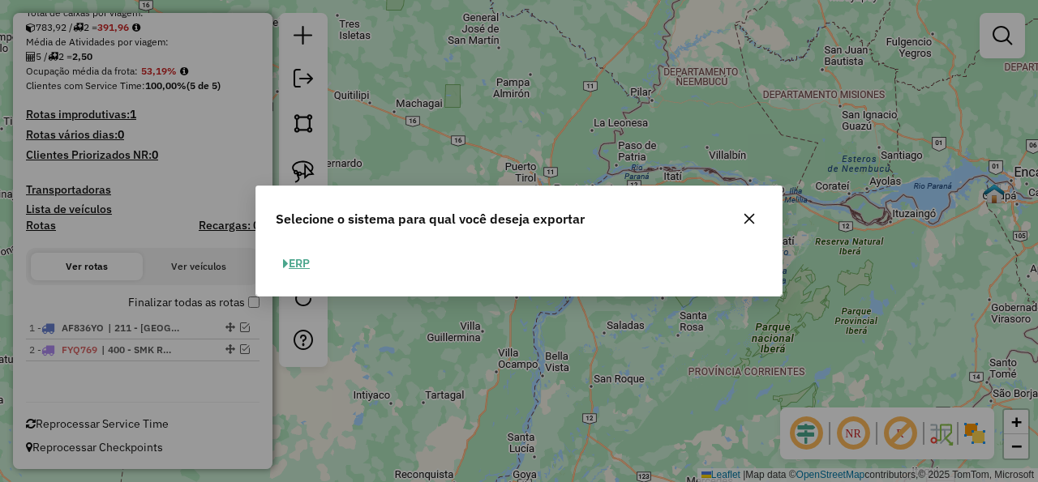
click at [299, 261] on button "ERP" at bounding box center [296, 263] width 41 height 25
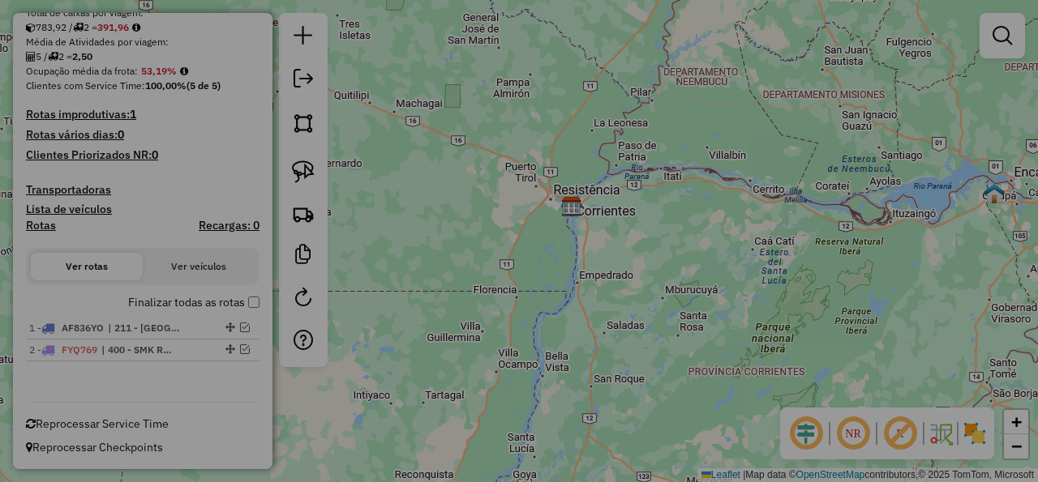
select select "*********"
select select "**"
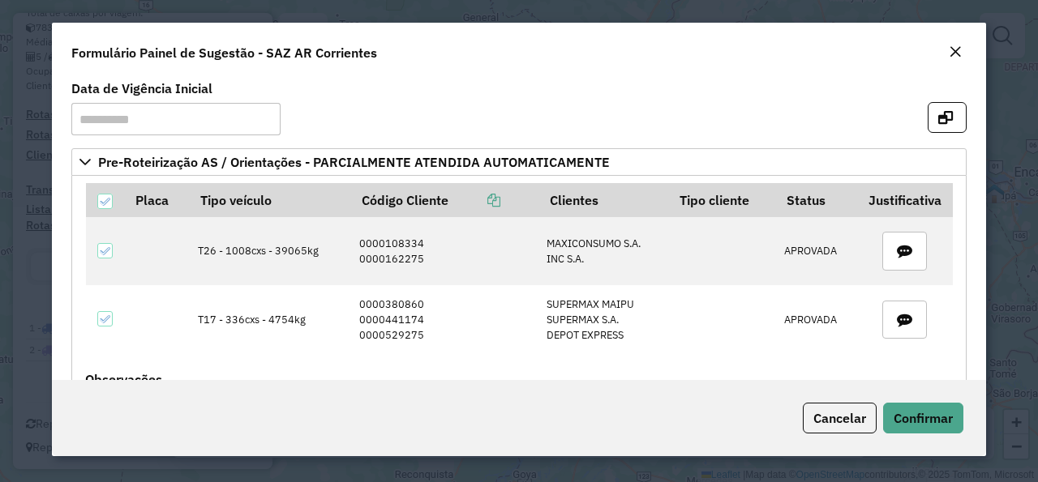
click at [961, 51] on em "Close" at bounding box center [954, 51] width 13 height 13
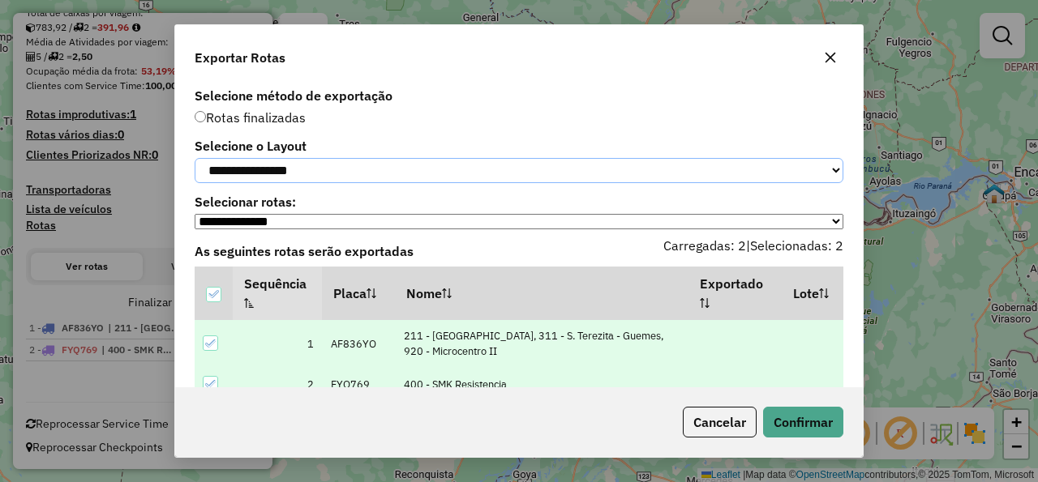
click at [195, 158] on select "**********" at bounding box center [519, 170] width 648 height 25
select select "*********"
click option "*********" at bounding box center [0, 0] width 0 height 0
click at [785, 422] on button "Confirmar" at bounding box center [803, 422] width 80 height 31
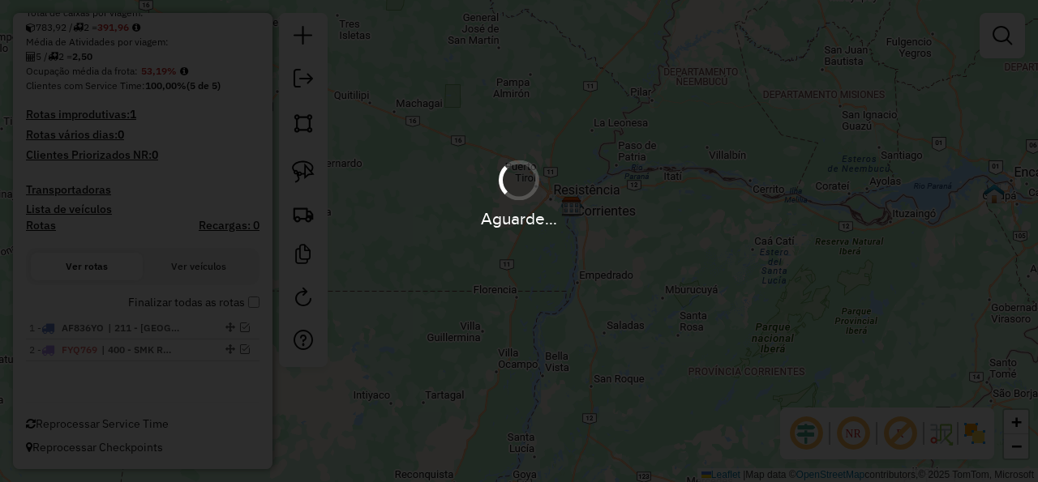
scroll to position [363, 0]
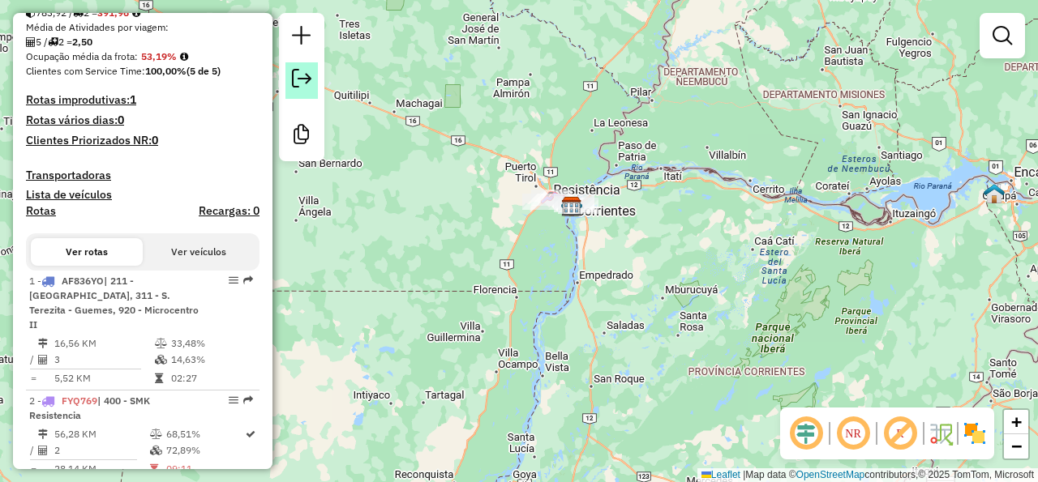
click at [300, 84] on em at bounding box center [301, 78] width 19 height 19
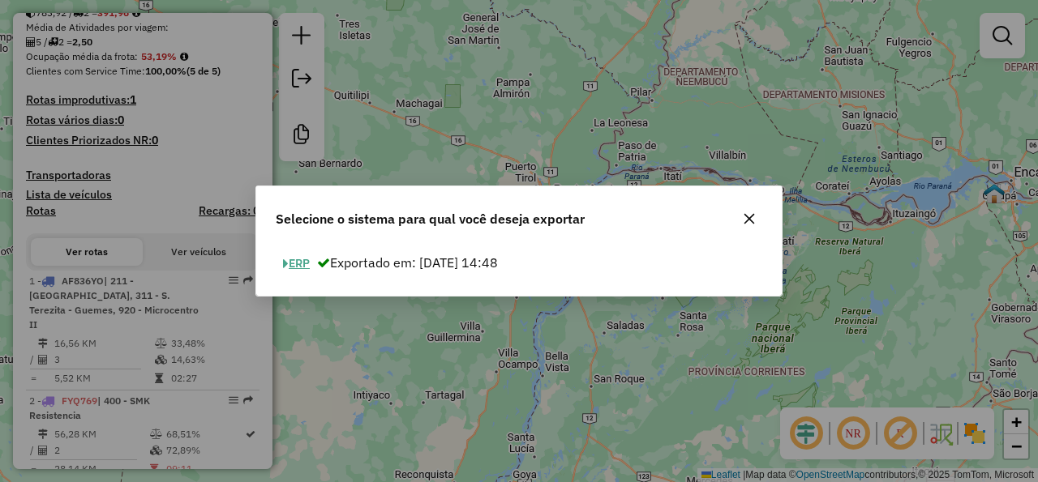
click at [310, 261] on button "ERP" at bounding box center [296, 263] width 41 height 25
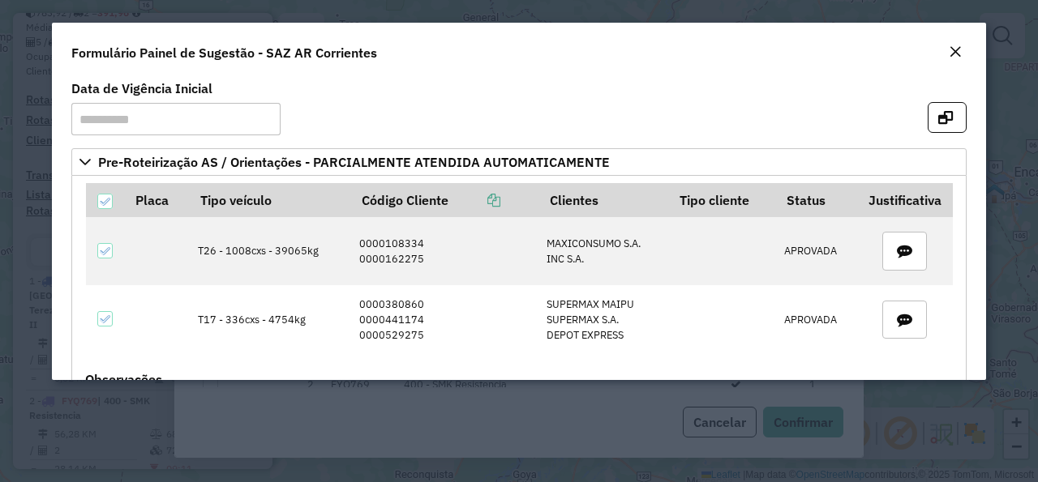
click at [955, 45] on div "Close" at bounding box center [954, 52] width 13 height 19
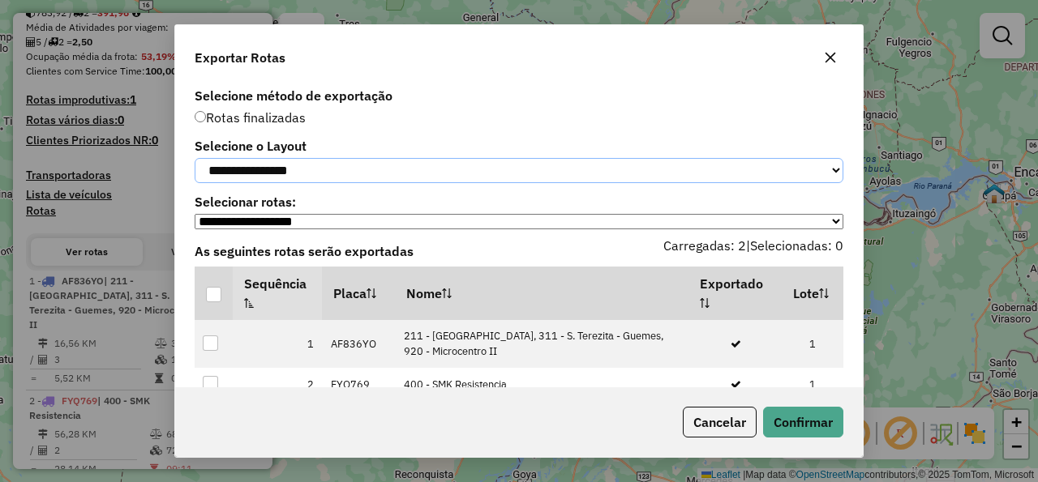
click at [195, 158] on select "**********" at bounding box center [519, 170] width 648 height 25
select select "*********"
click option "*********" at bounding box center [0, 0] width 0 height 0
click at [215, 299] on div at bounding box center [213, 294] width 15 height 15
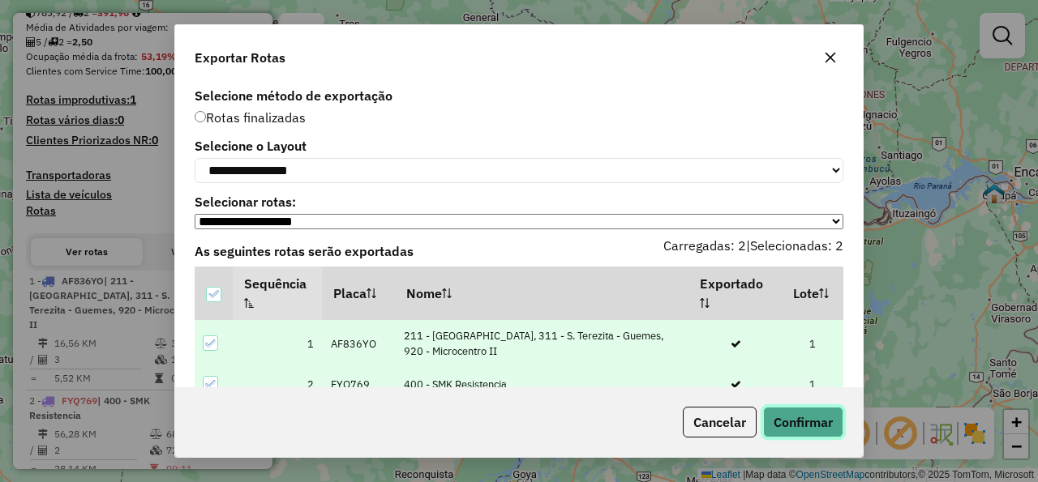
click at [811, 429] on button "Confirmar" at bounding box center [803, 422] width 80 height 31
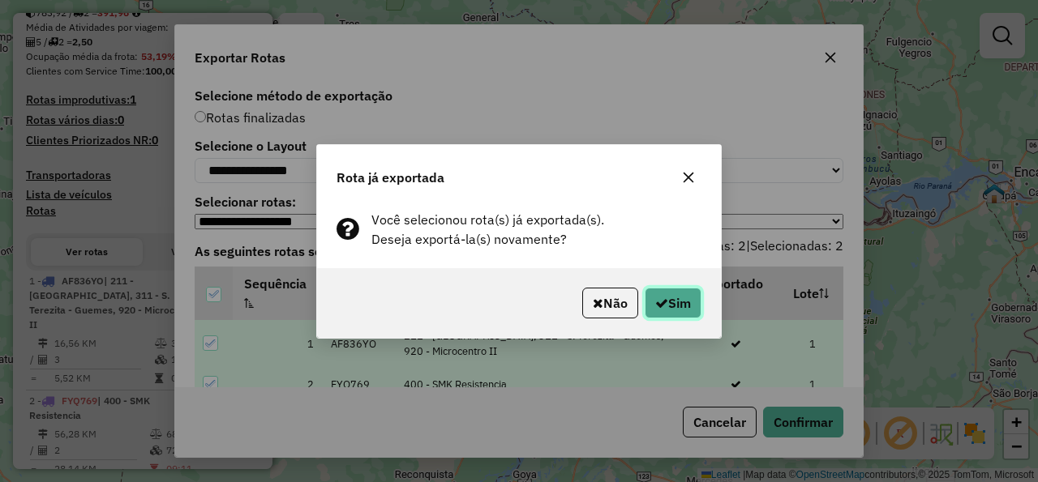
click at [694, 310] on button "Sim" at bounding box center [672, 303] width 57 height 31
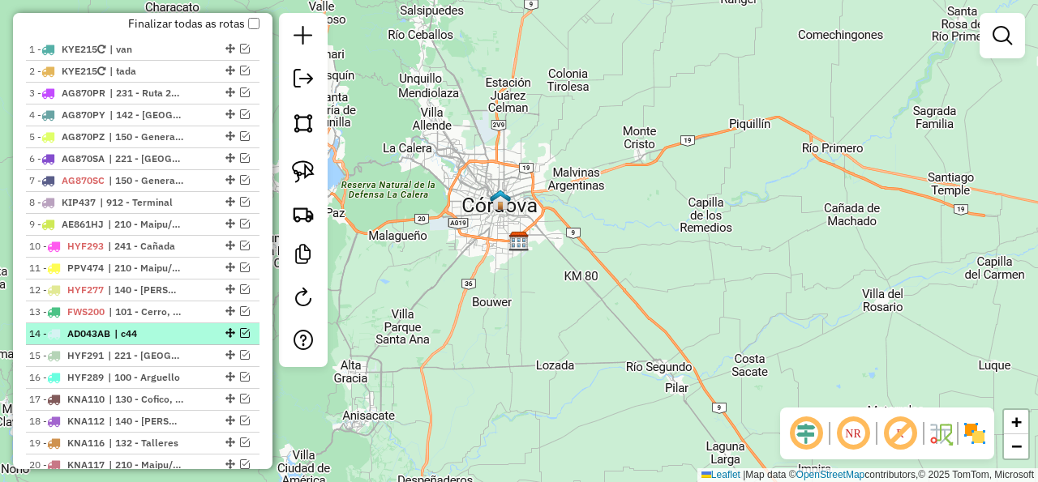
scroll to position [764, 0]
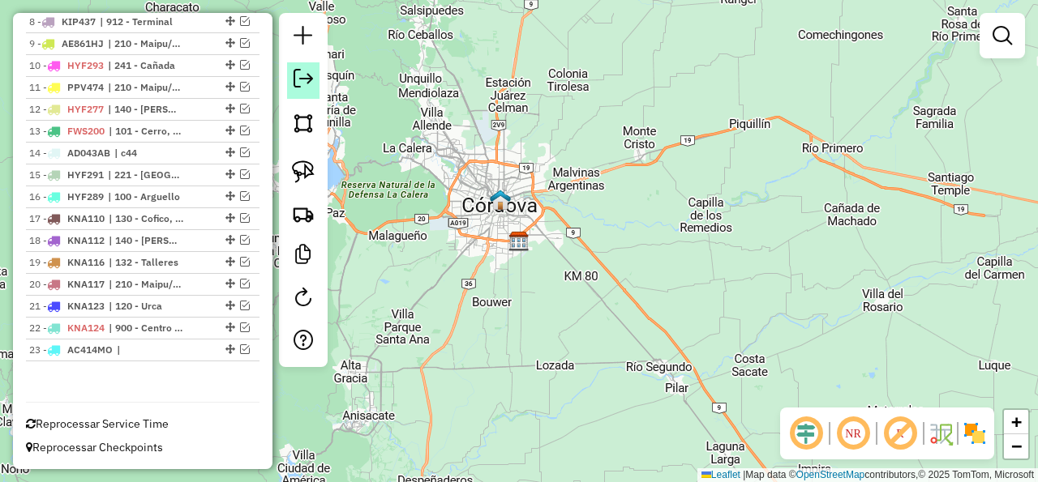
click at [309, 76] on em at bounding box center [302, 78] width 19 height 19
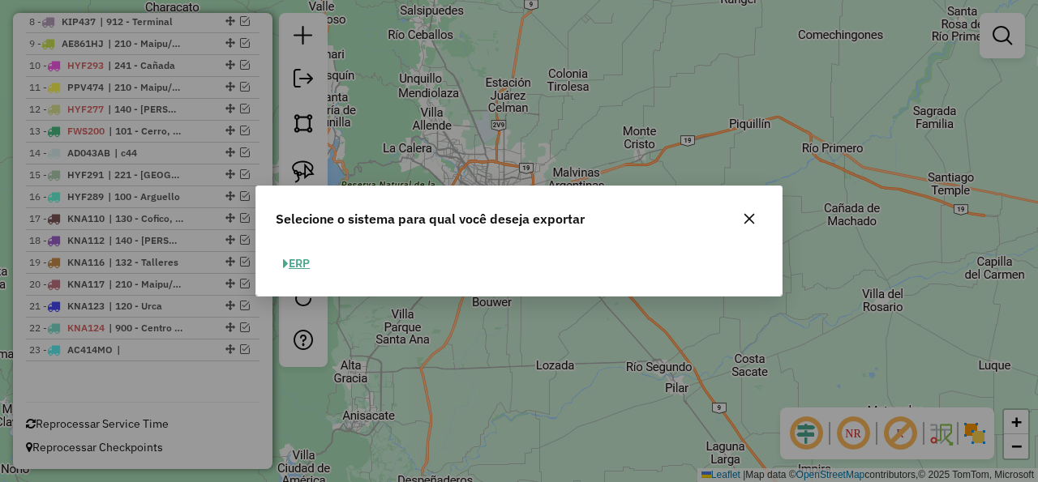
click at [267, 269] on div "ERP" at bounding box center [519, 263] width 506 height 25
click at [281, 261] on button "ERP" at bounding box center [296, 263] width 41 height 25
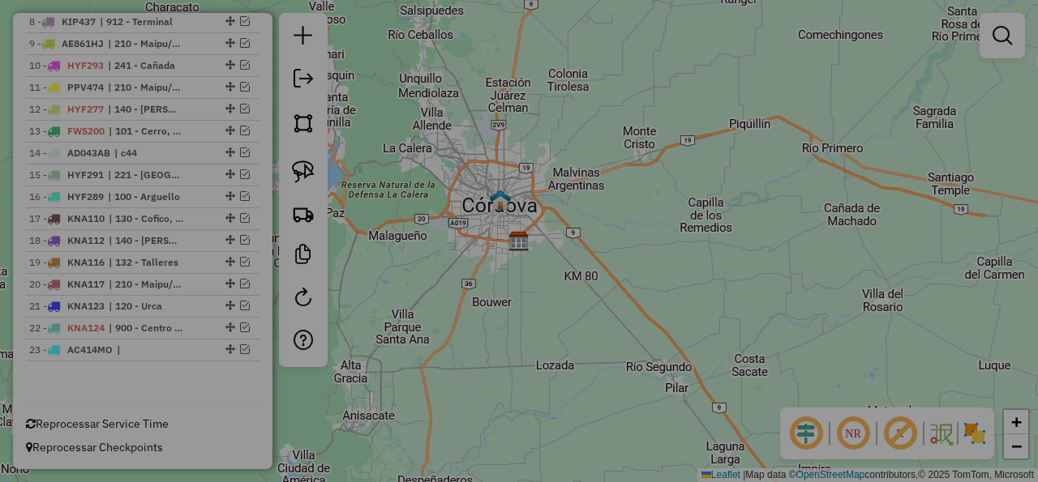
select select "*********"
select select "**"
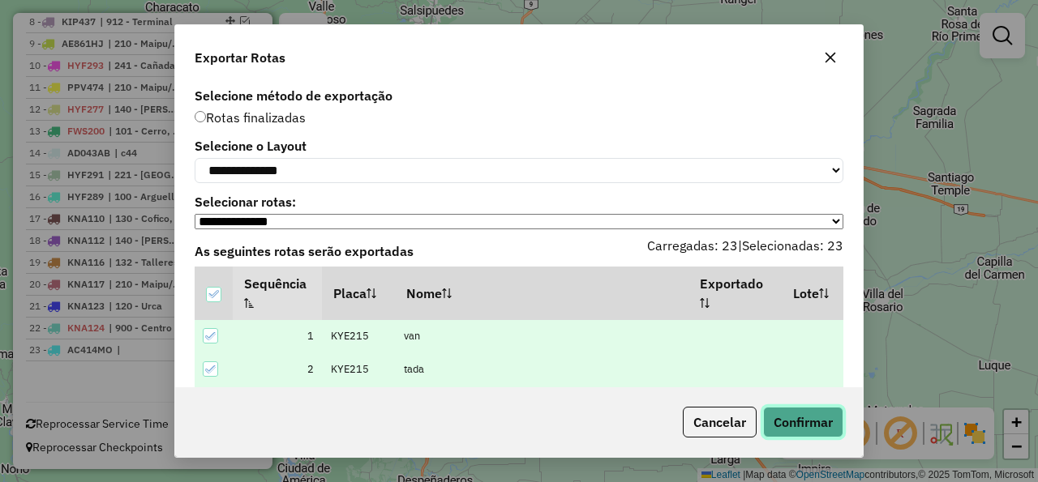
click at [808, 423] on button "Confirmar" at bounding box center [803, 422] width 80 height 31
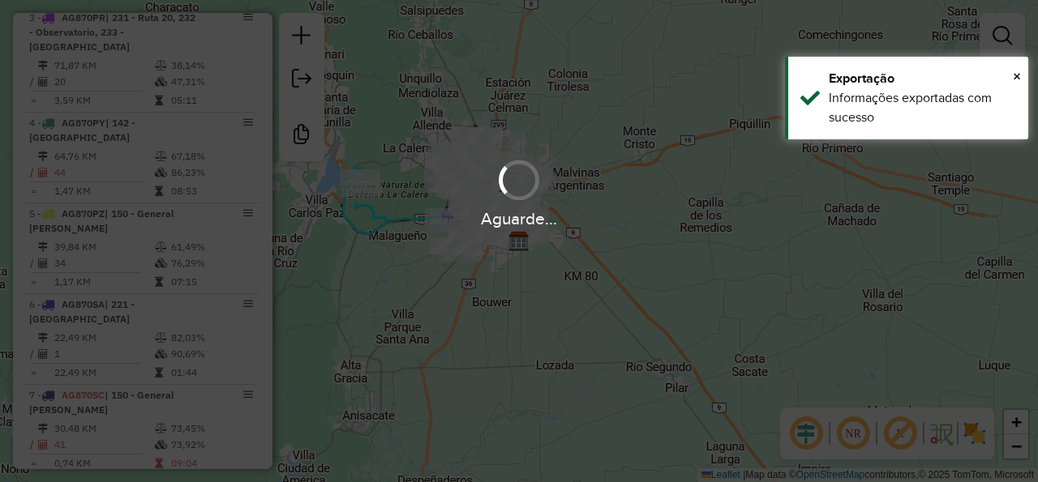
scroll to position [1243, 0]
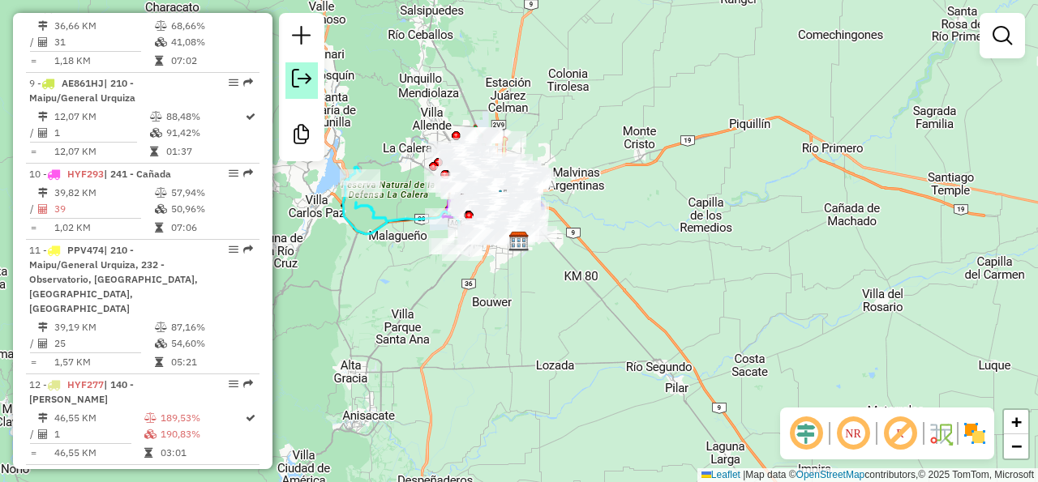
click at [309, 82] on em at bounding box center [301, 78] width 19 height 19
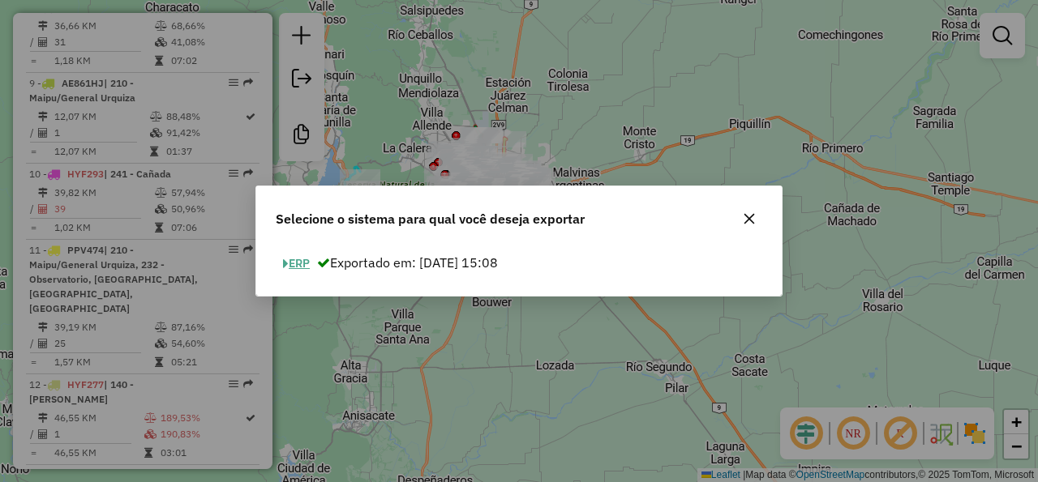
click at [300, 269] on button "ERP" at bounding box center [296, 263] width 41 height 25
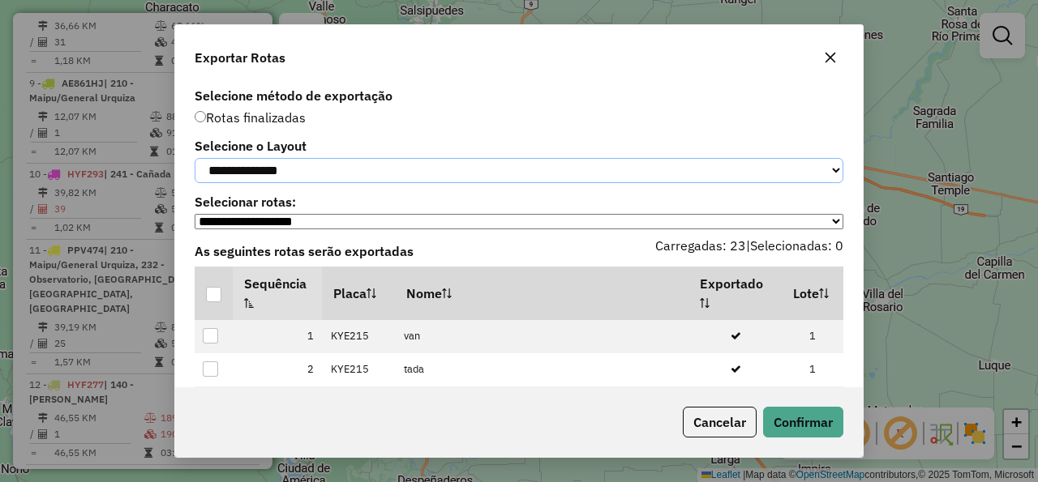
click at [195, 158] on select "**********" at bounding box center [519, 170] width 648 height 25
select select "*********"
click option "*********" at bounding box center [0, 0] width 0 height 0
click at [220, 298] on div at bounding box center [213, 294] width 15 height 15
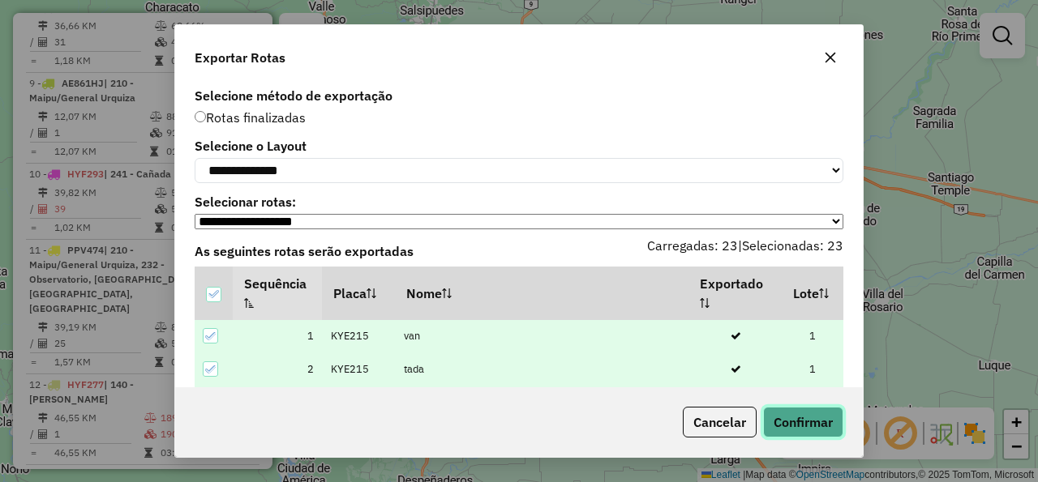
click at [768, 417] on button "Confirmar" at bounding box center [803, 422] width 80 height 31
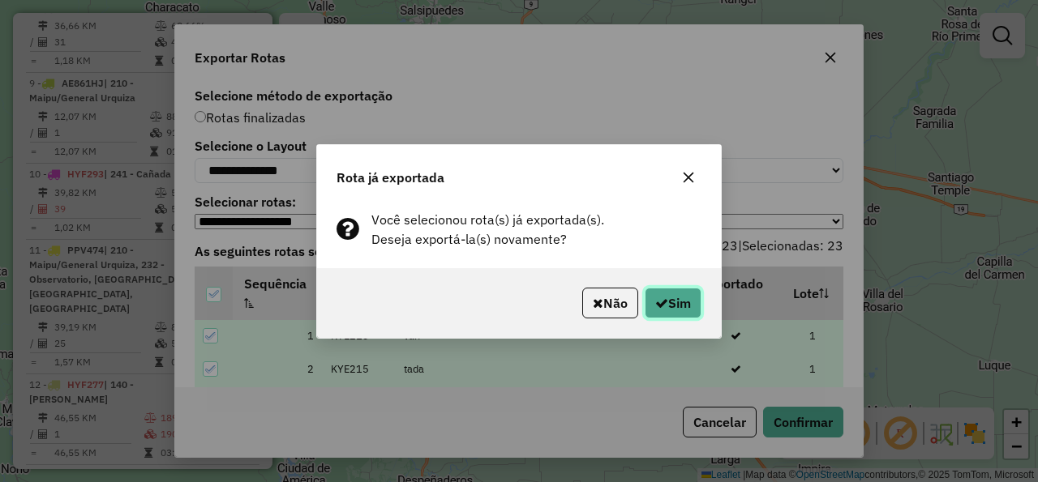
click at [678, 316] on button "Sim" at bounding box center [672, 303] width 57 height 31
